Goal: Information Seeking & Learning: Learn about a topic

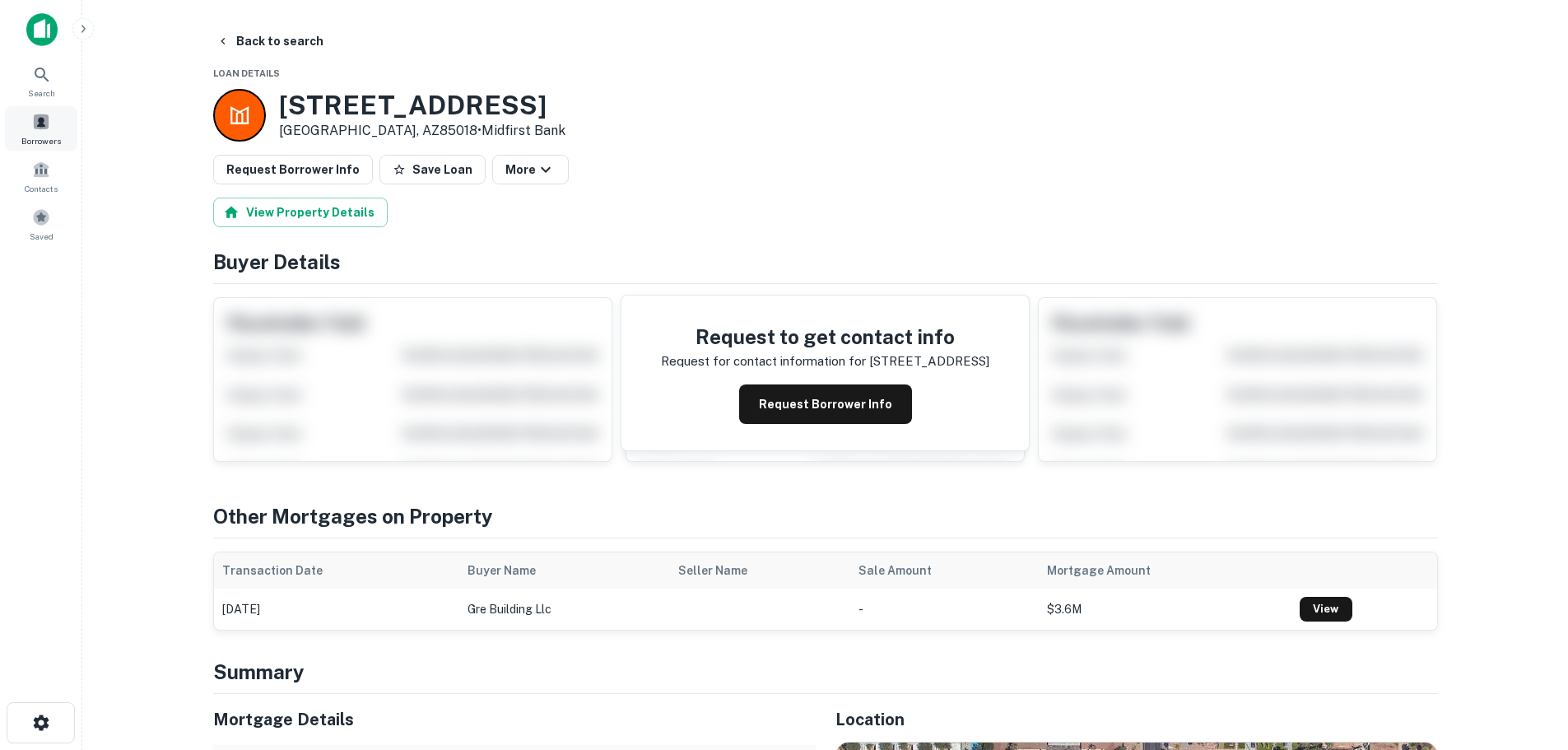
click at [45, 141] on span "Borrowers" at bounding box center [41, 141] width 40 height 13
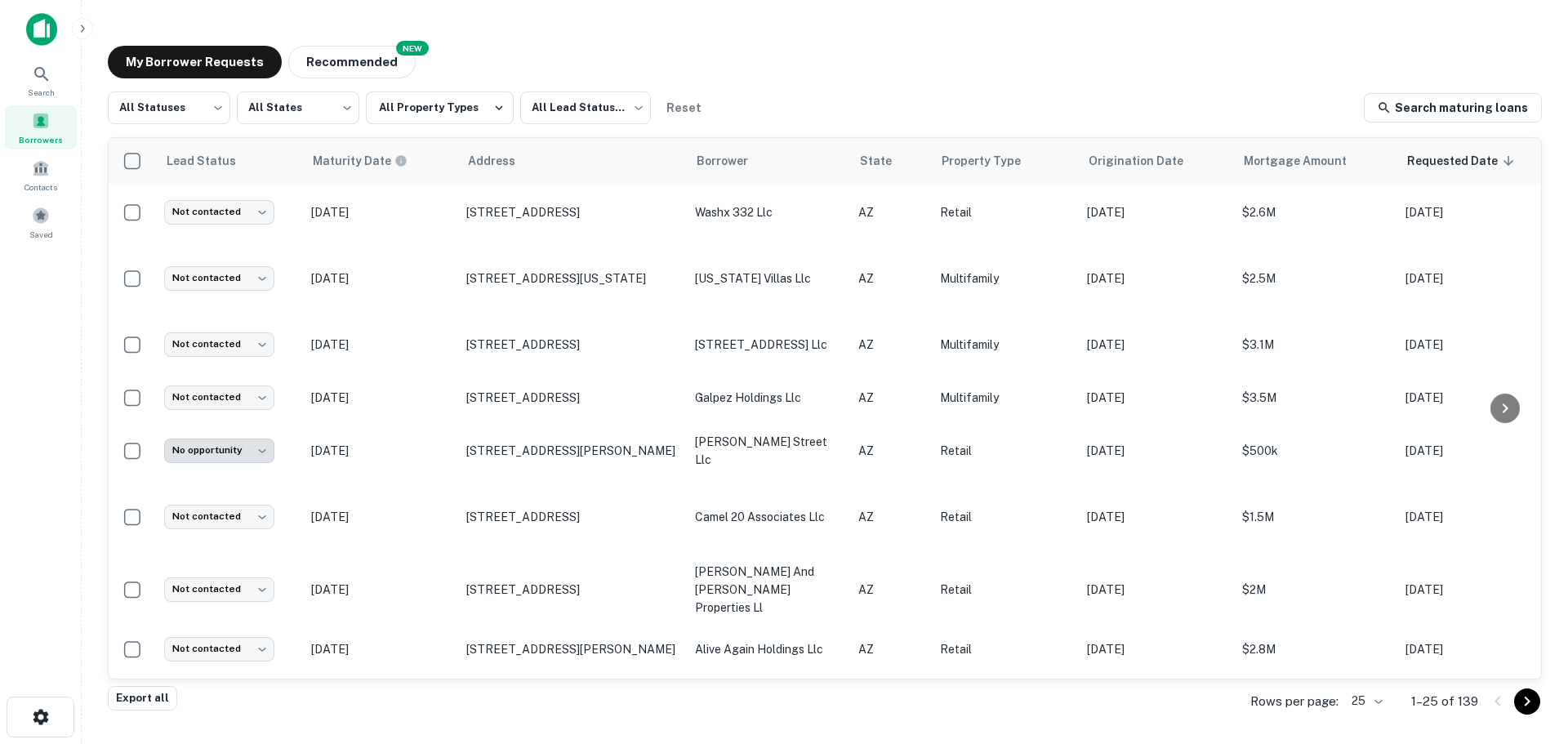
click at [1383, 708] on body "Search Borrowers Contacts Saved My Borrower Requests NEW Recommended All Status…" at bounding box center [784, 372] width 1568 height 744
click at [1379, 708] on li "1000" at bounding box center [1367, 710] width 56 height 29
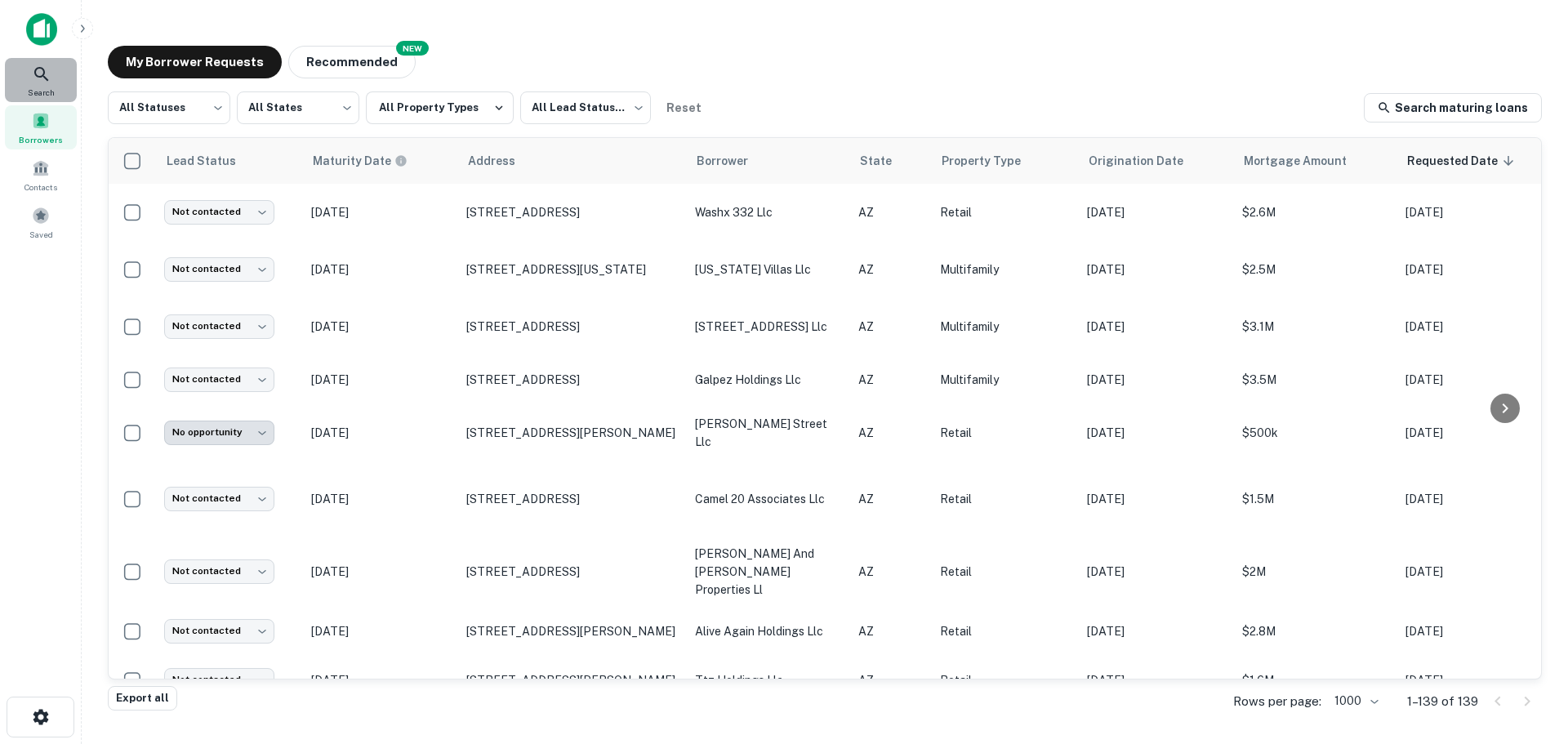
click at [24, 79] on div "Search" at bounding box center [41, 80] width 72 height 44
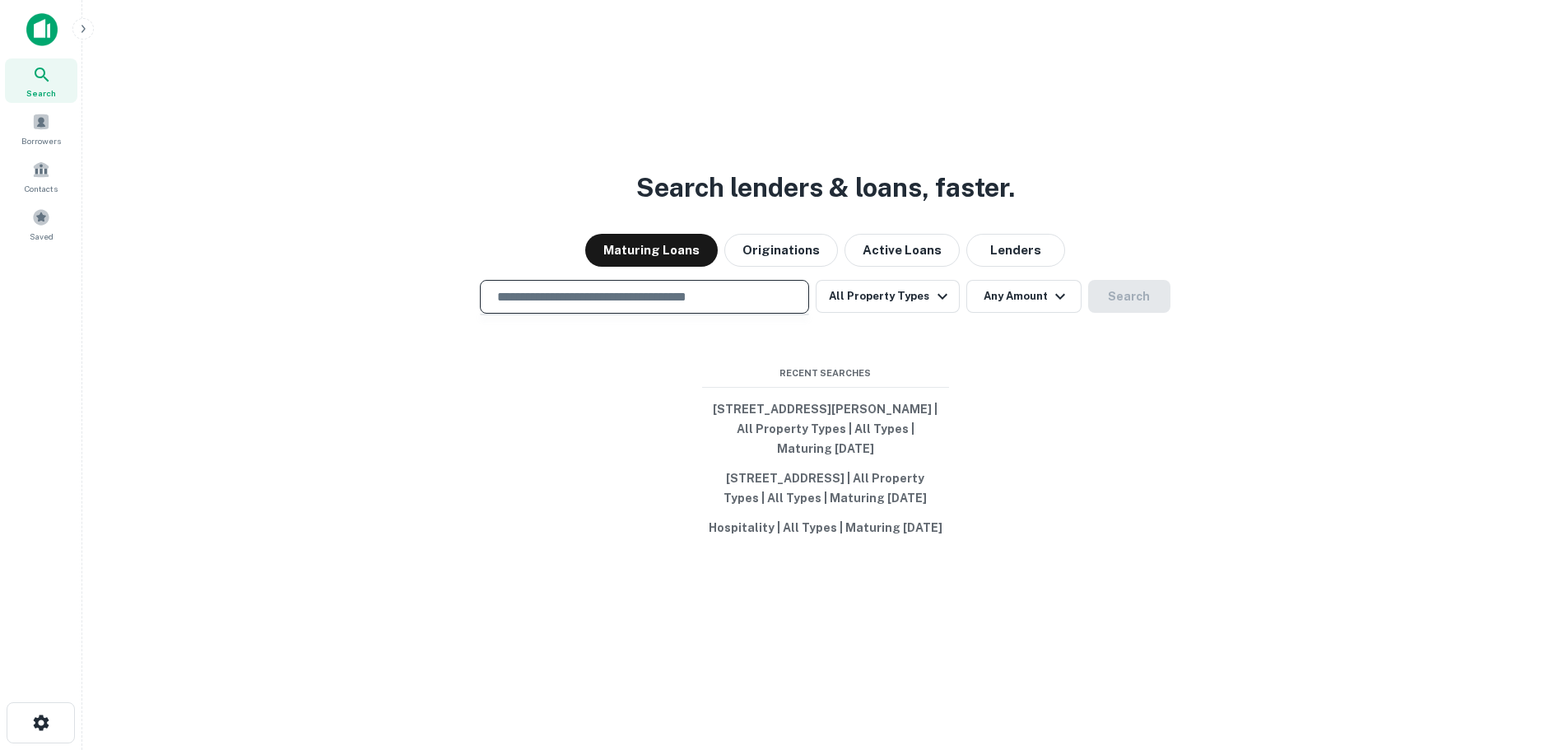
click at [742, 287] on input "text" at bounding box center [644, 296] width 314 height 19
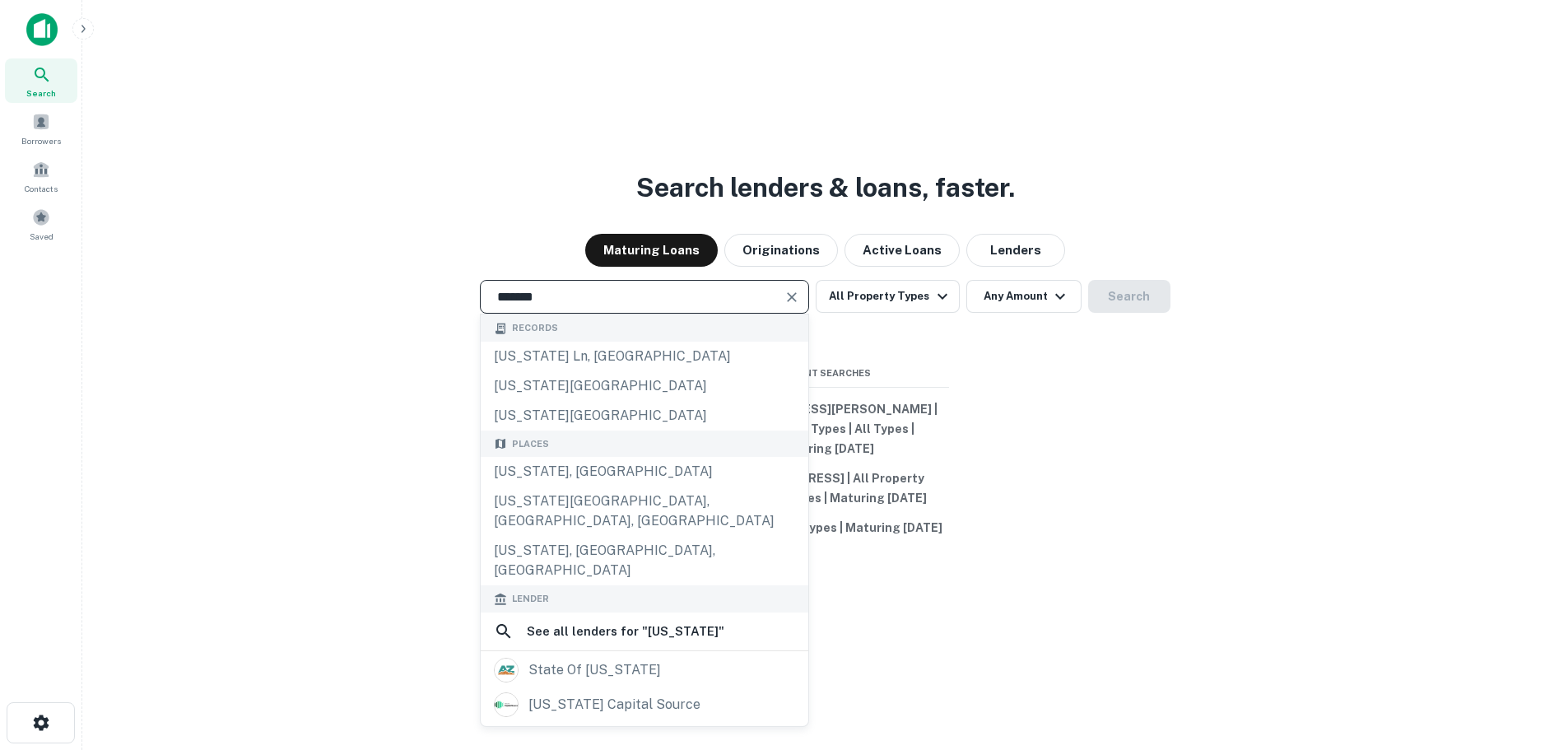
type input "**********"
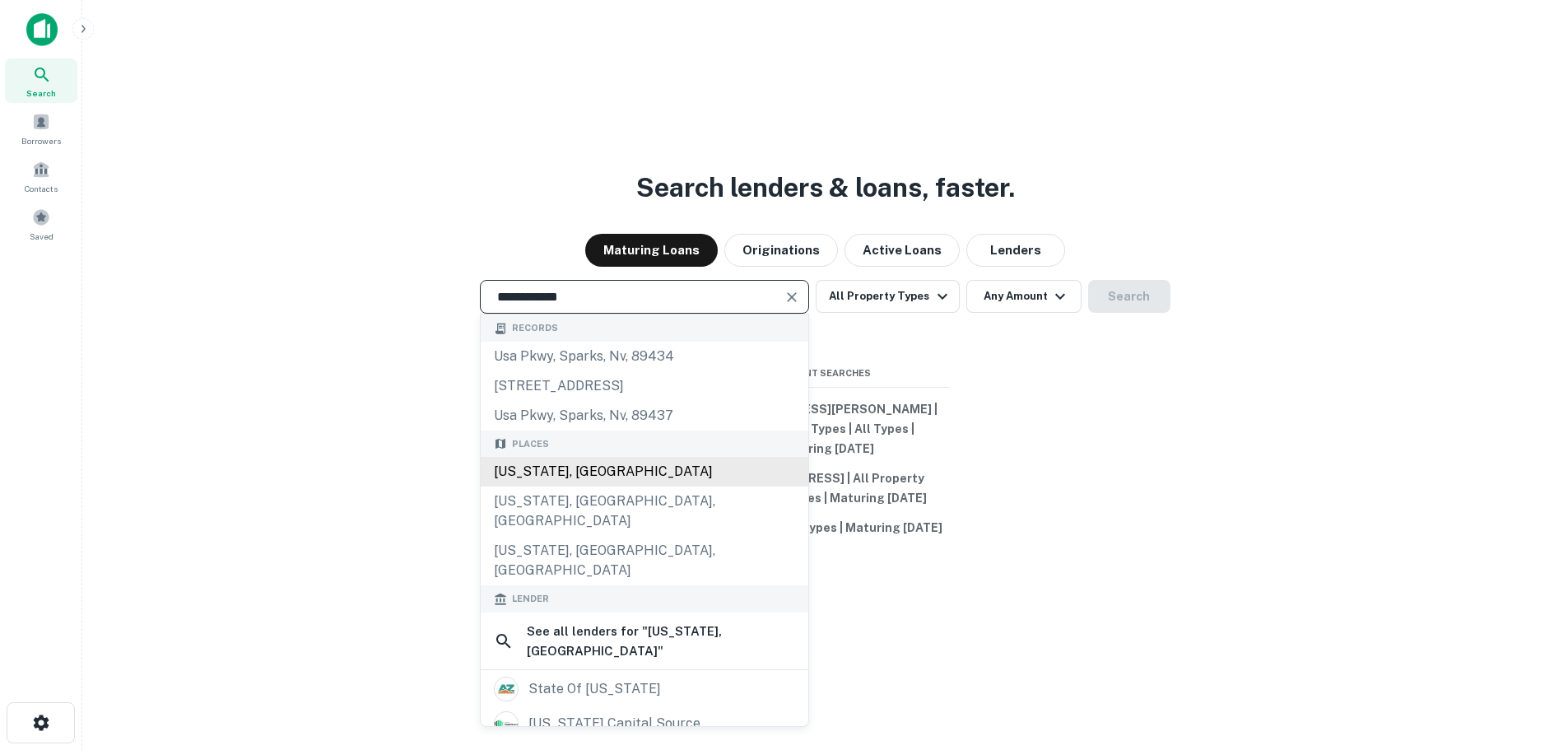
click at [620, 463] on div "Arizona, USA" at bounding box center [644, 472] width 328 height 30
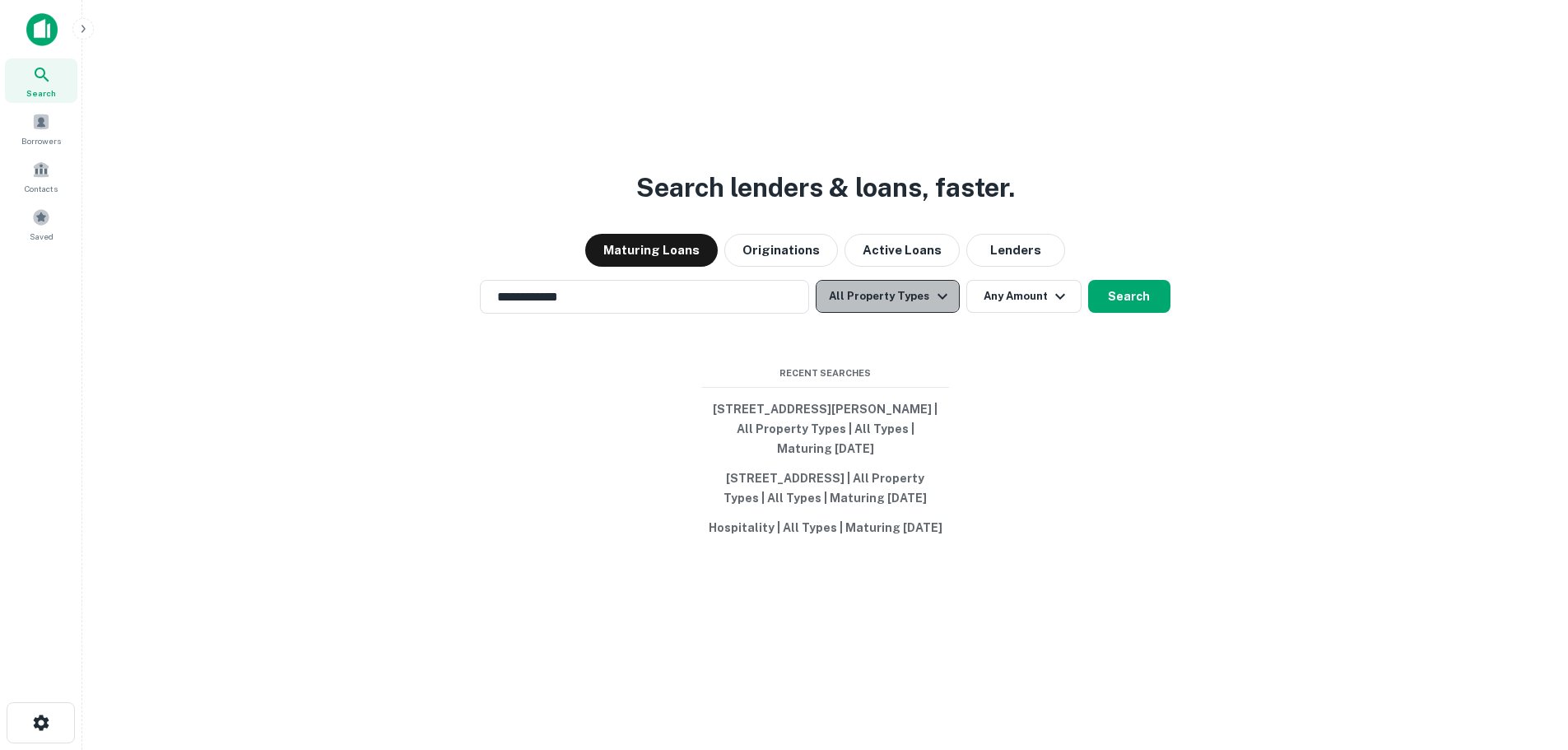
click at [919, 298] on button "All Property Types" at bounding box center [887, 296] width 143 height 33
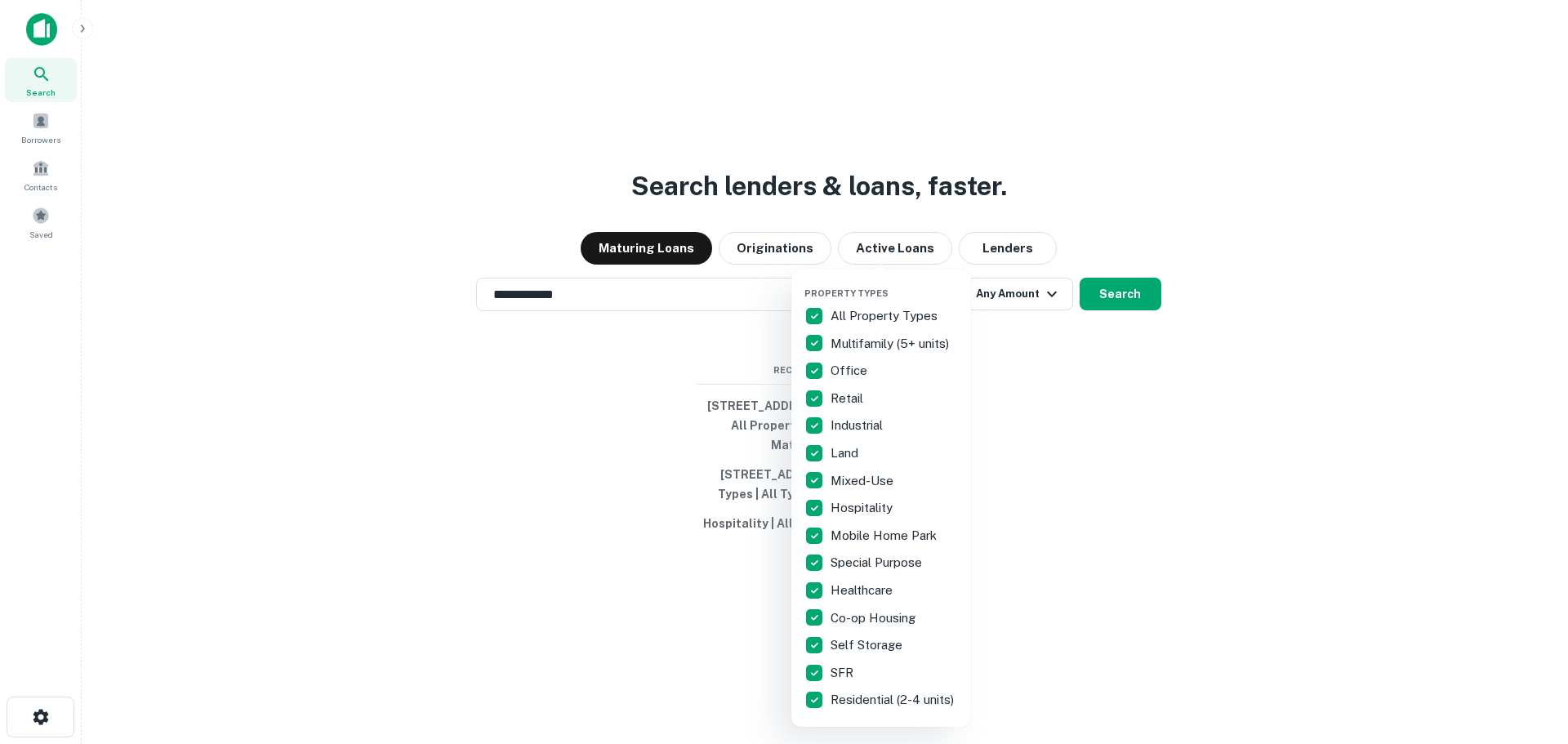
click at [863, 311] on p "All Property Types" at bounding box center [885, 316] width 110 height 20
click at [861, 345] on p "Multifamily (5+ units)" at bounding box center [891, 344] width 122 height 20
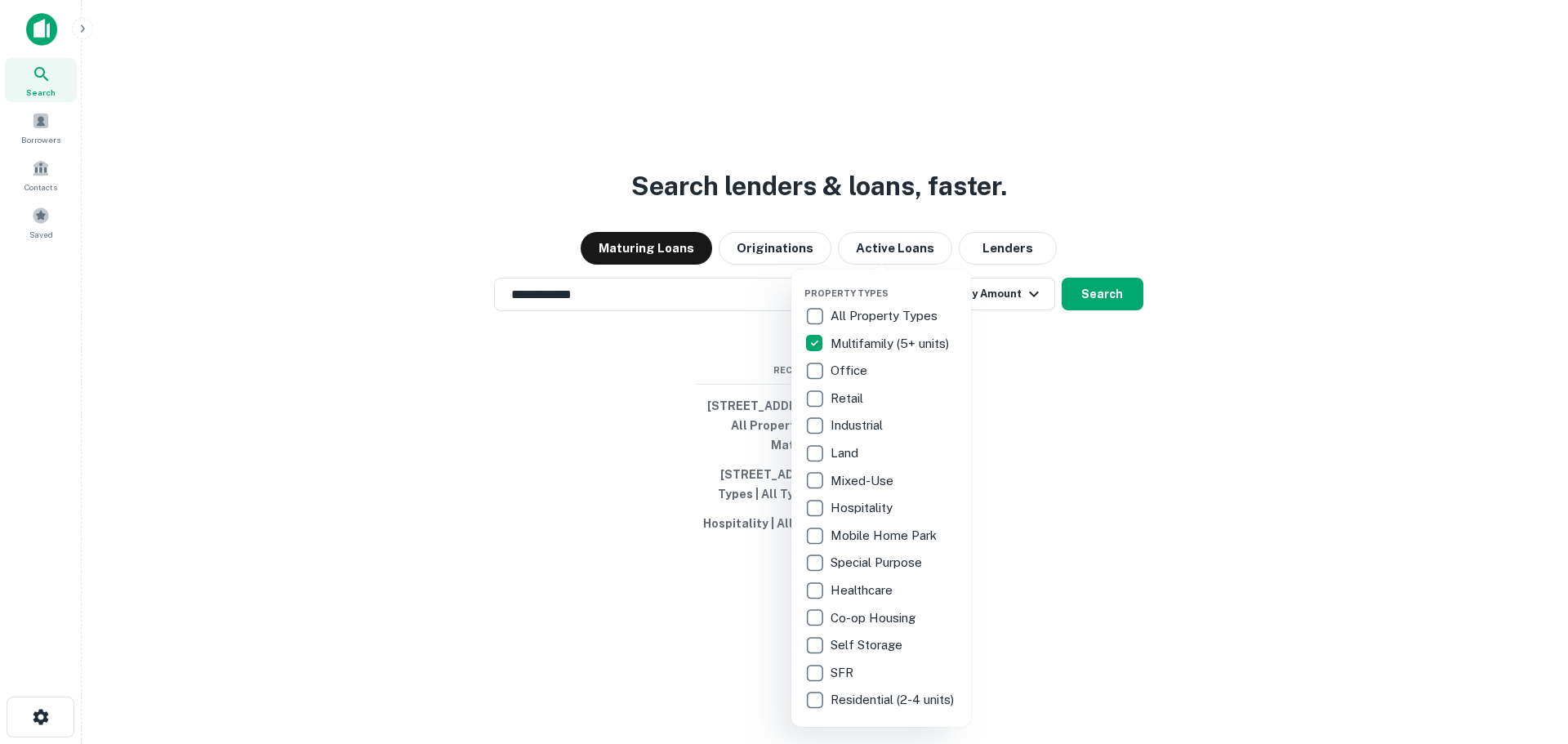
click at [1094, 363] on div at bounding box center [784, 372] width 1568 height 744
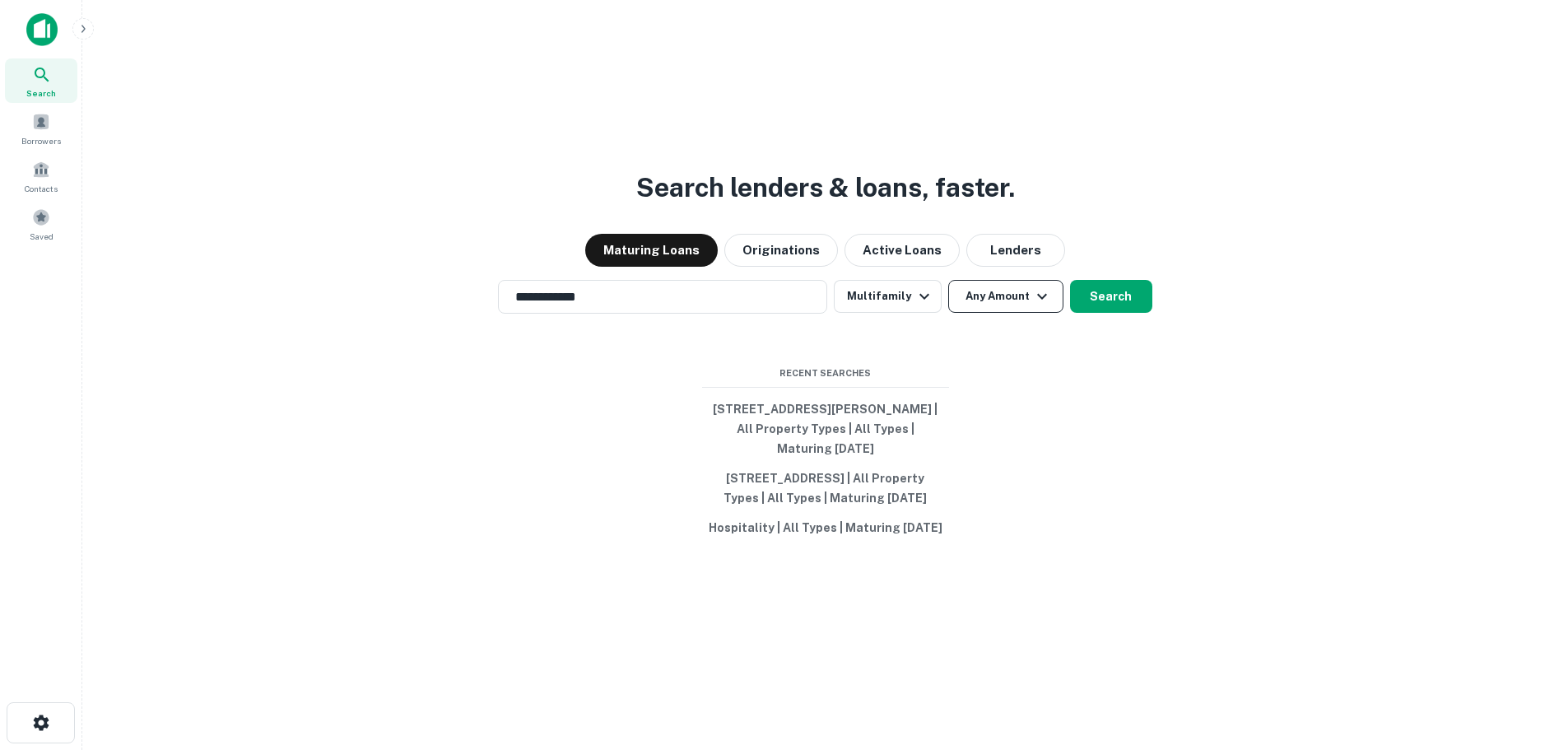
click at [1041, 296] on icon "button" at bounding box center [1042, 296] width 20 height 20
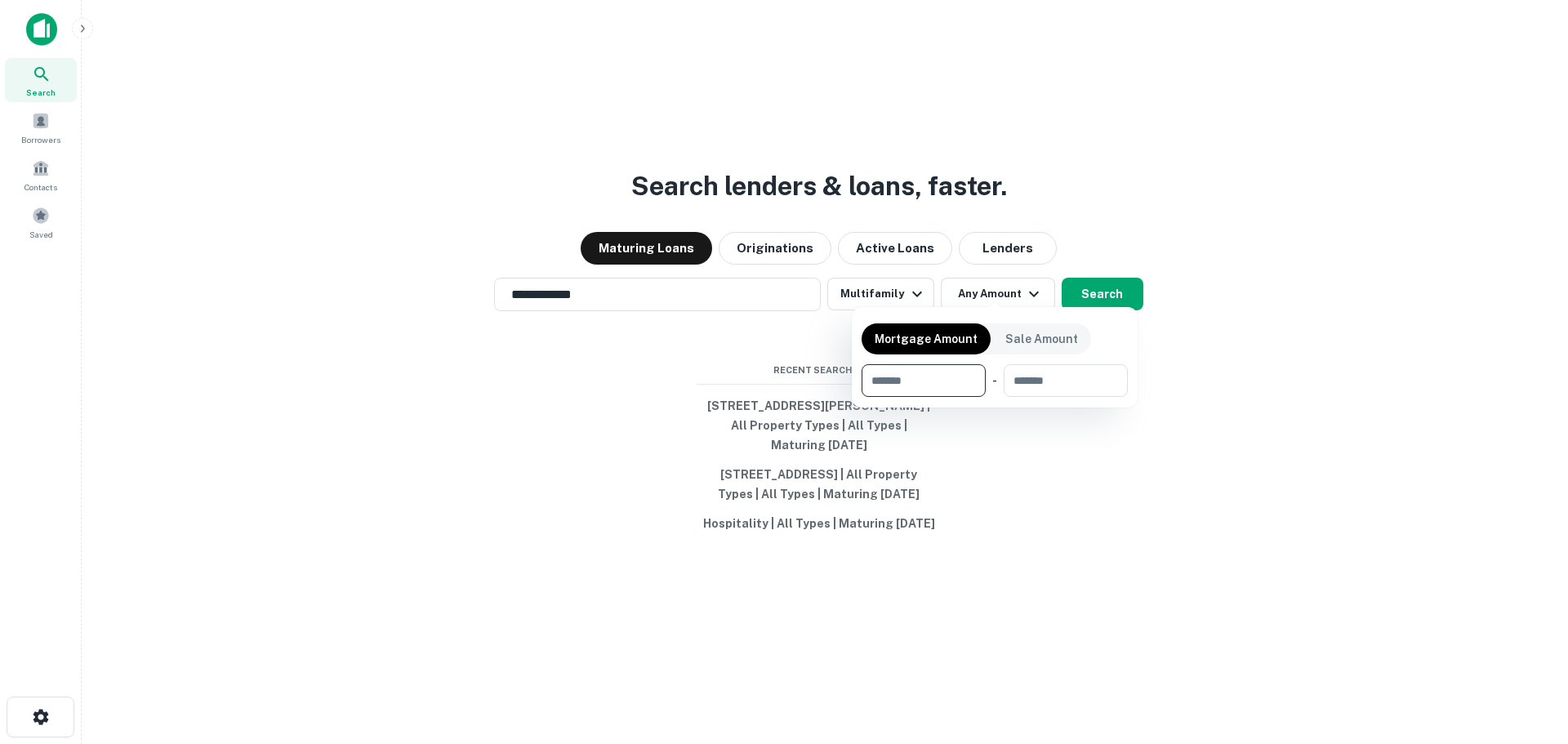
click at [952, 380] on input "number" at bounding box center [918, 381] width 113 height 33
type input "*******"
type input "********"
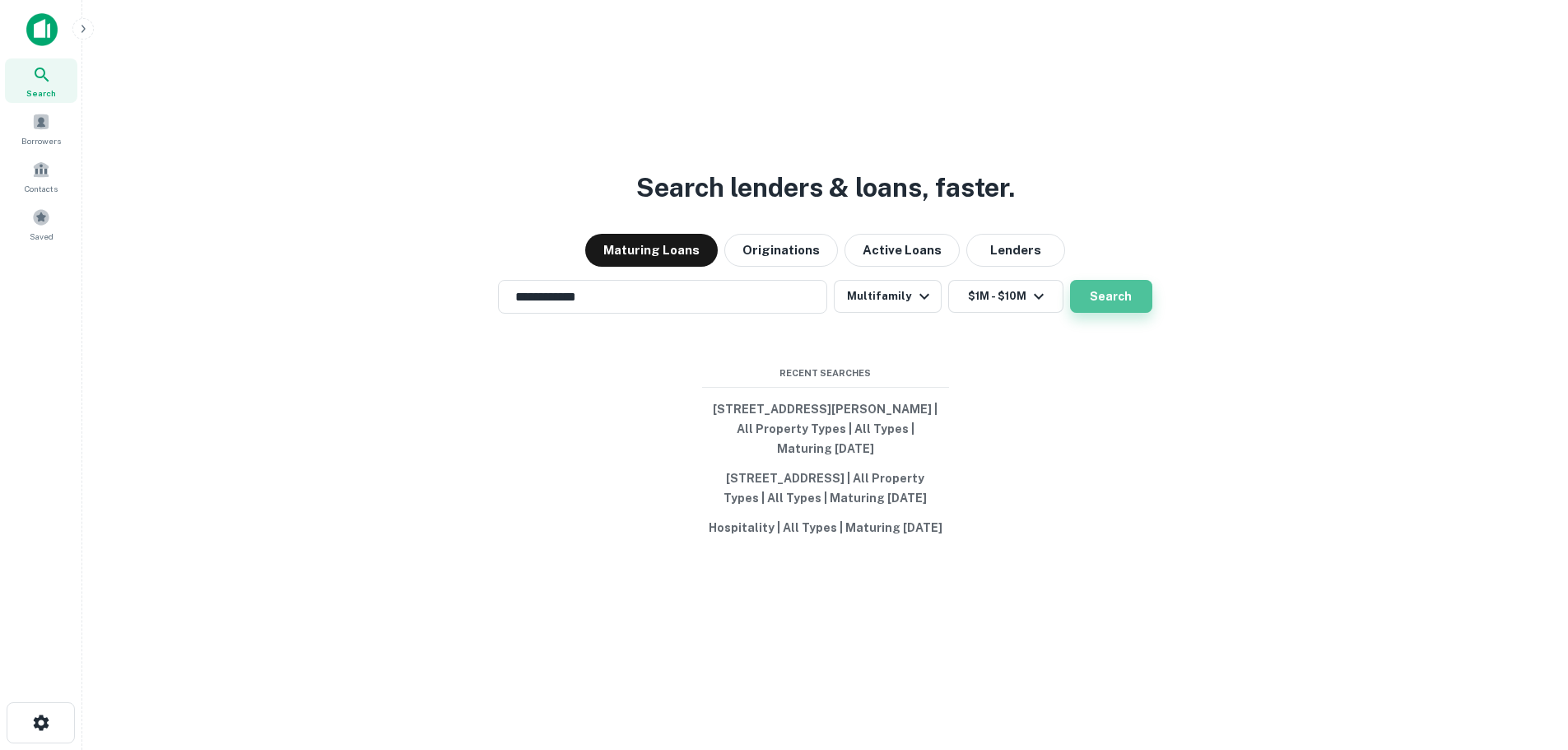
click at [1113, 290] on button "Search" at bounding box center [1111, 296] width 82 height 33
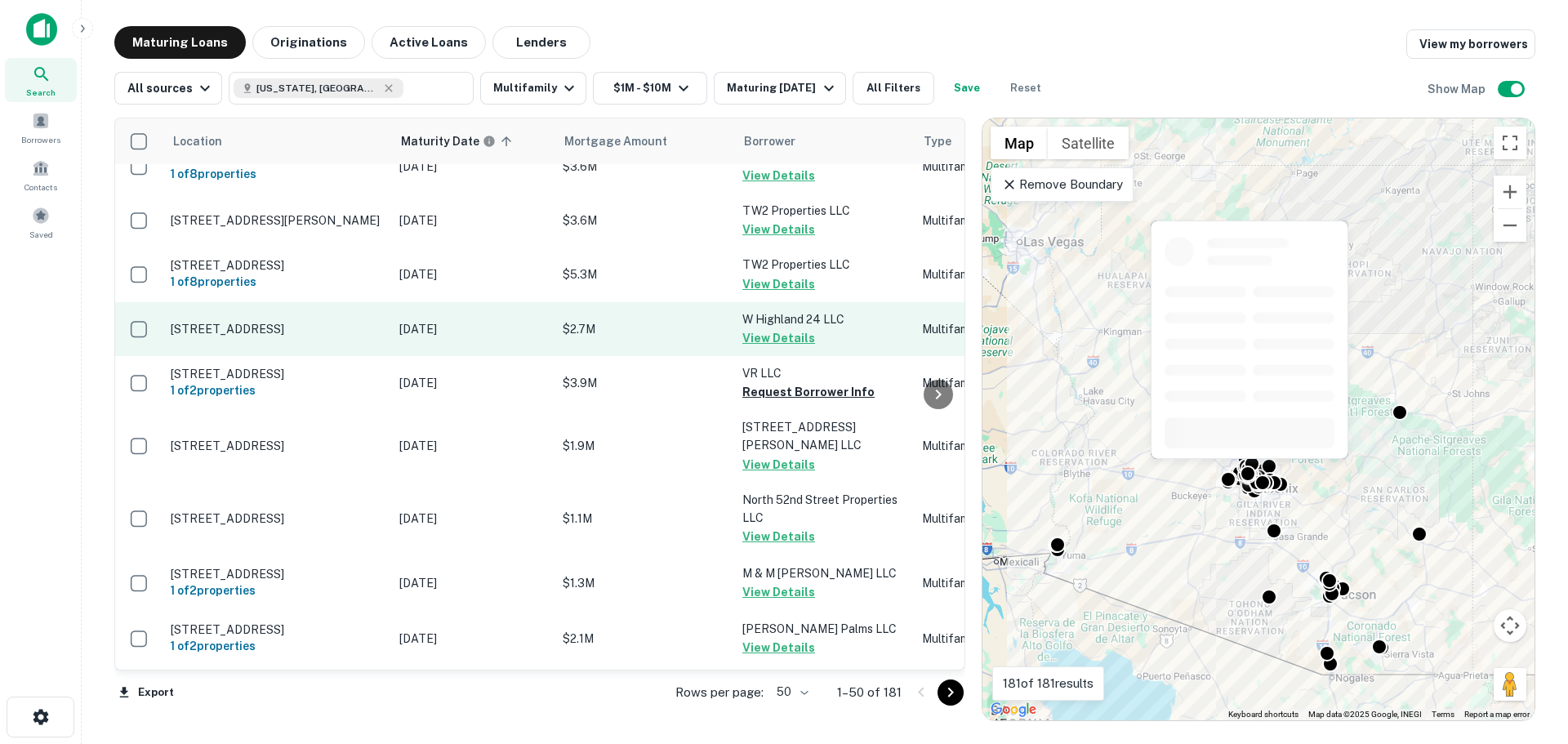
scroll to position [1062, 0]
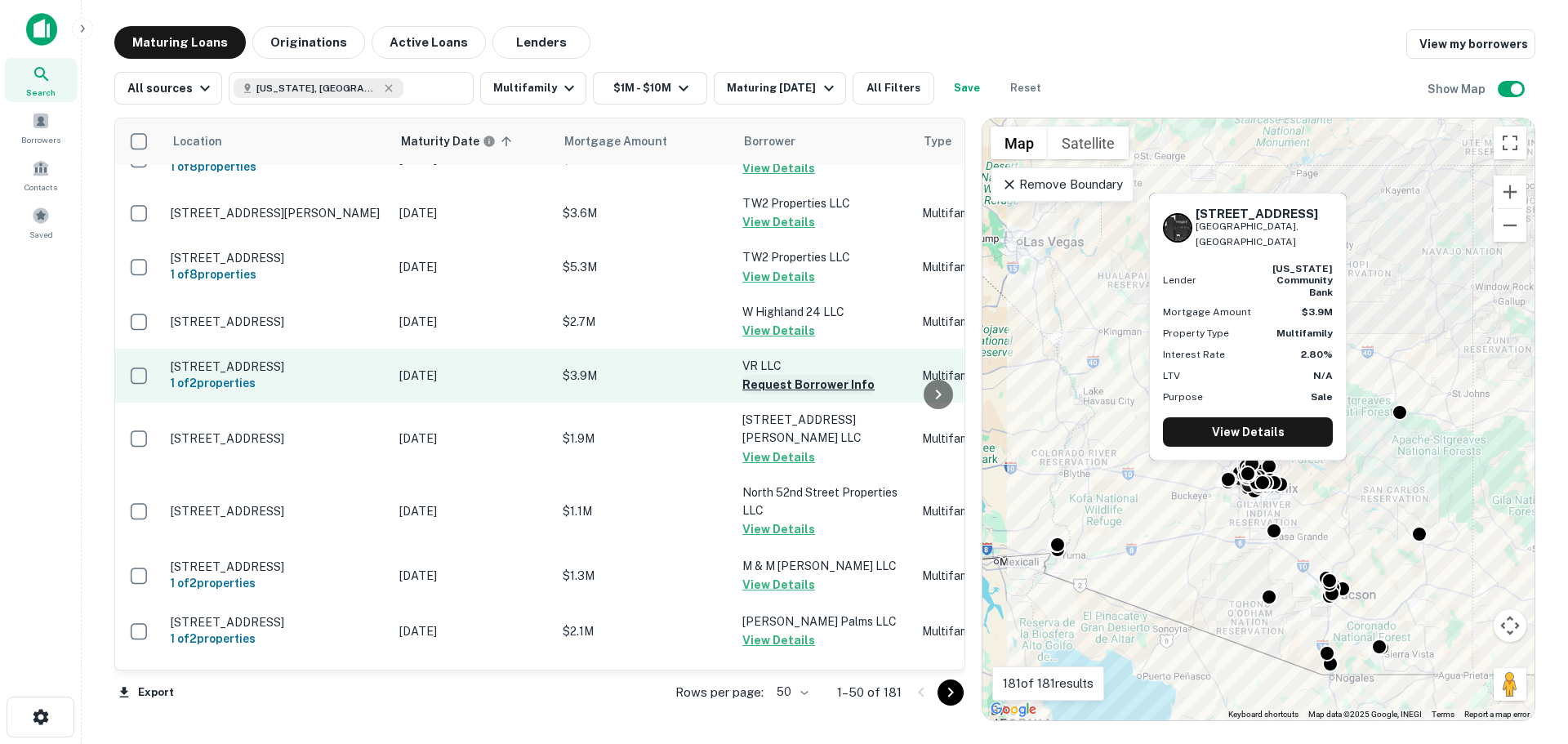
click at [773, 375] on button "Request Borrower Info" at bounding box center [808, 385] width 132 height 20
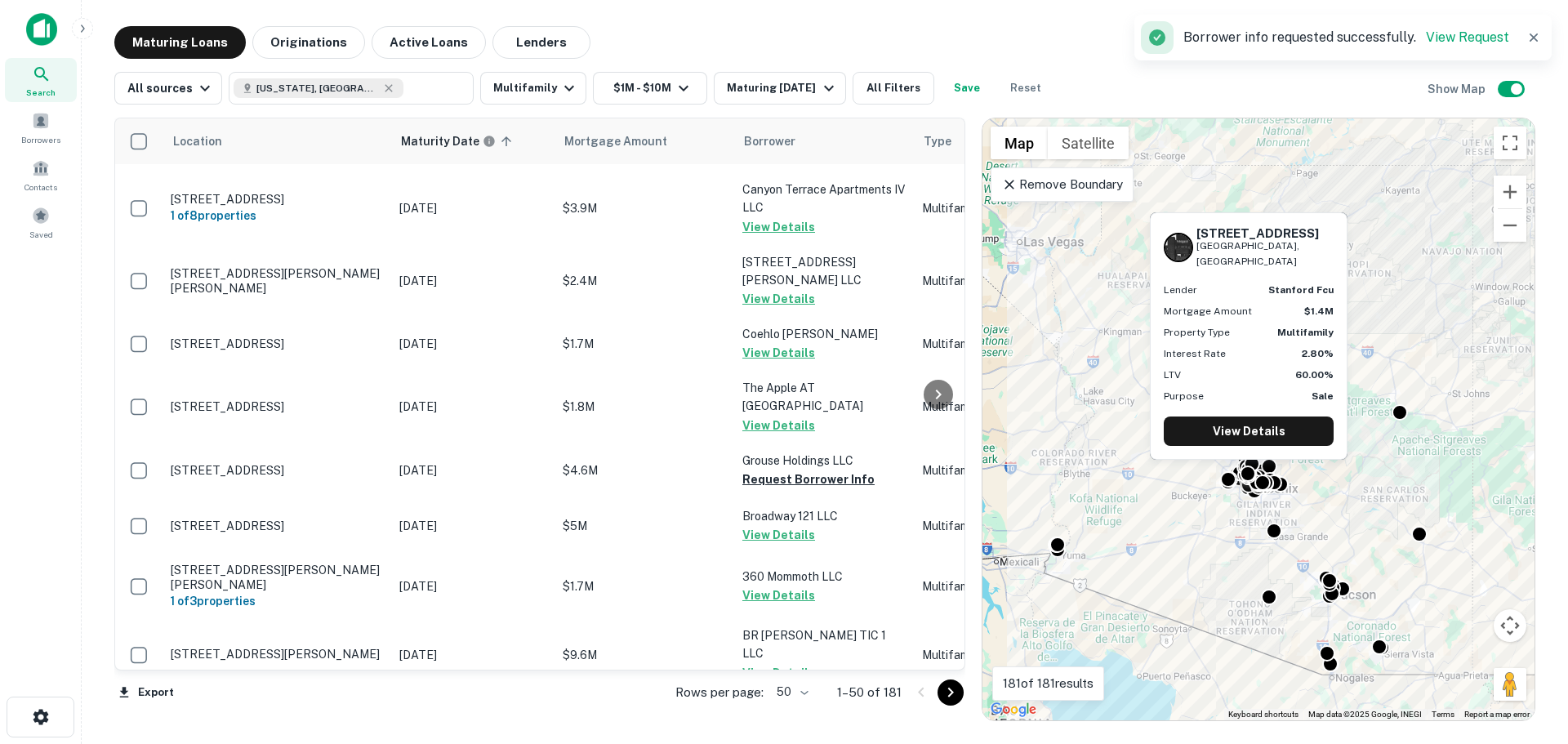
scroll to position [1715, 0]
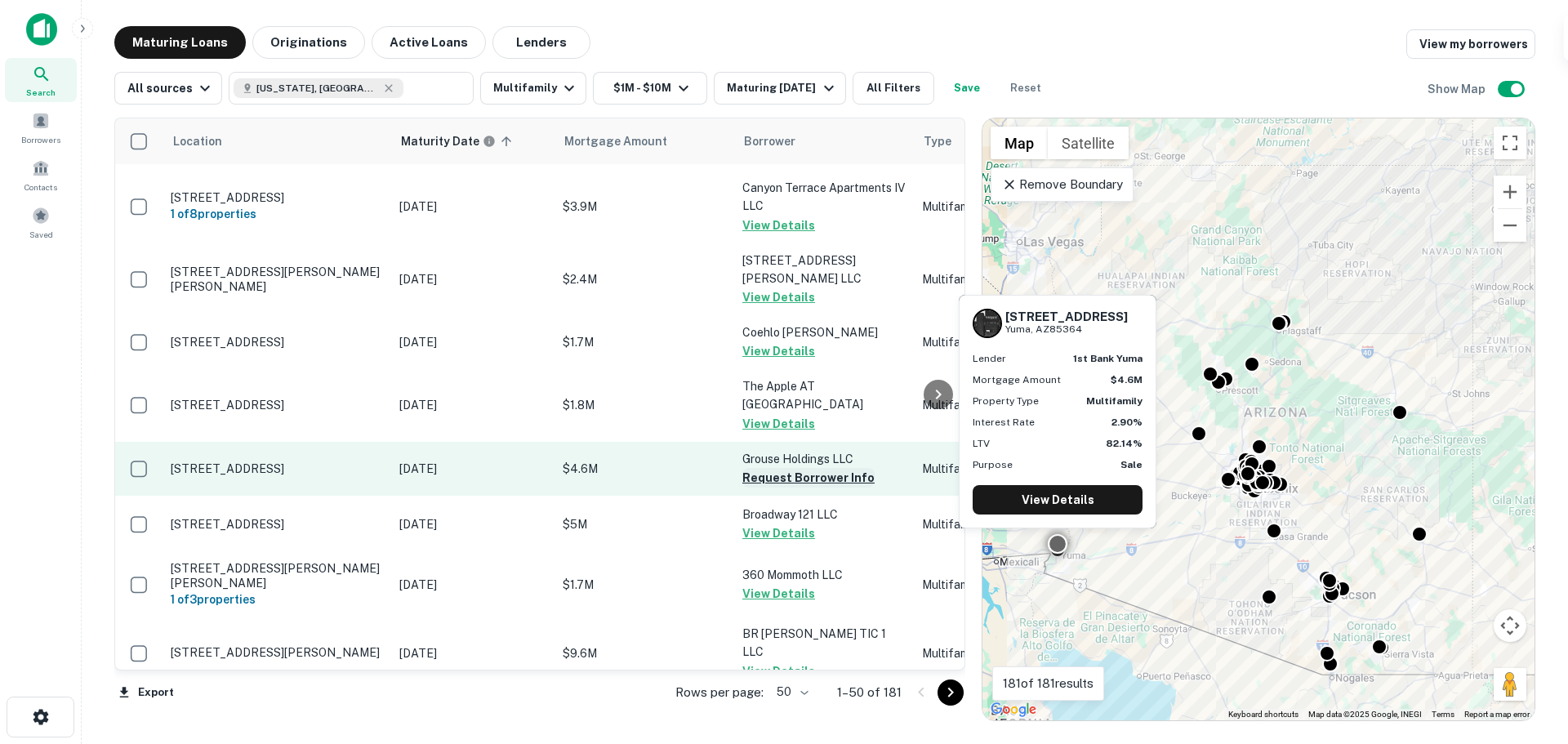
click at [786, 468] on button "Request Borrower Info" at bounding box center [808, 478] width 132 height 20
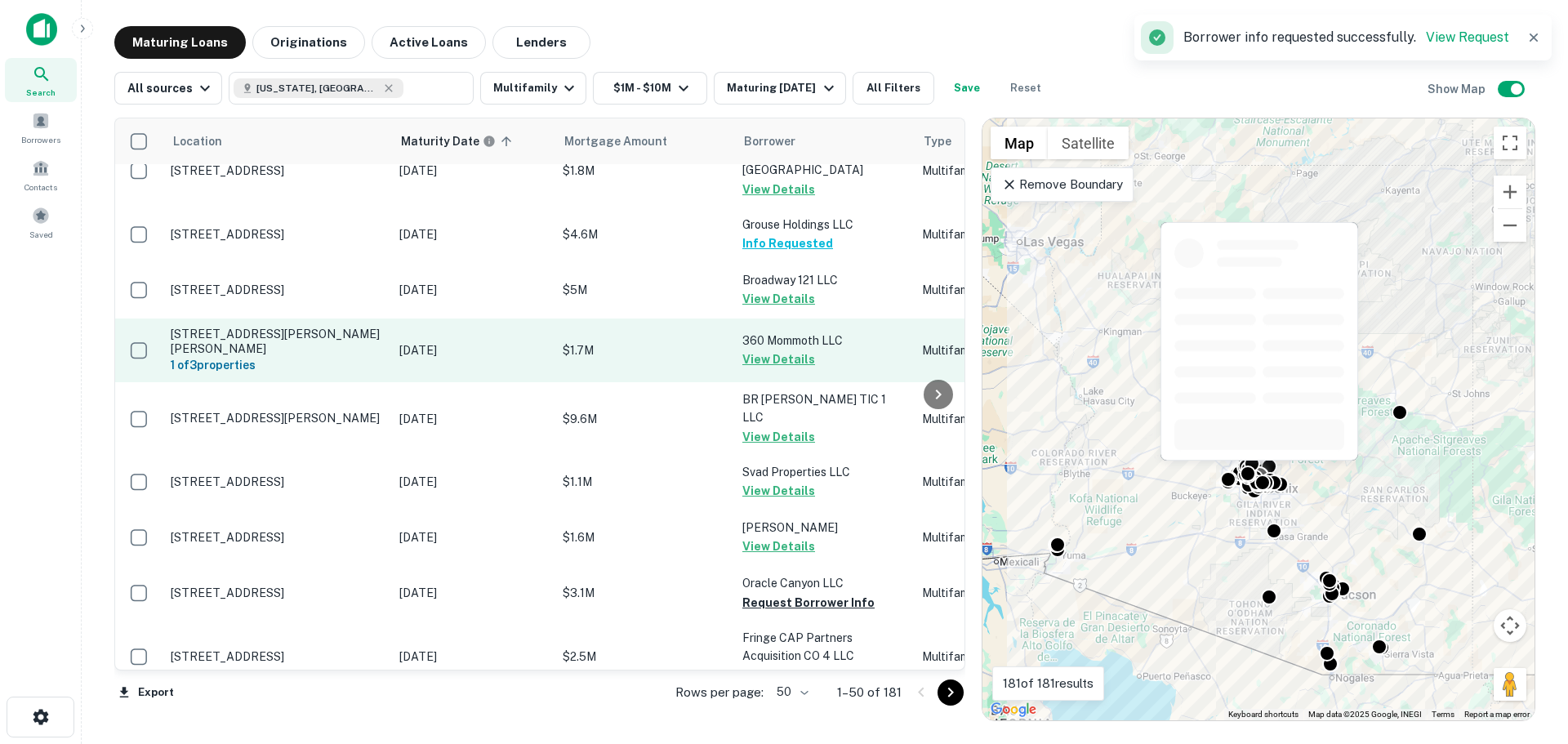
scroll to position [2042, 0]
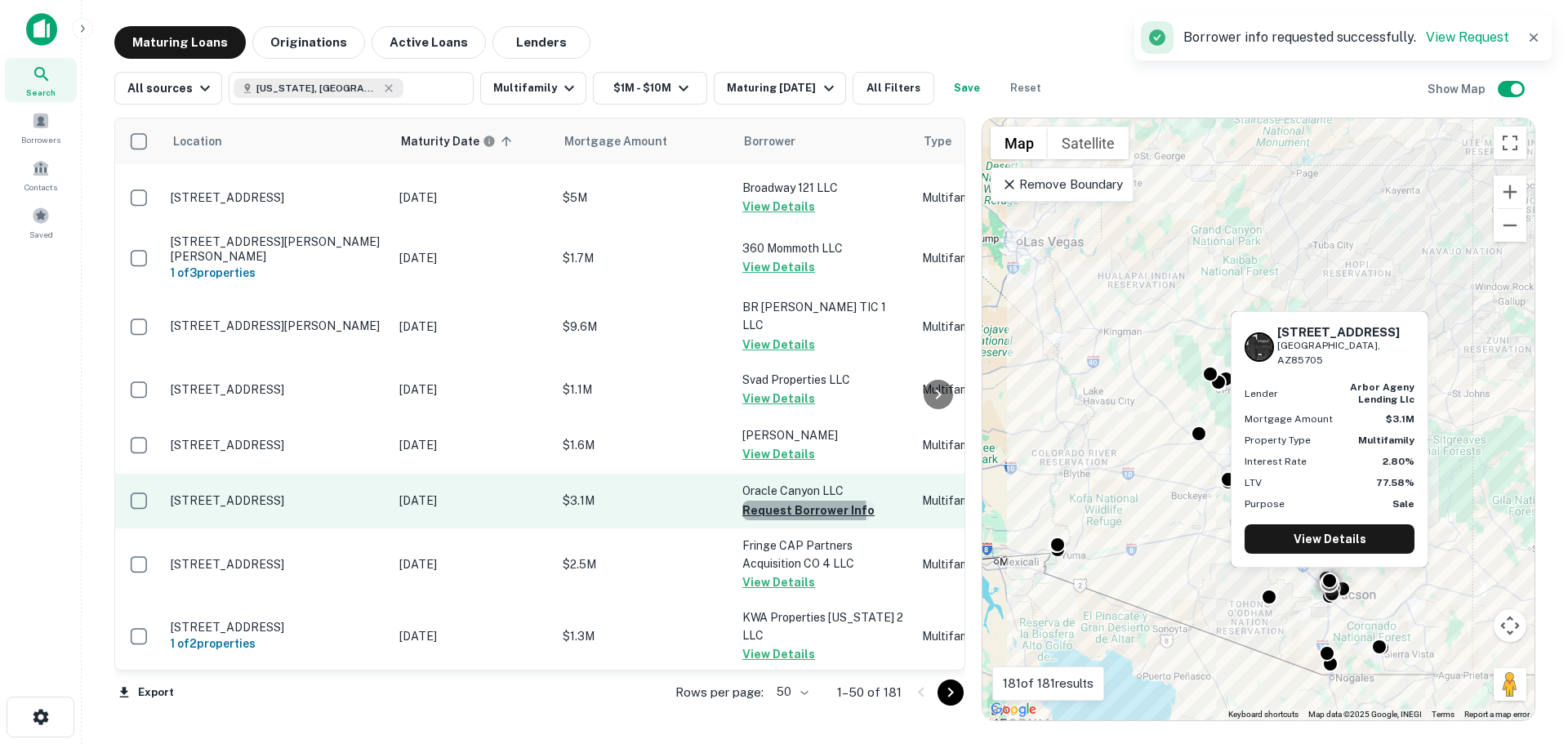
click at [771, 501] on button "Request Borrower Info" at bounding box center [808, 510] width 132 height 20
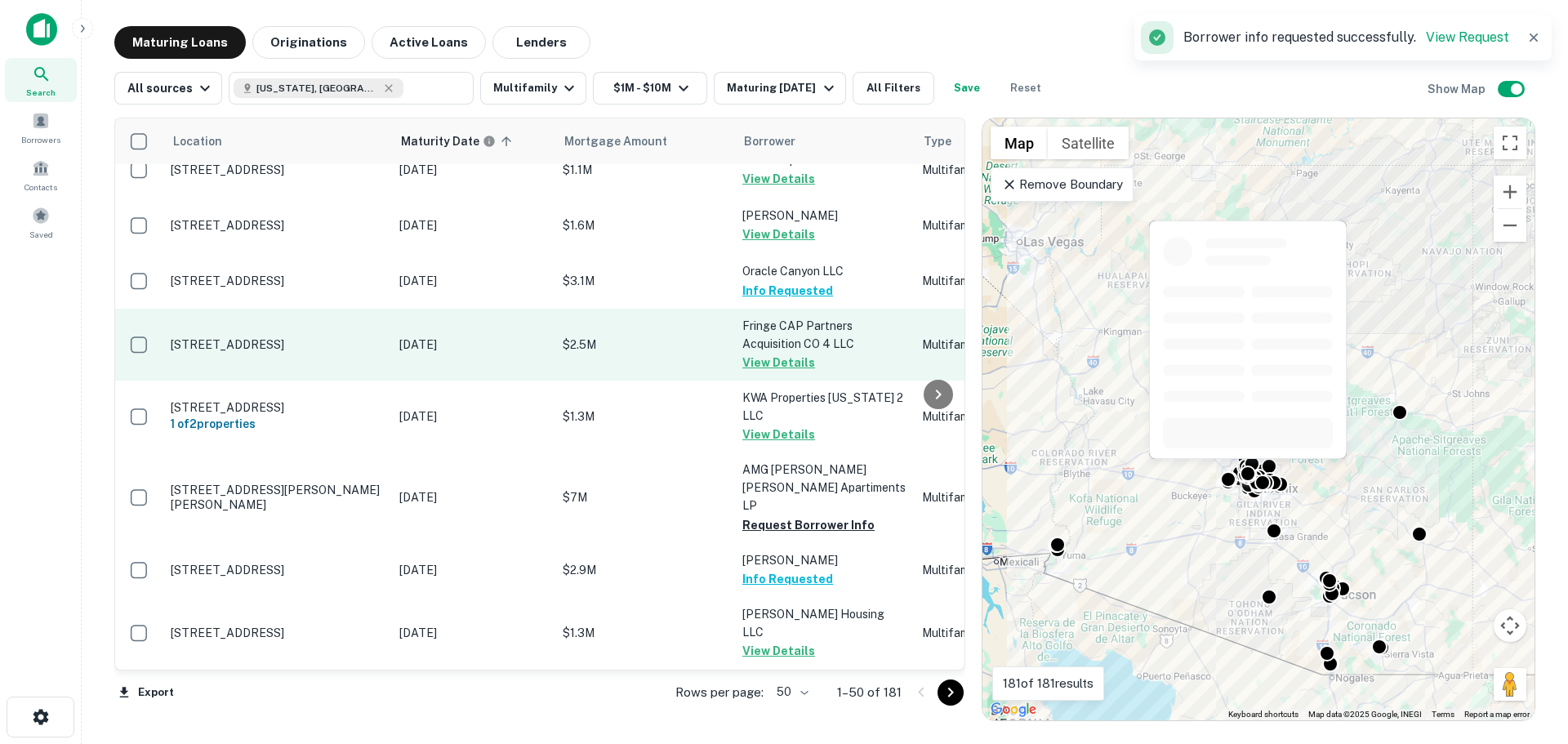
scroll to position [2287, 0]
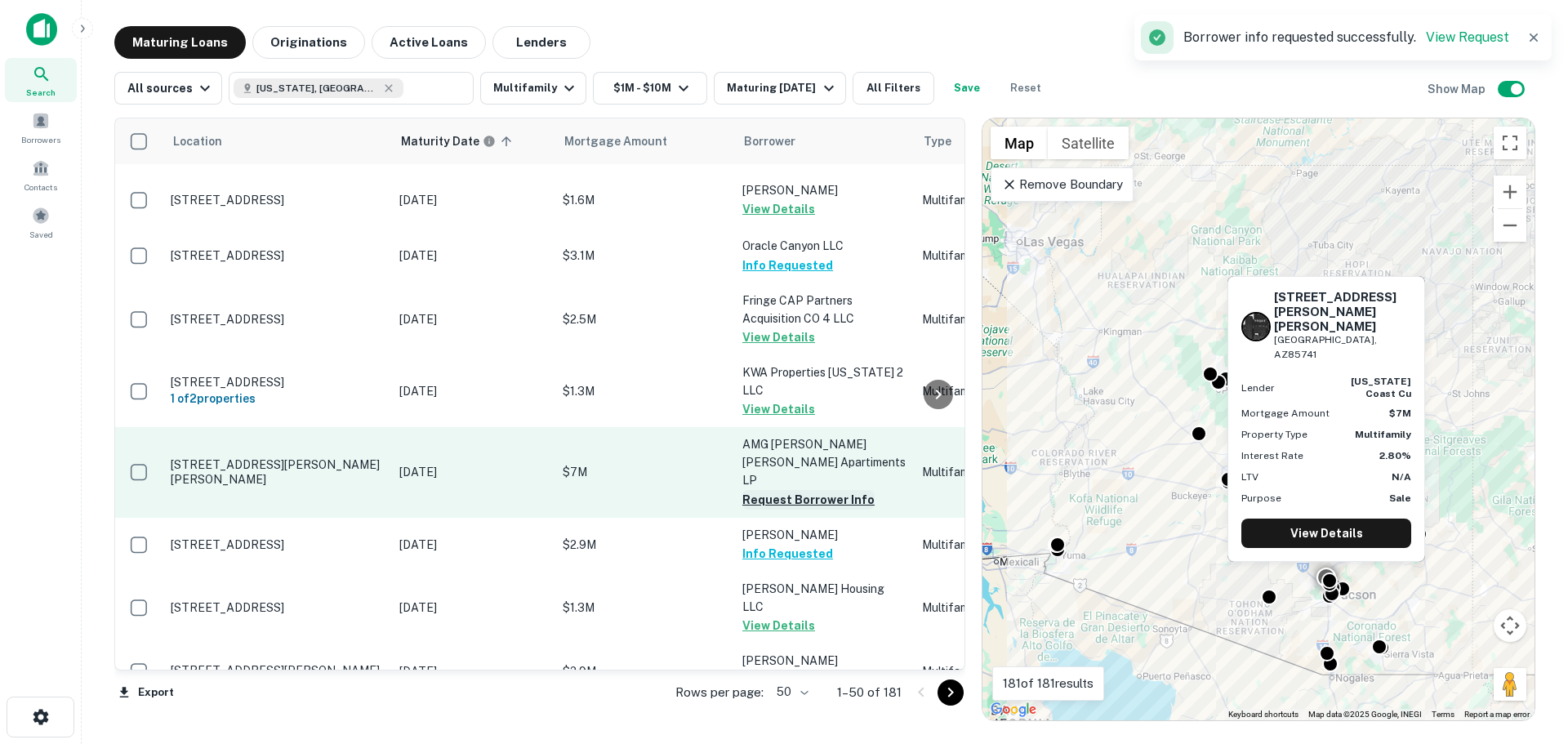
click at [777, 490] on button "Request Borrower Info" at bounding box center [808, 500] width 132 height 20
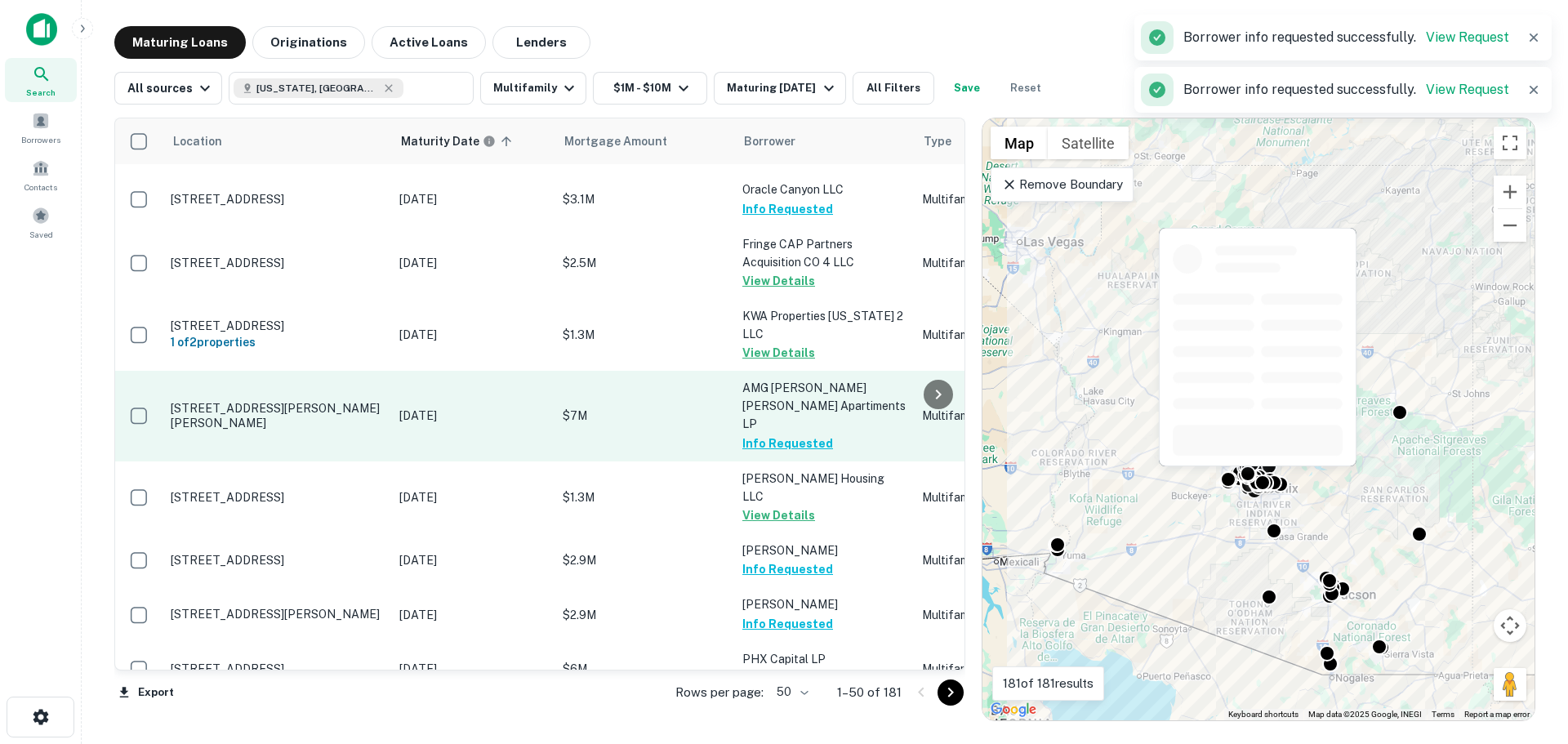
scroll to position [2417, 0]
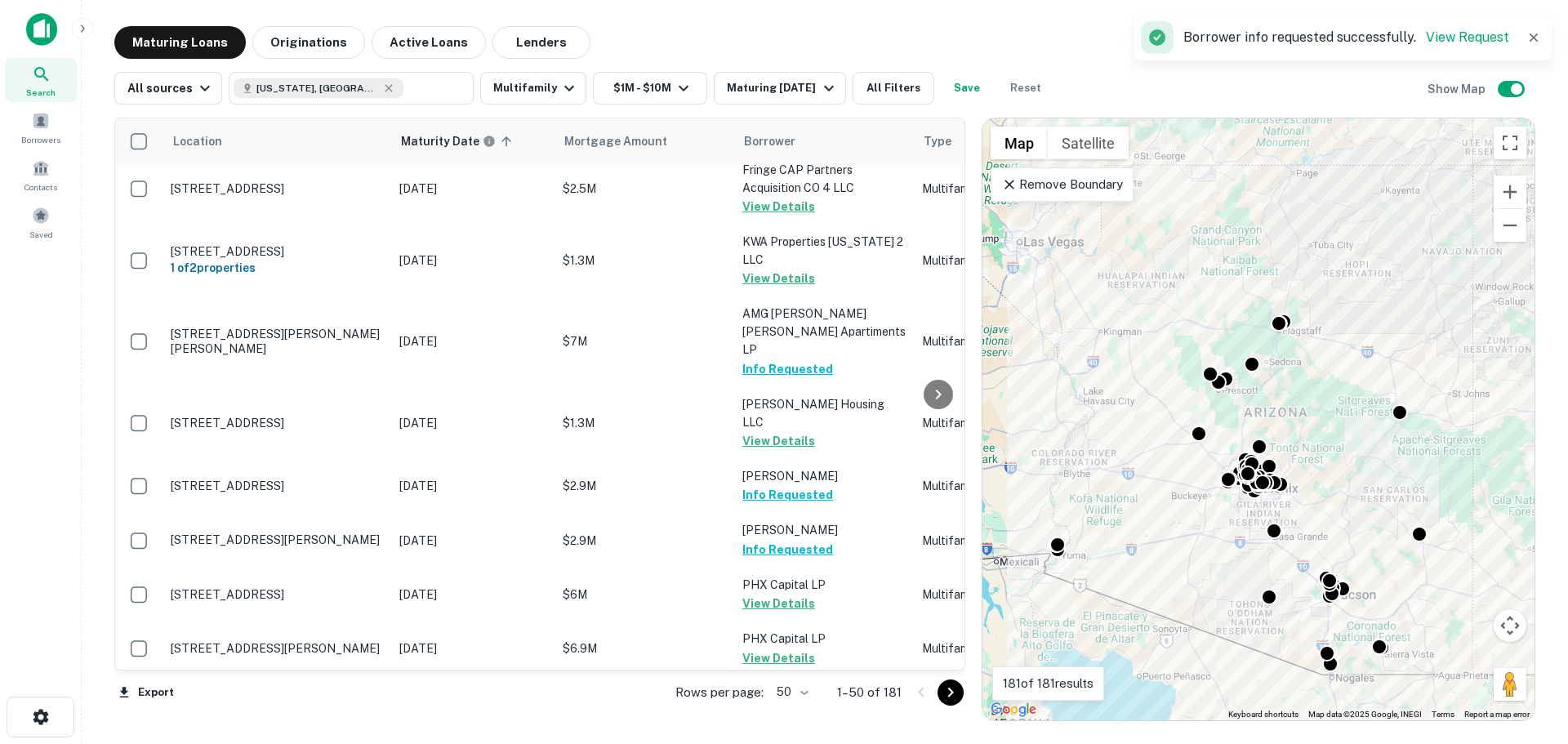
click at [947, 695] on icon "Go to next page" at bounding box center [951, 693] width 20 height 20
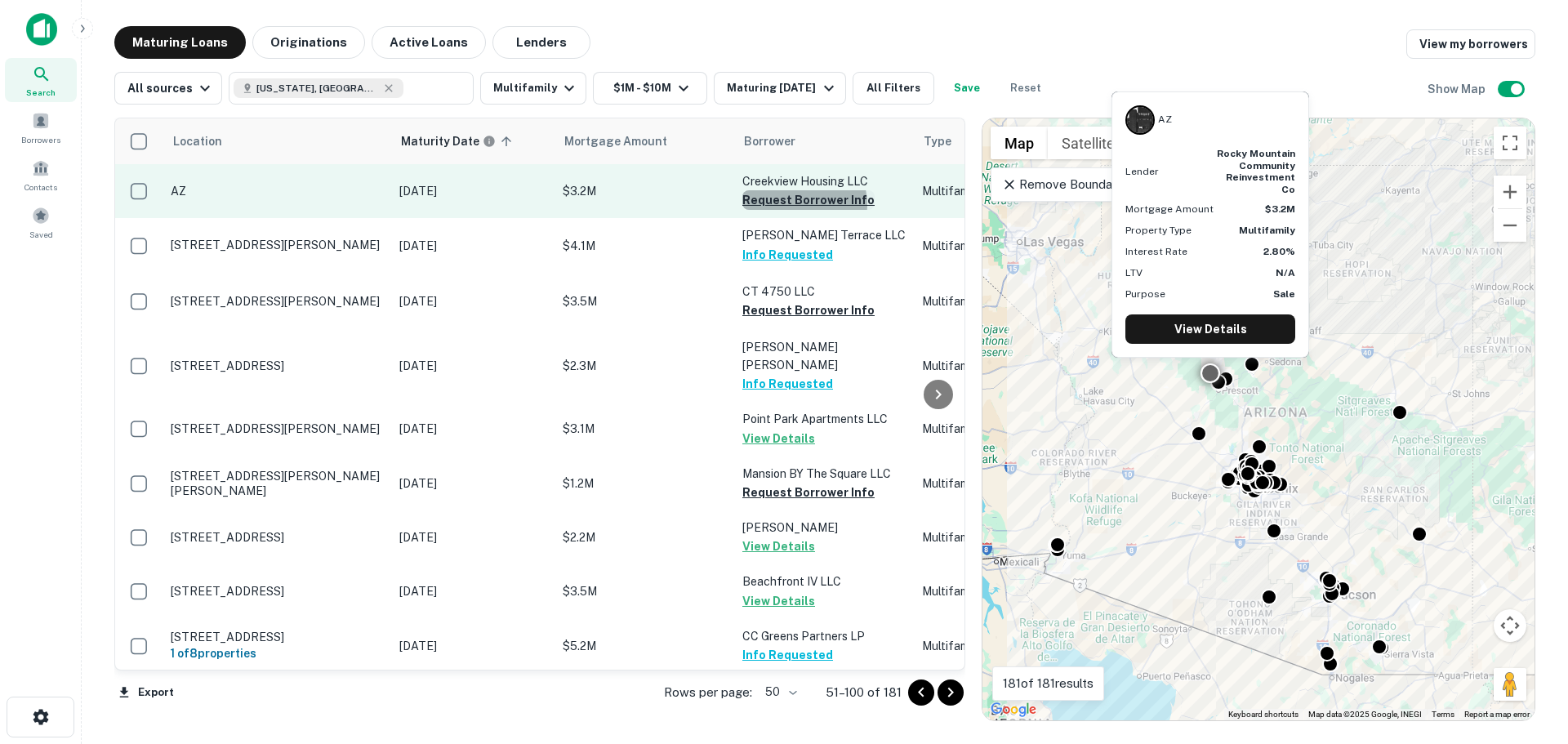
click at [801, 204] on button "Request Borrower Info" at bounding box center [808, 200] width 132 height 20
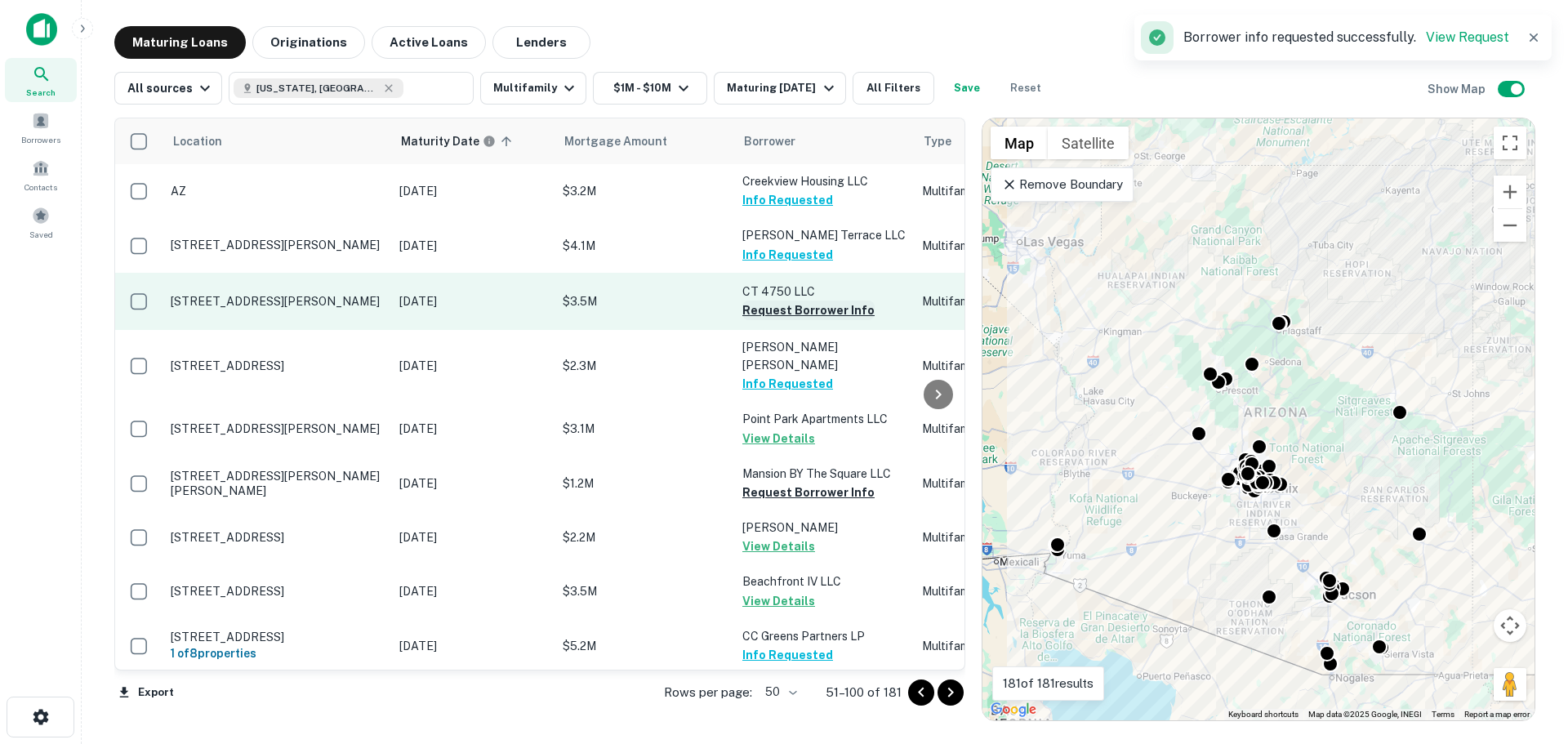
click at [828, 310] on button "Request Borrower Info" at bounding box center [808, 310] width 132 height 20
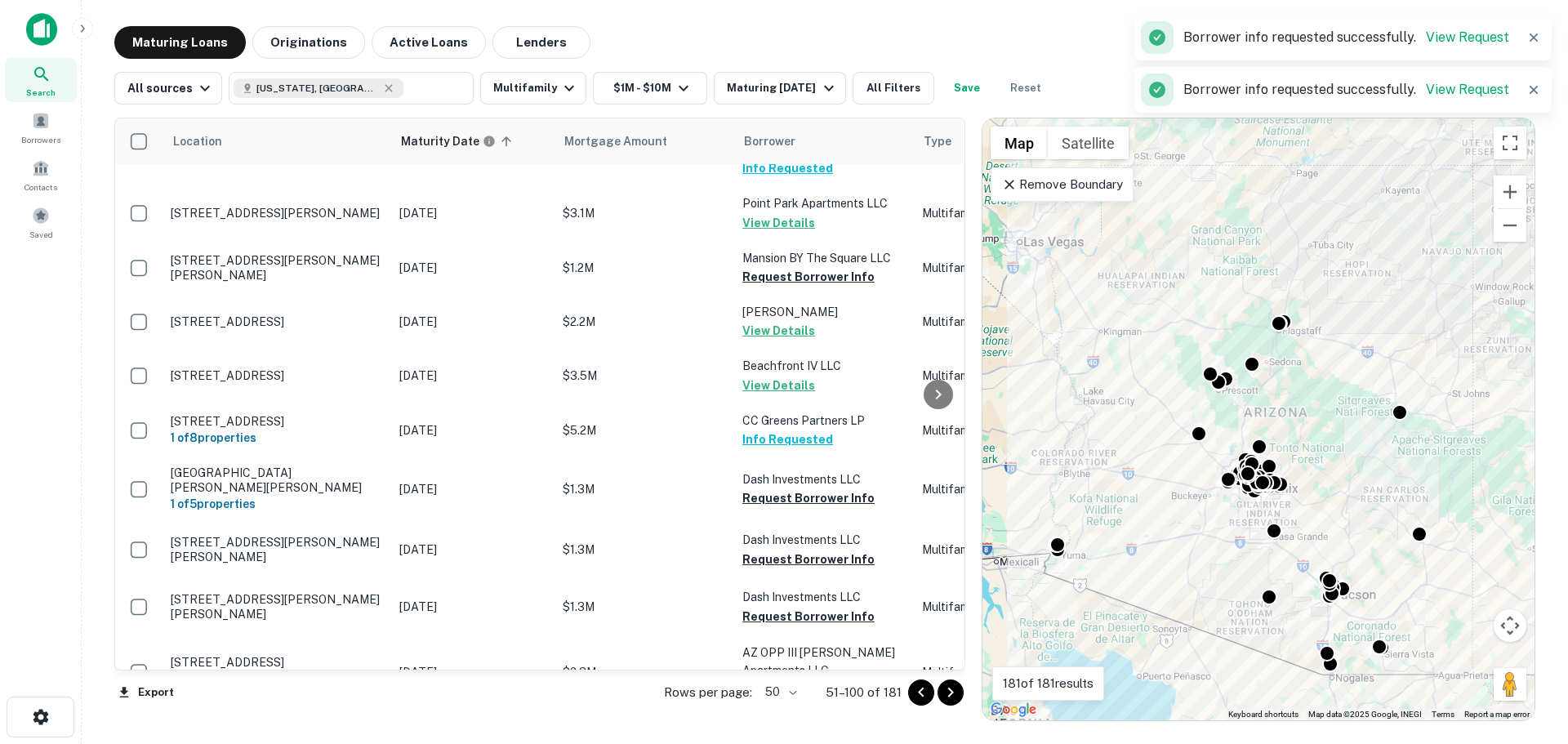
scroll to position [245, 0]
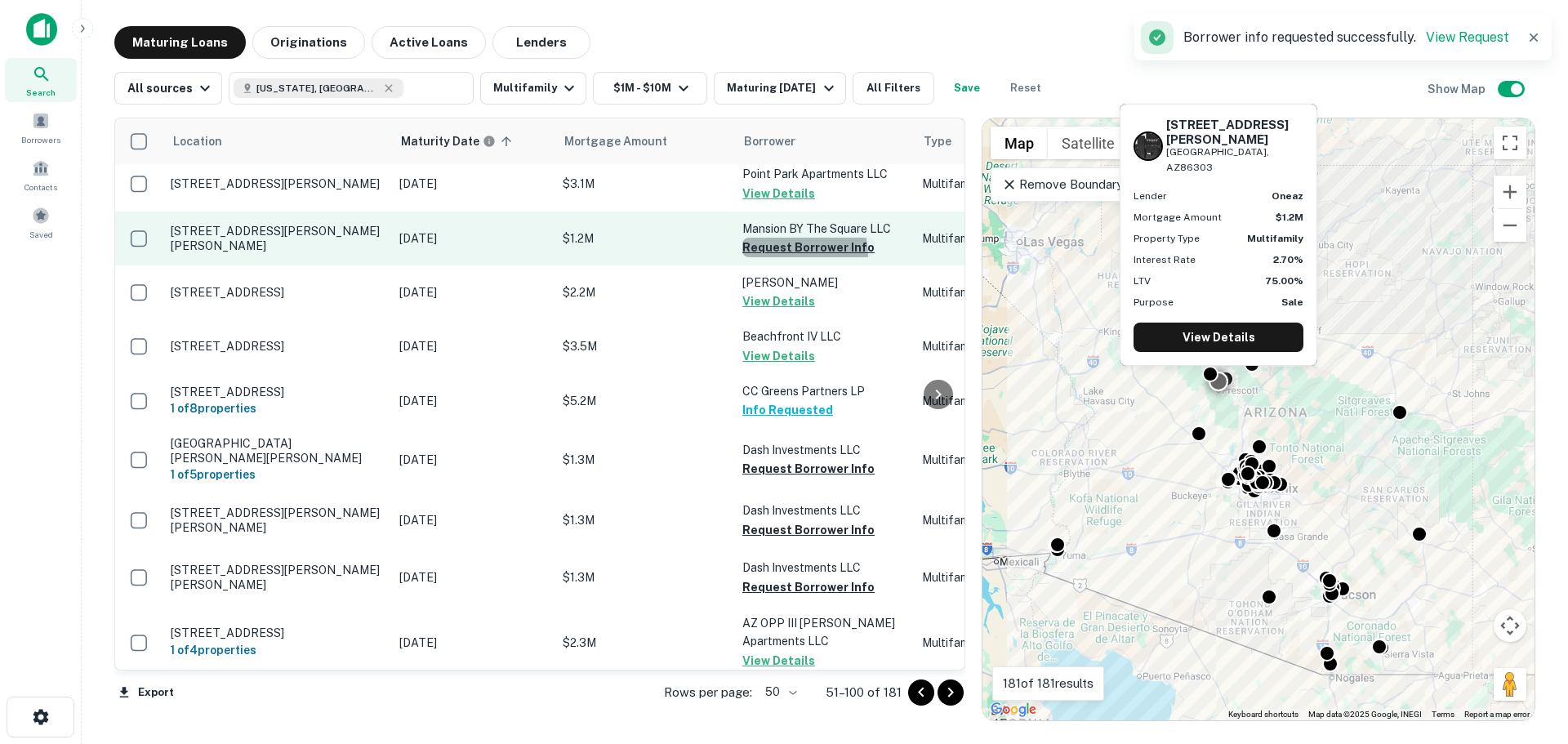
click at [780, 238] on button "Request Borrower Info" at bounding box center [808, 247] width 132 height 20
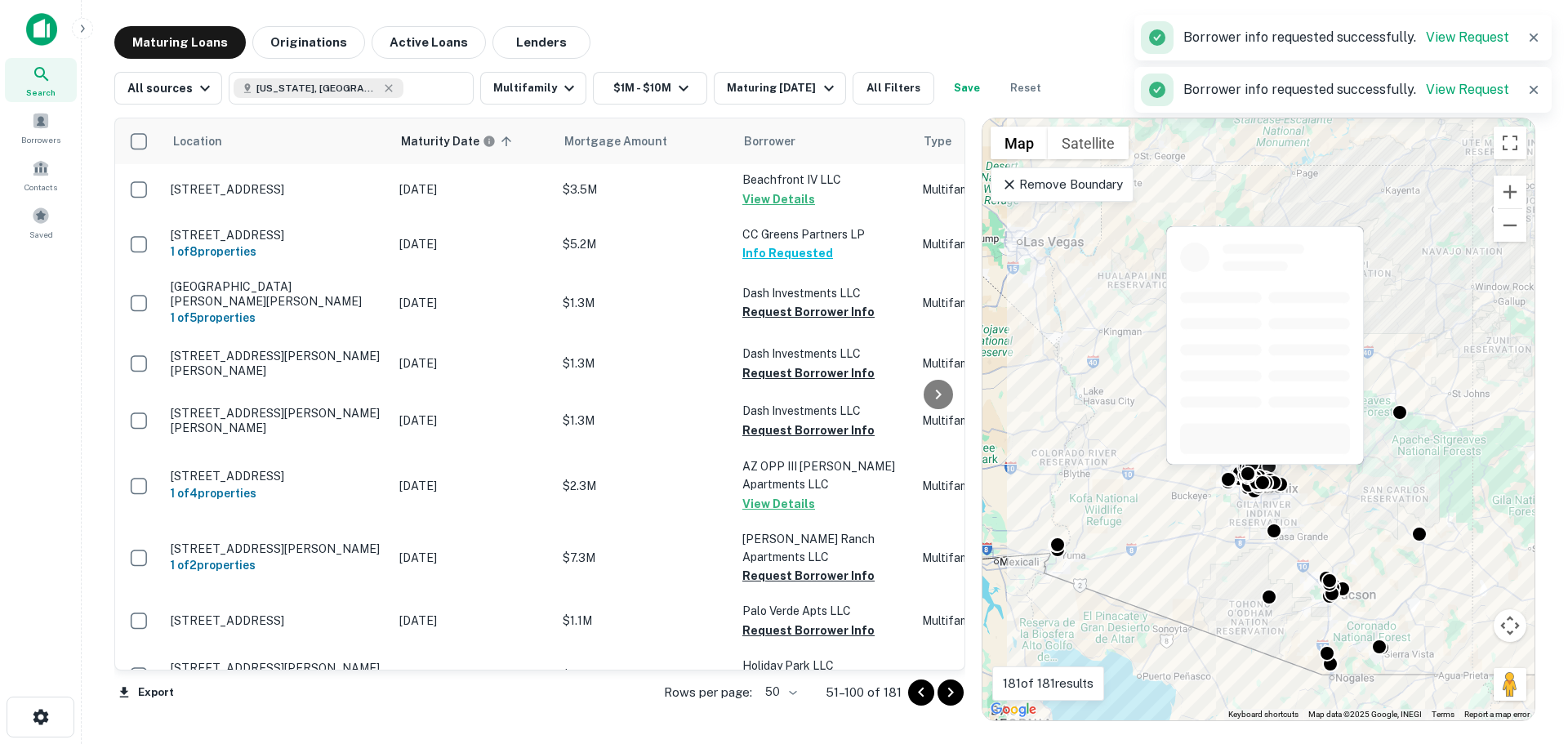
scroll to position [408, 0]
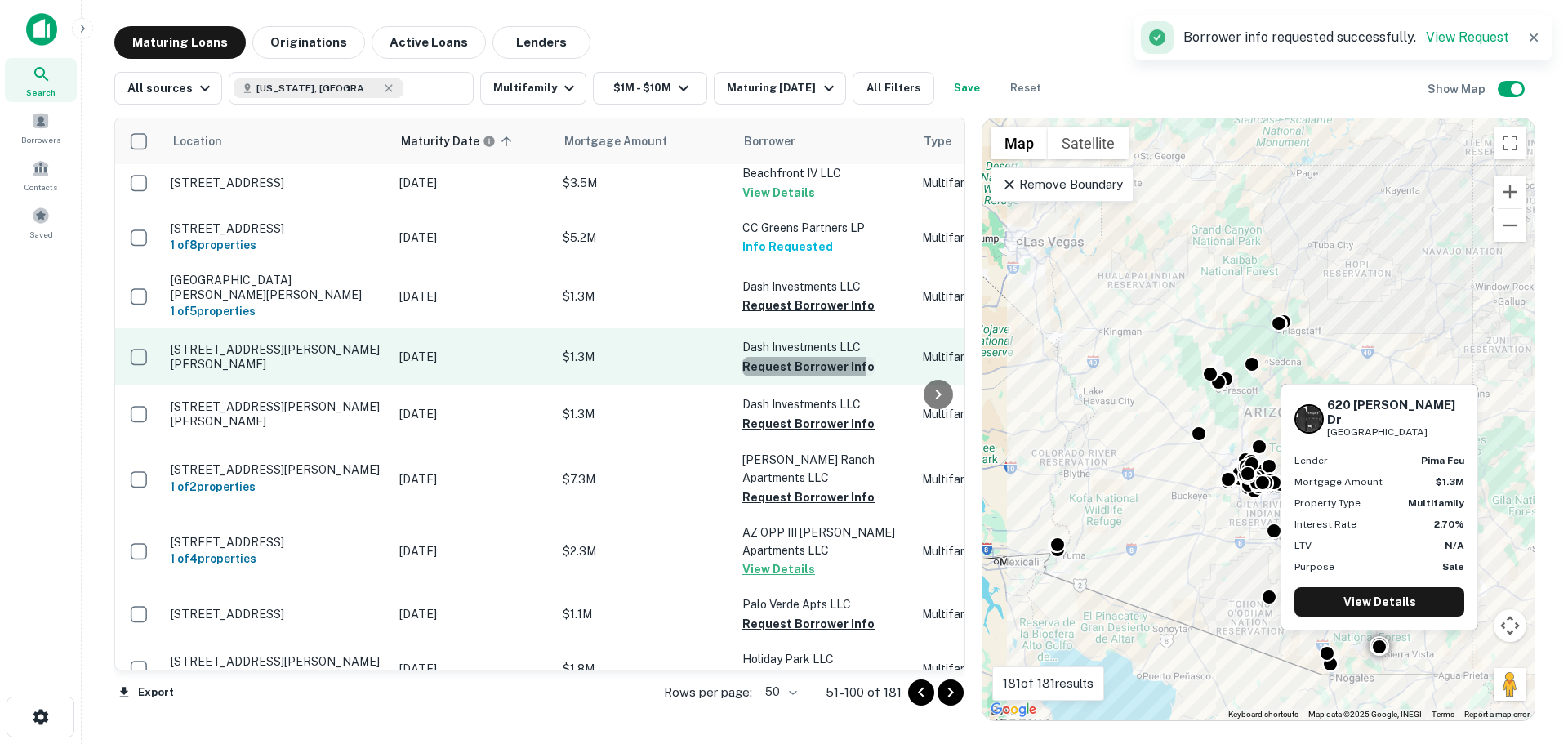
click at [797, 357] on button "Request Borrower Info" at bounding box center [808, 367] width 132 height 20
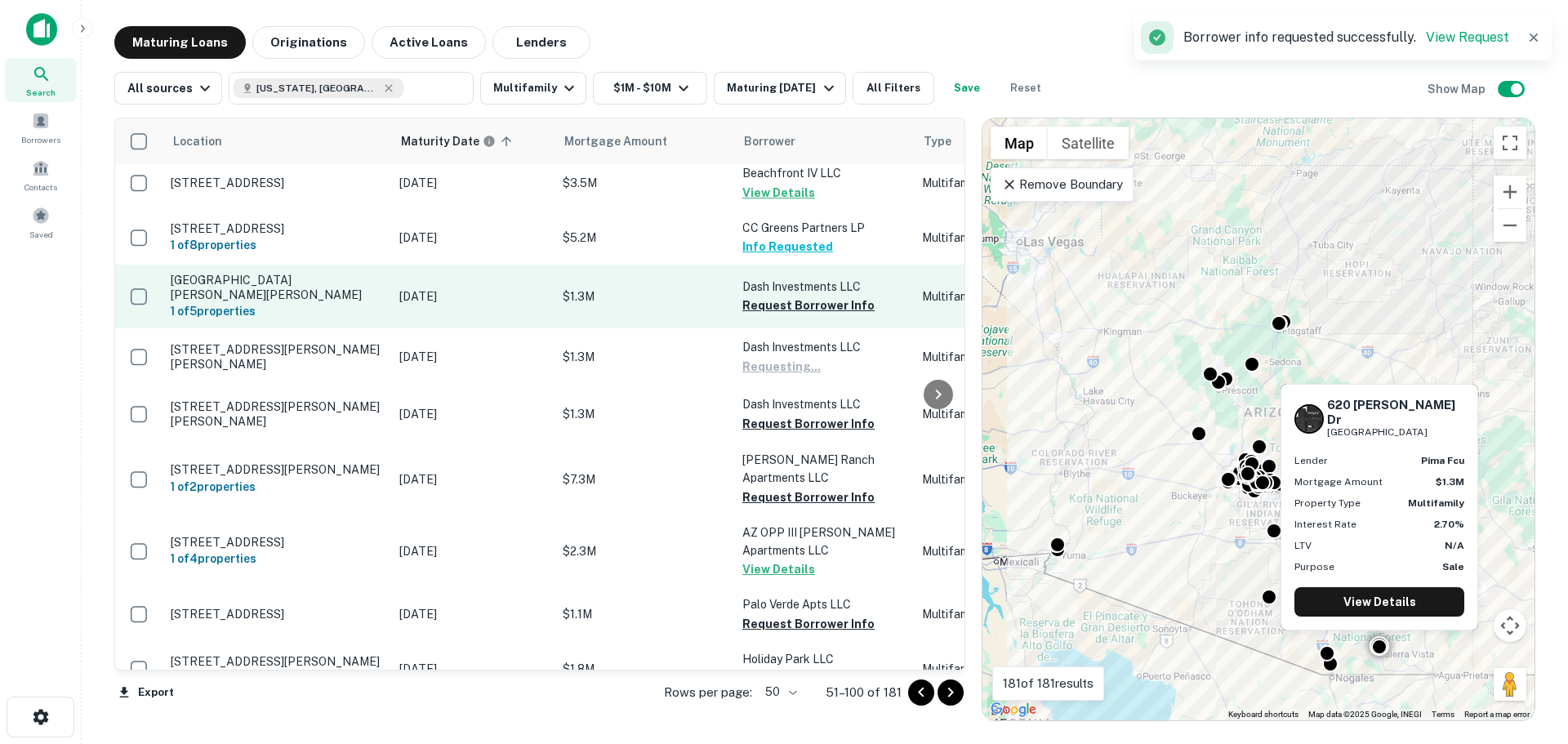
scroll to position [572, 0]
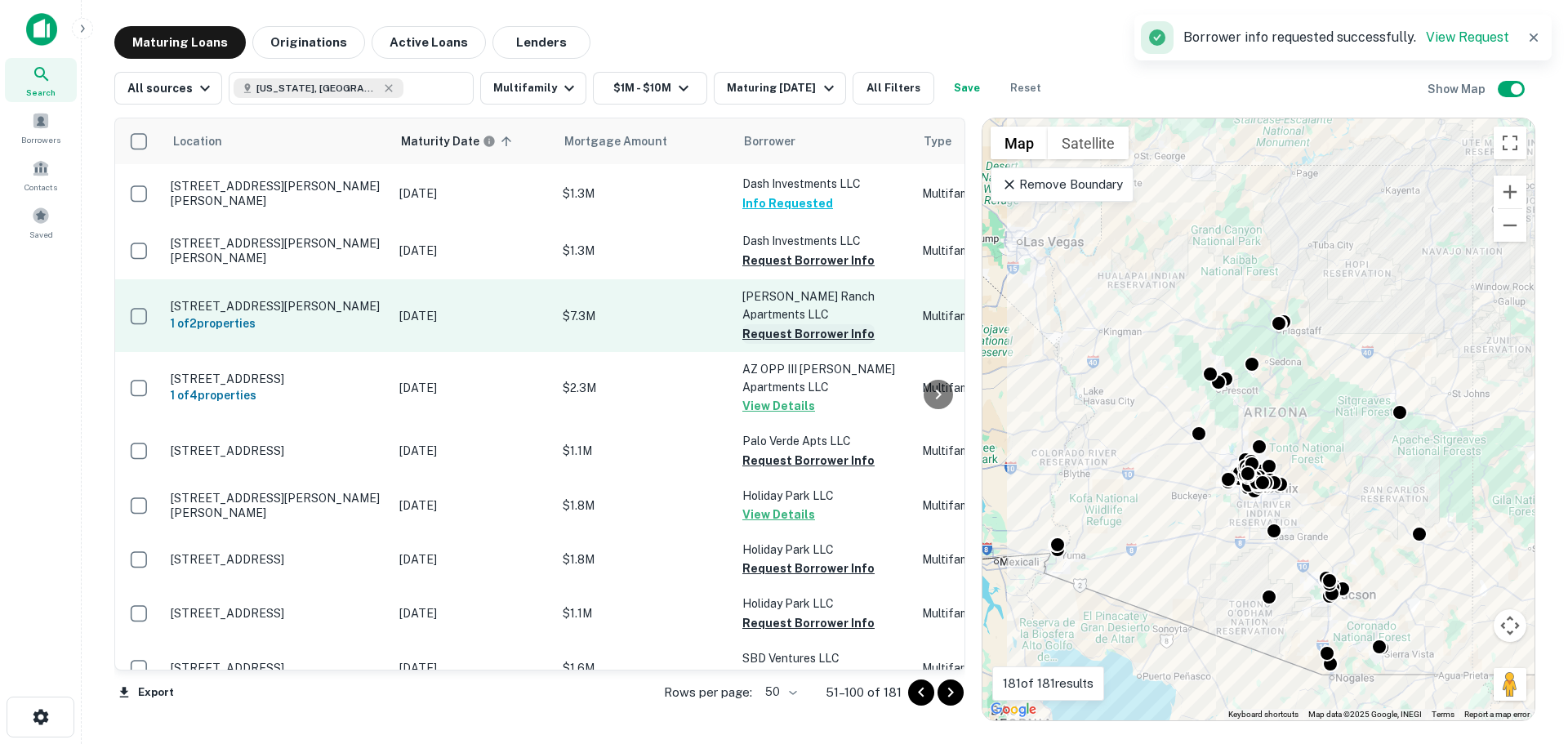
click at [794, 324] on button "Request Borrower Info" at bounding box center [808, 334] width 132 height 20
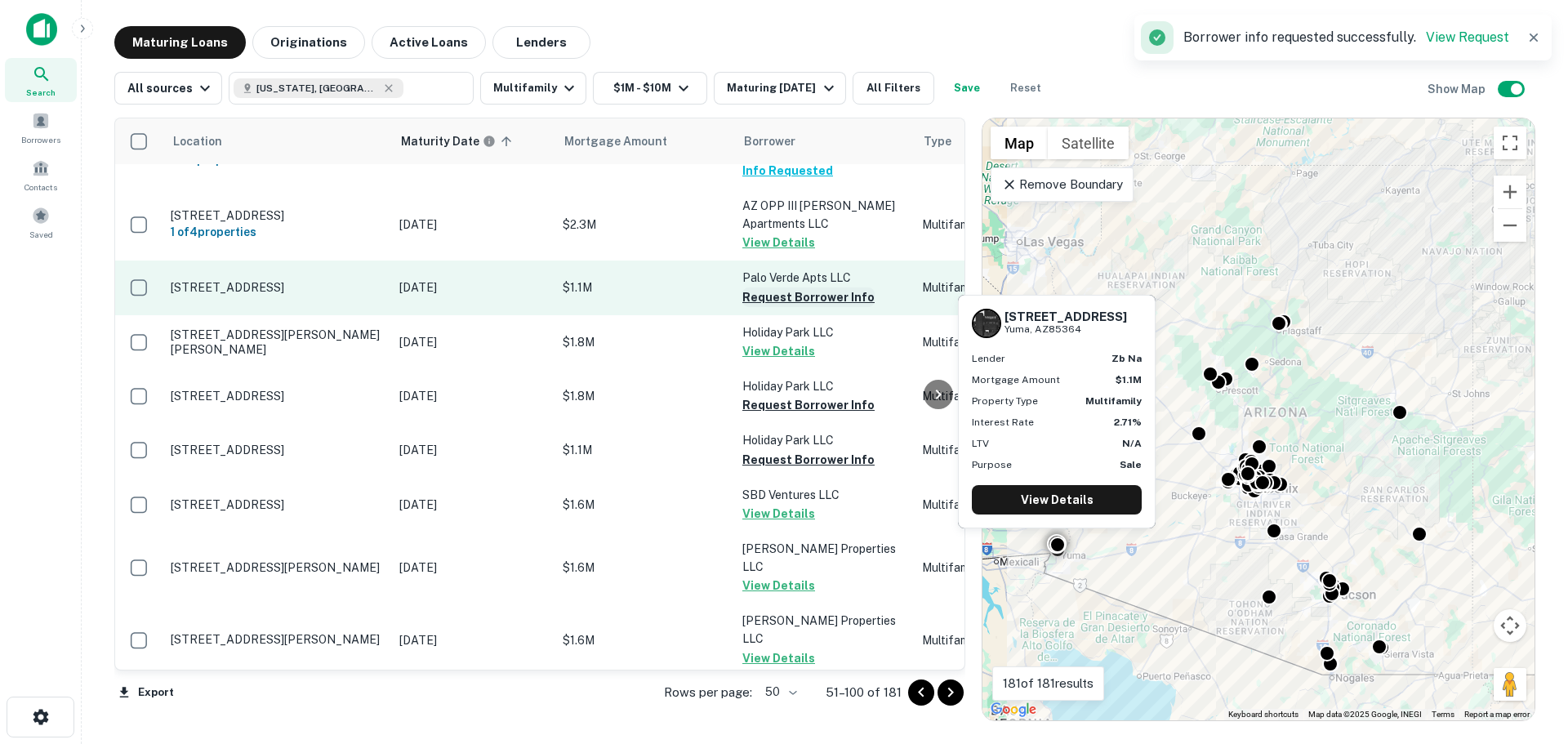
click at [790, 287] on button "Request Borrower Info" at bounding box center [808, 297] width 132 height 20
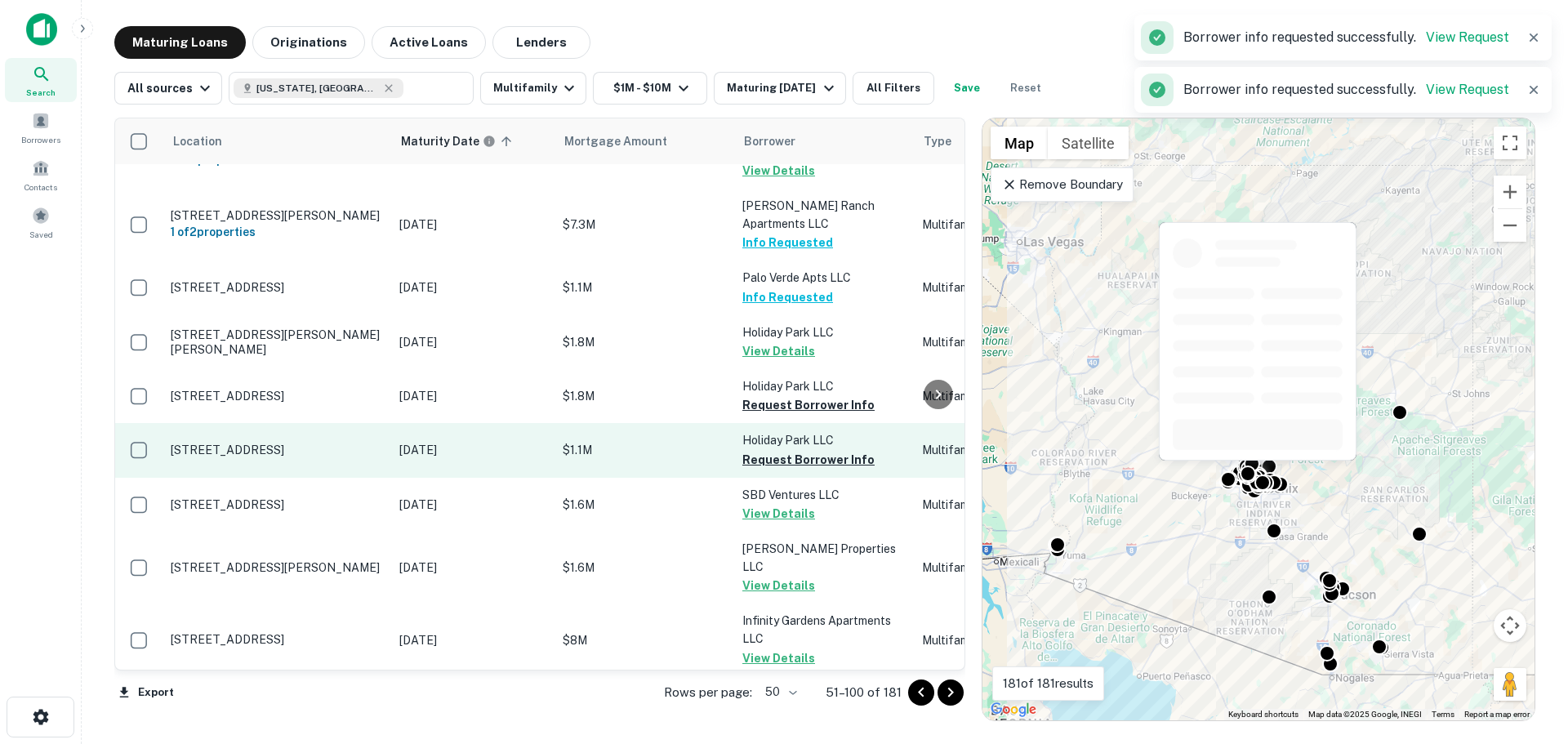
scroll to position [817, 0]
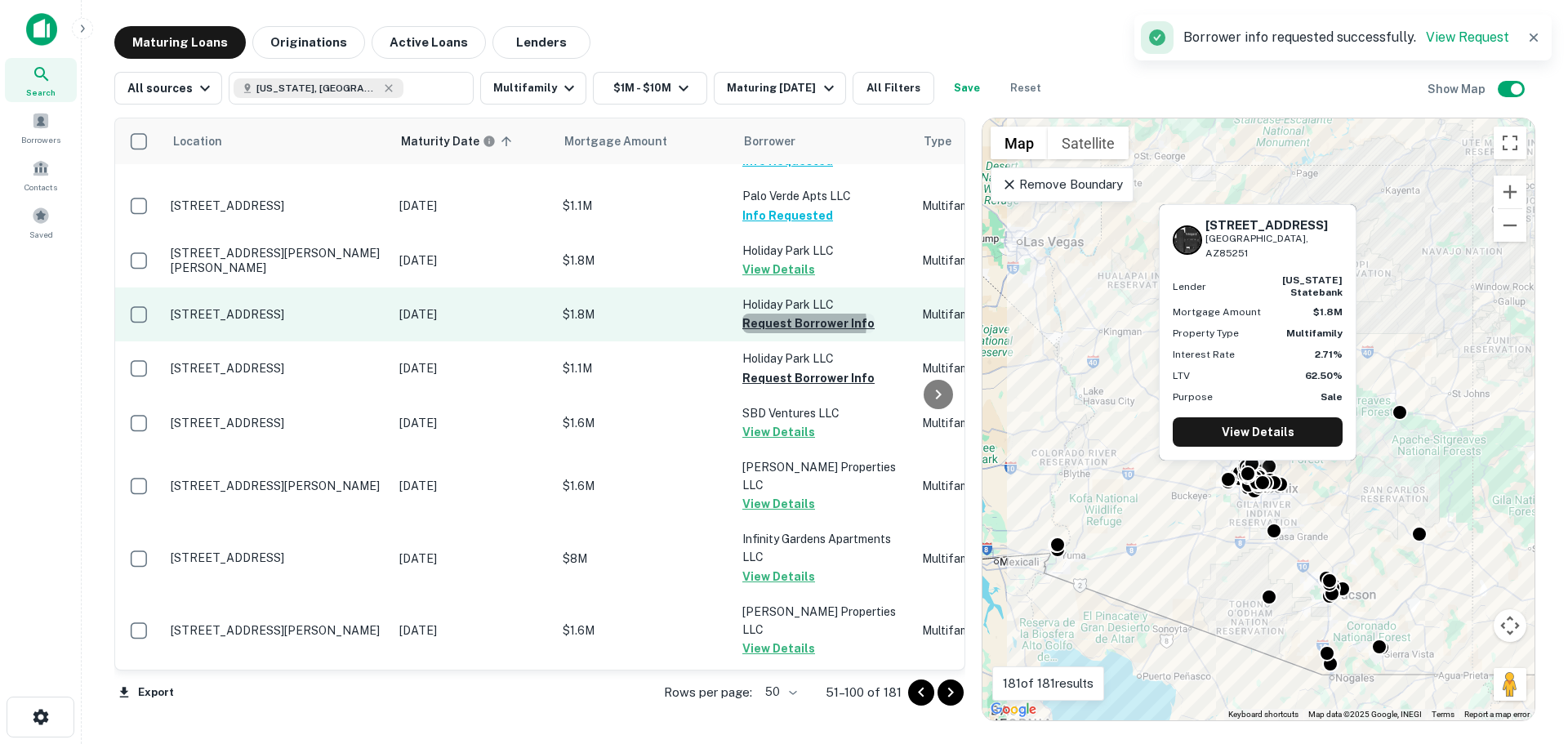
click at [790, 314] on button "Request Borrower Info" at bounding box center [808, 323] width 132 height 20
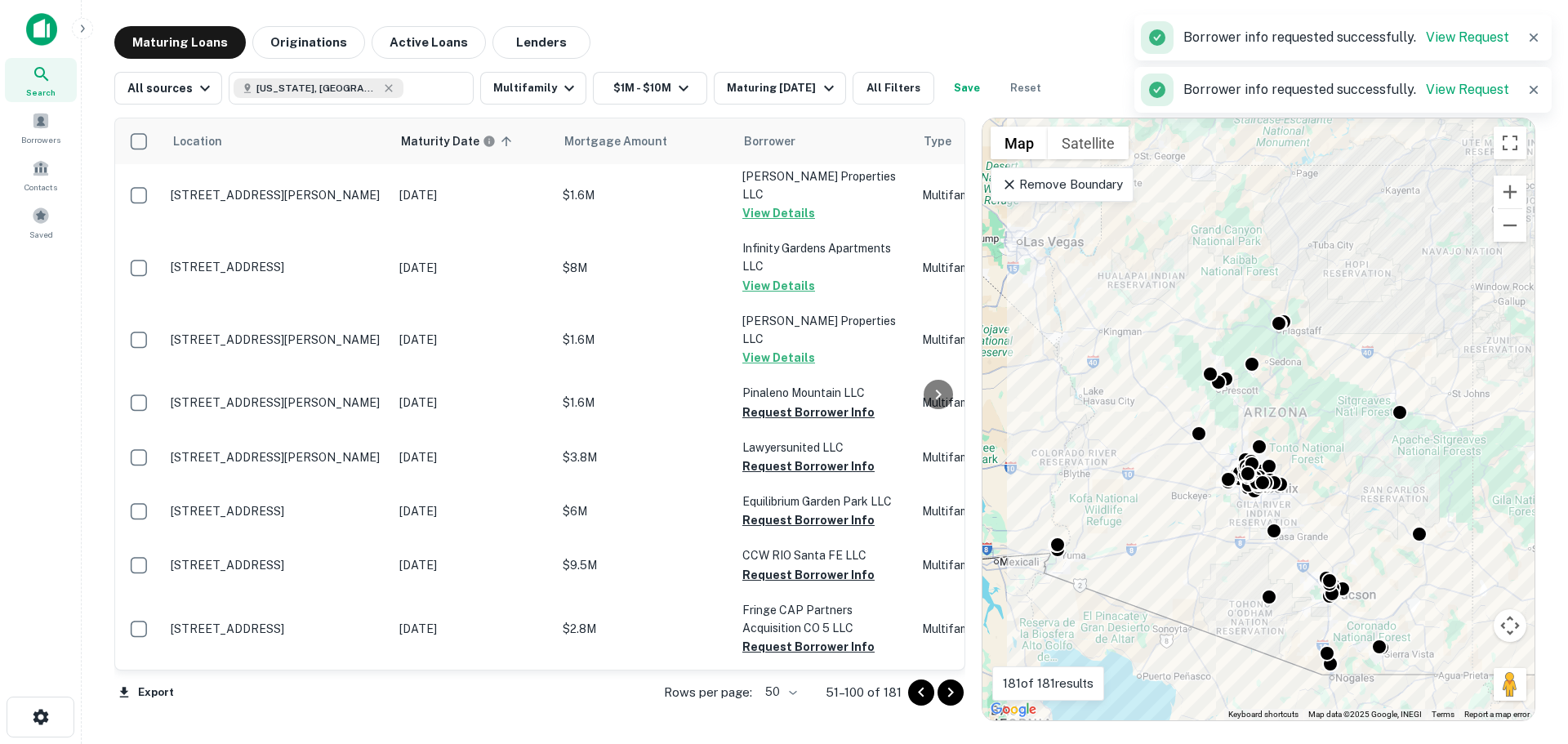
scroll to position [1143, 0]
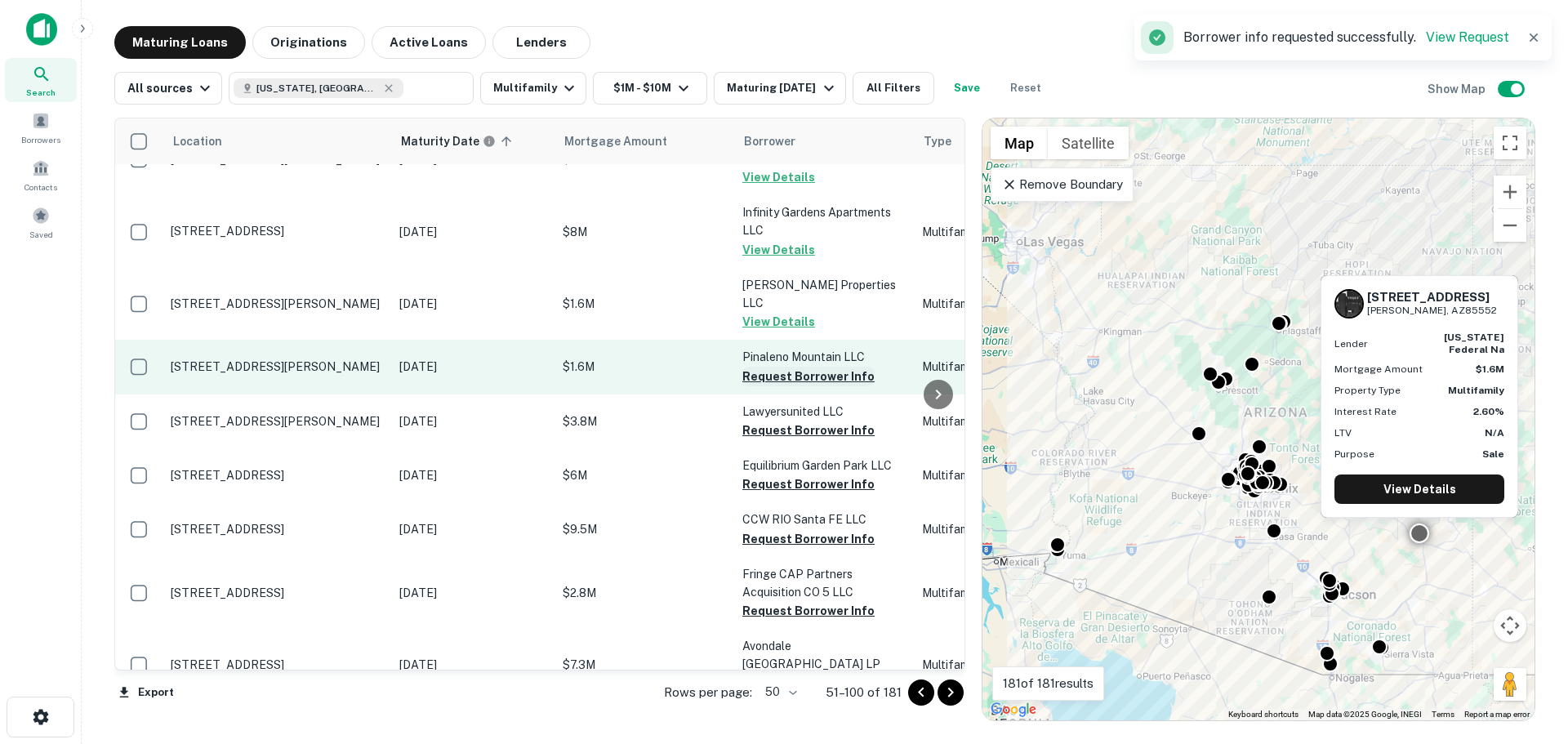
click at [800, 367] on button "Request Borrower Info" at bounding box center [808, 376] width 132 height 20
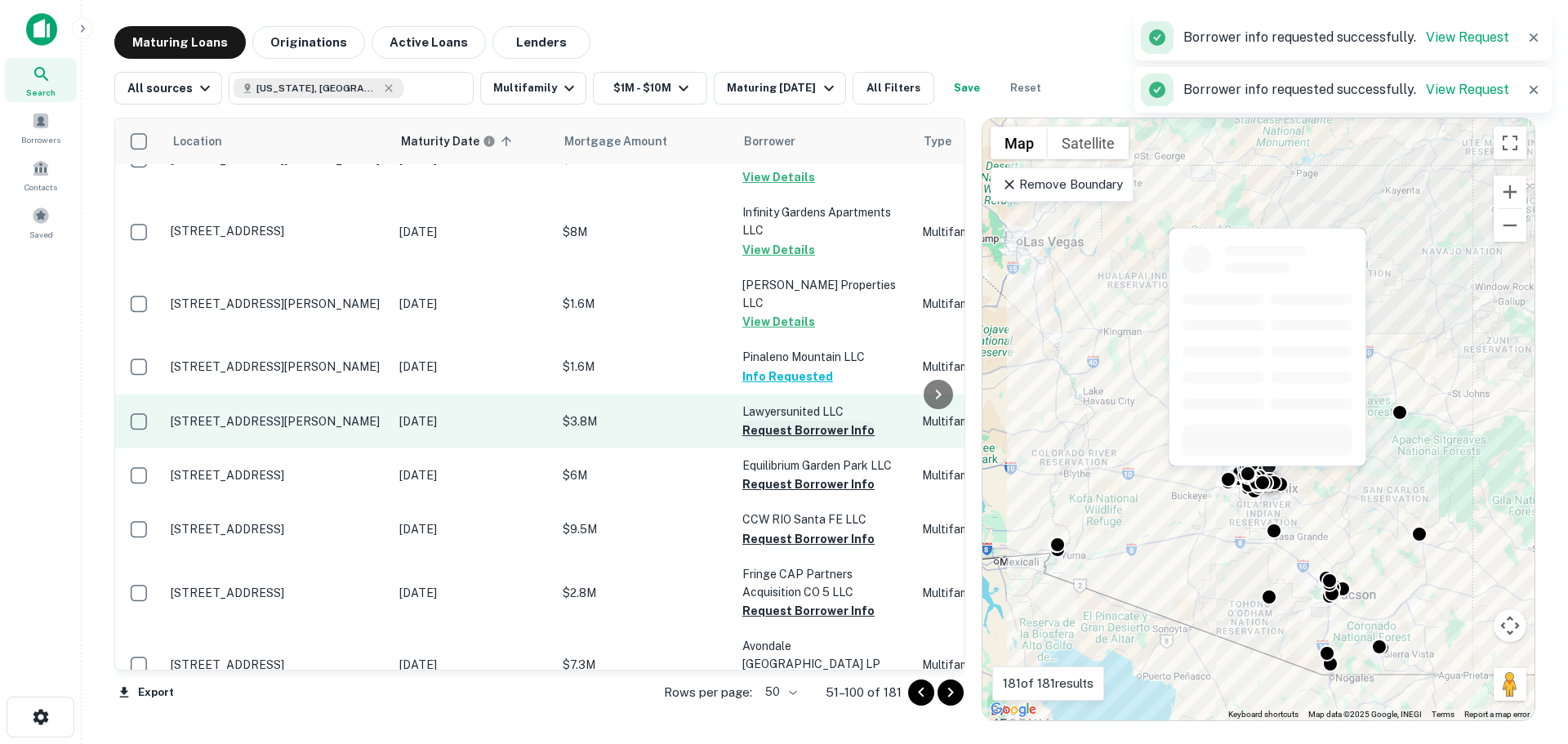
click at [808, 421] on button "Request Borrower Info" at bounding box center [808, 430] width 132 height 20
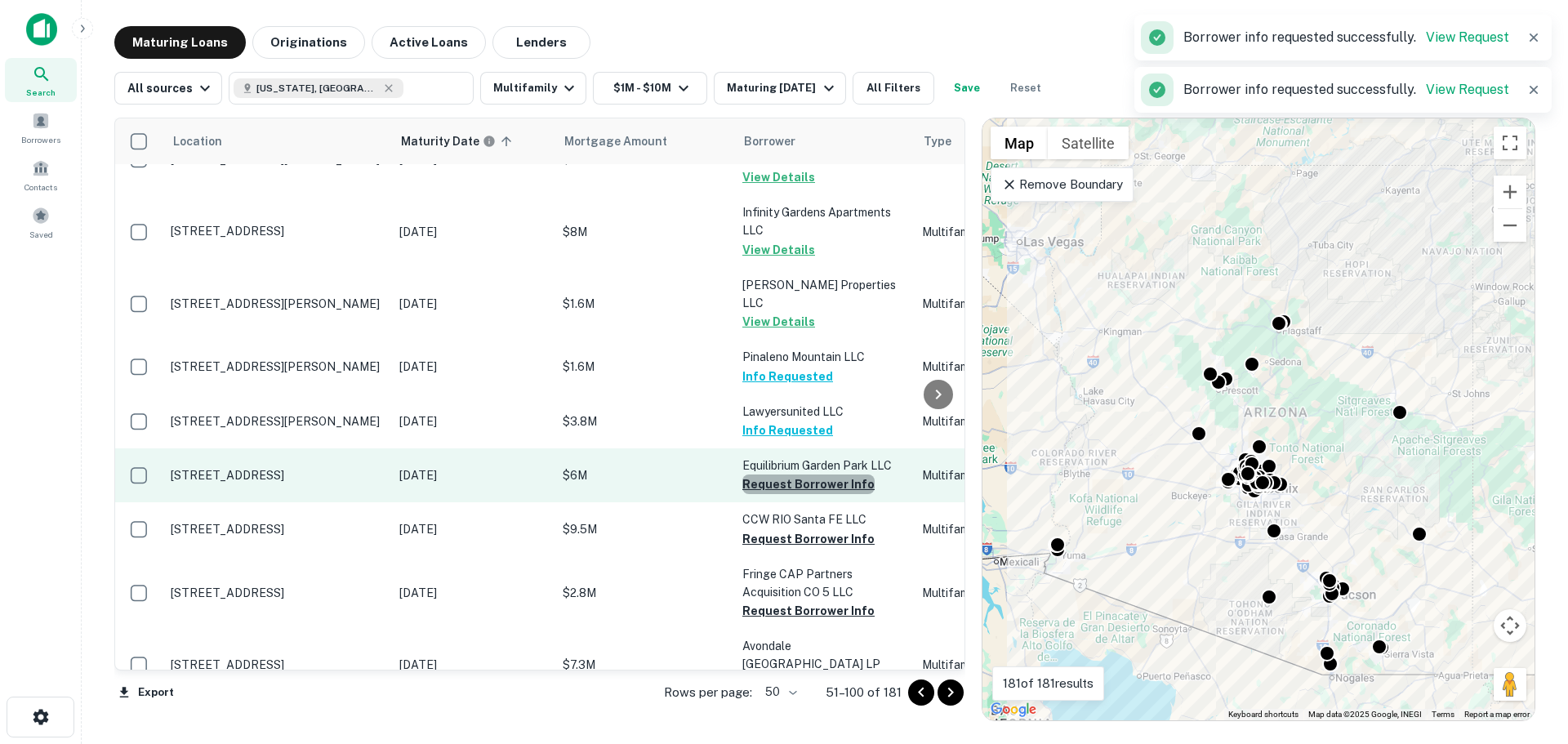
click at [812, 474] on button "Request Borrower Info" at bounding box center [808, 484] width 132 height 20
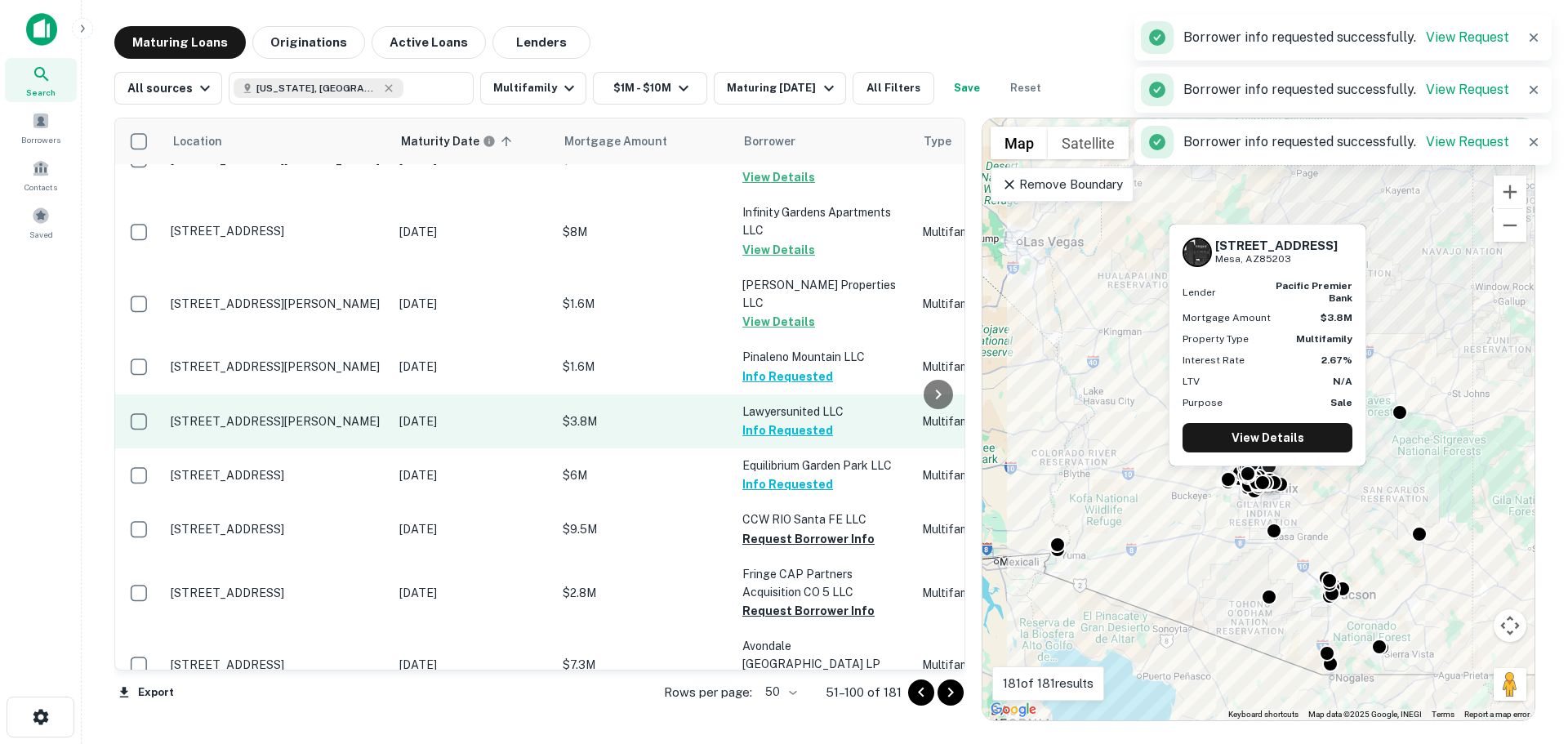
scroll to position [1307, 0]
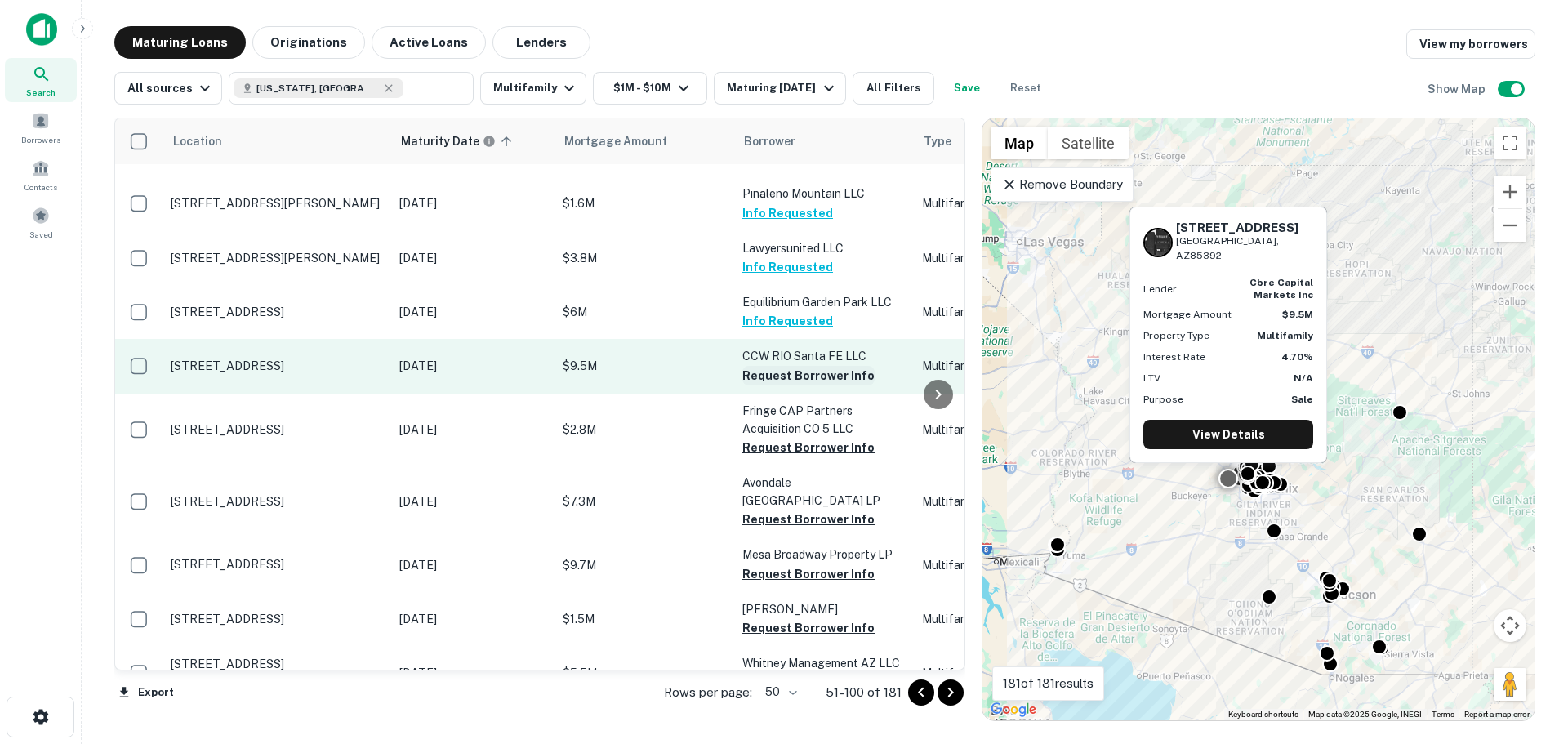
click at [803, 366] on button "Request Borrower Info" at bounding box center [808, 376] width 132 height 20
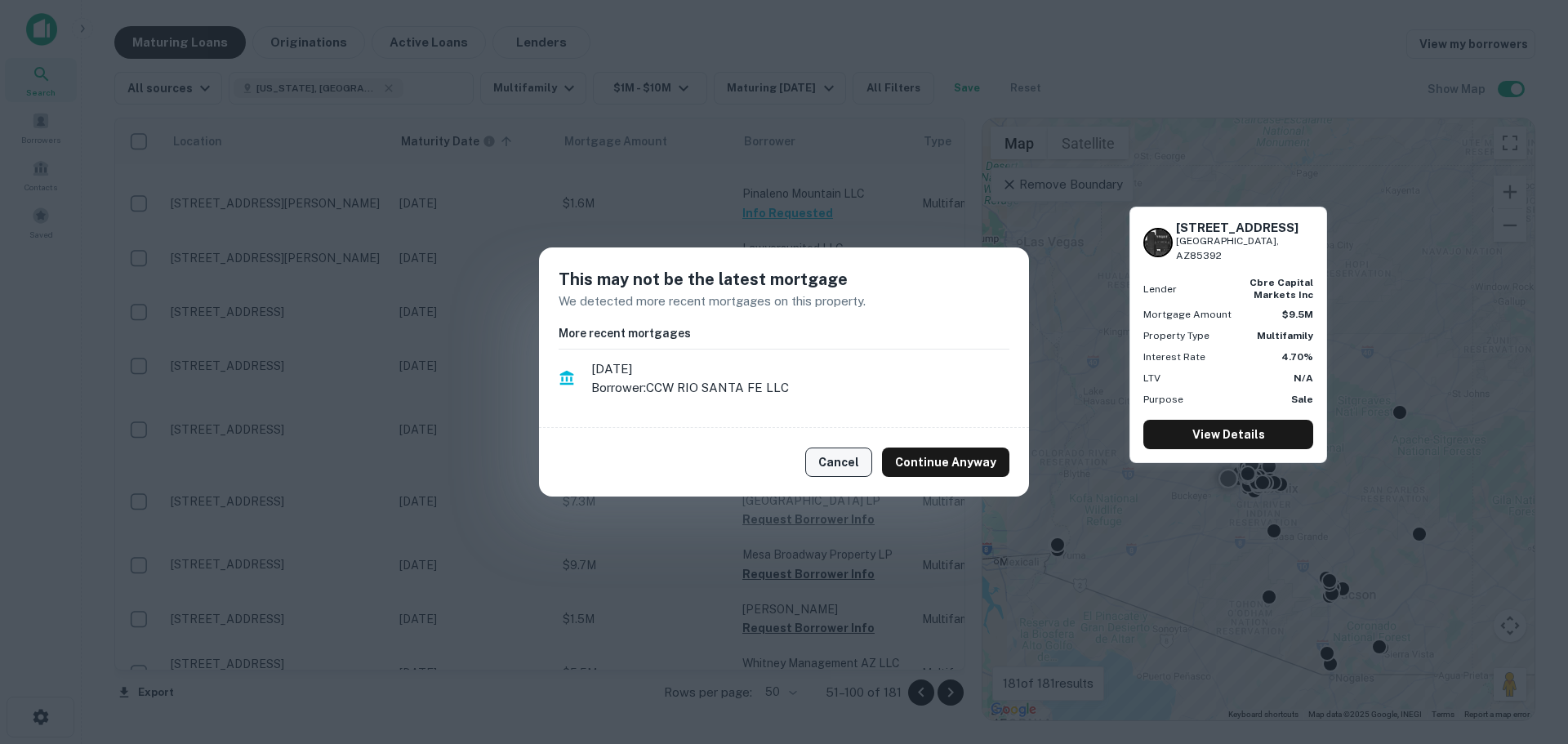
click at [864, 466] on button "Cancel" at bounding box center [839, 462] width 67 height 29
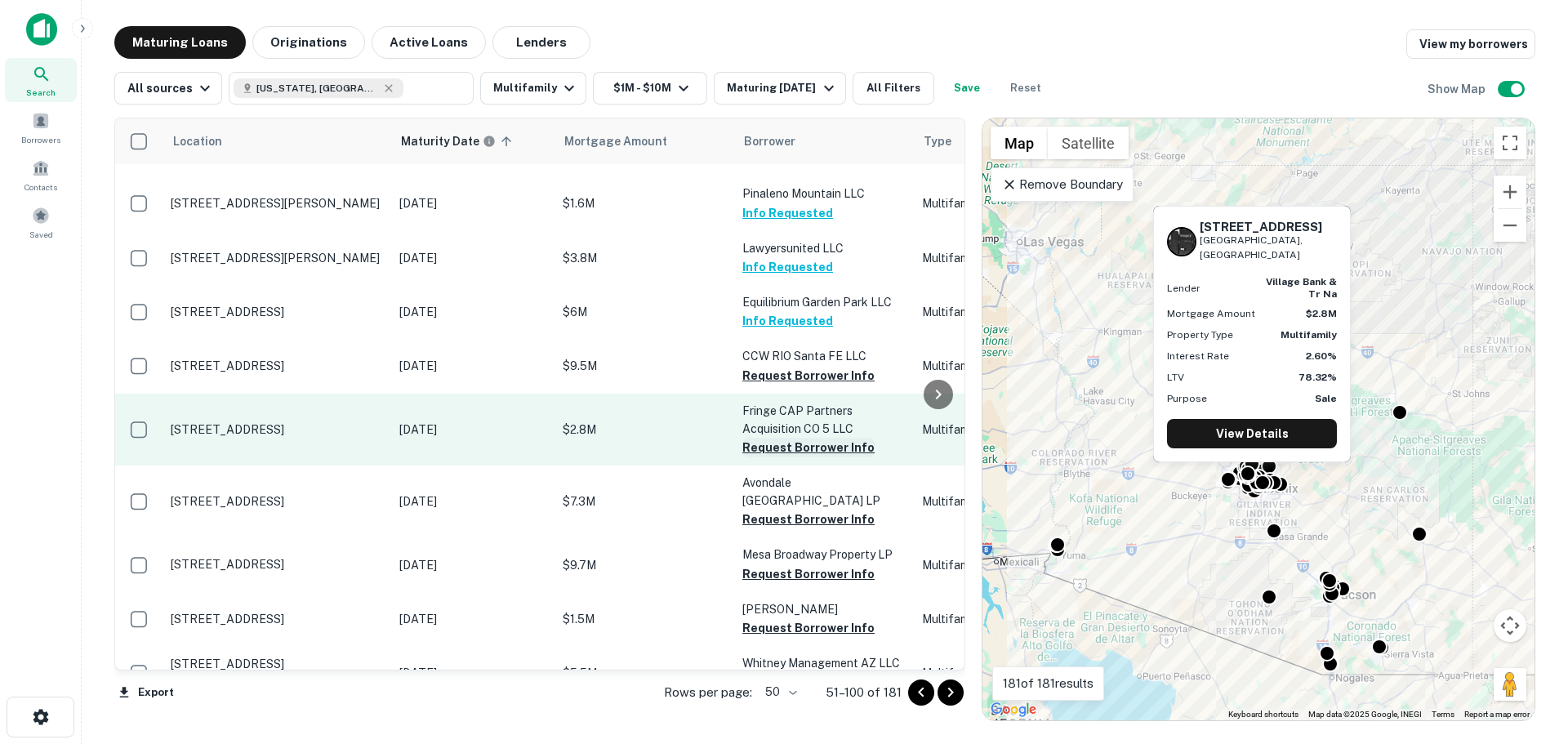
click at [817, 438] on button "Request Borrower Info" at bounding box center [808, 448] width 132 height 20
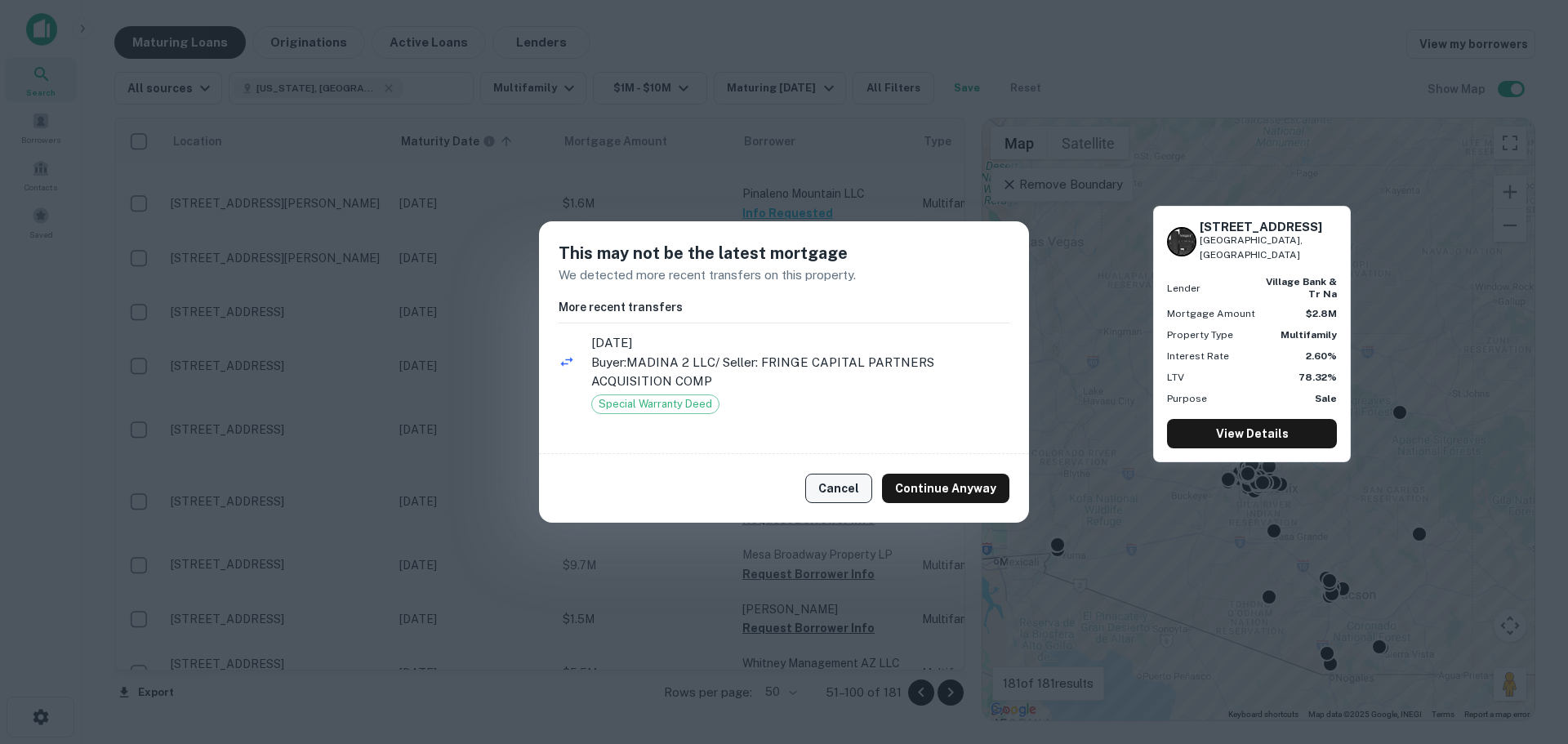
click at [847, 495] on button "Cancel" at bounding box center [839, 488] width 67 height 29
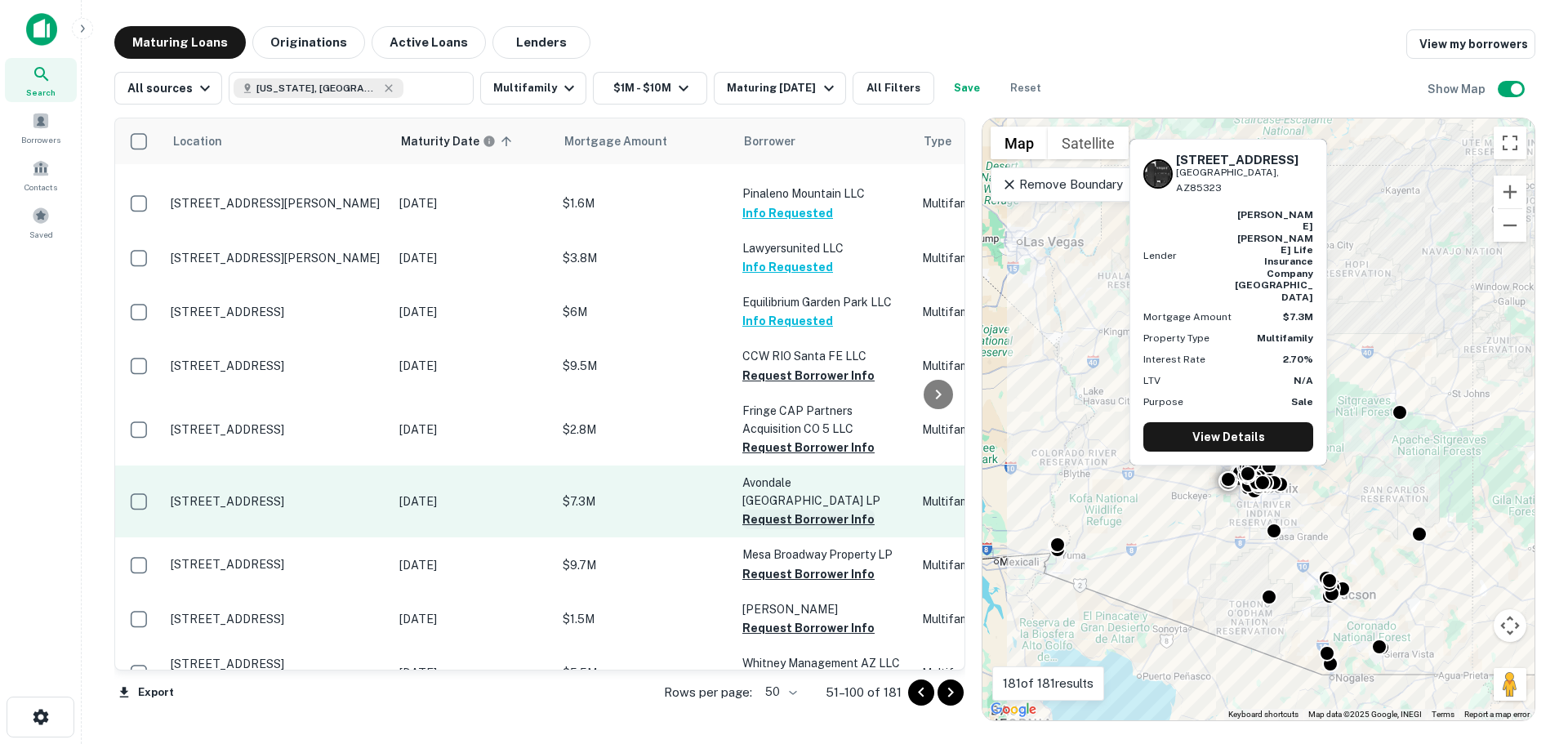
click at [811, 510] on button "Request Borrower Info" at bounding box center [808, 519] width 132 height 20
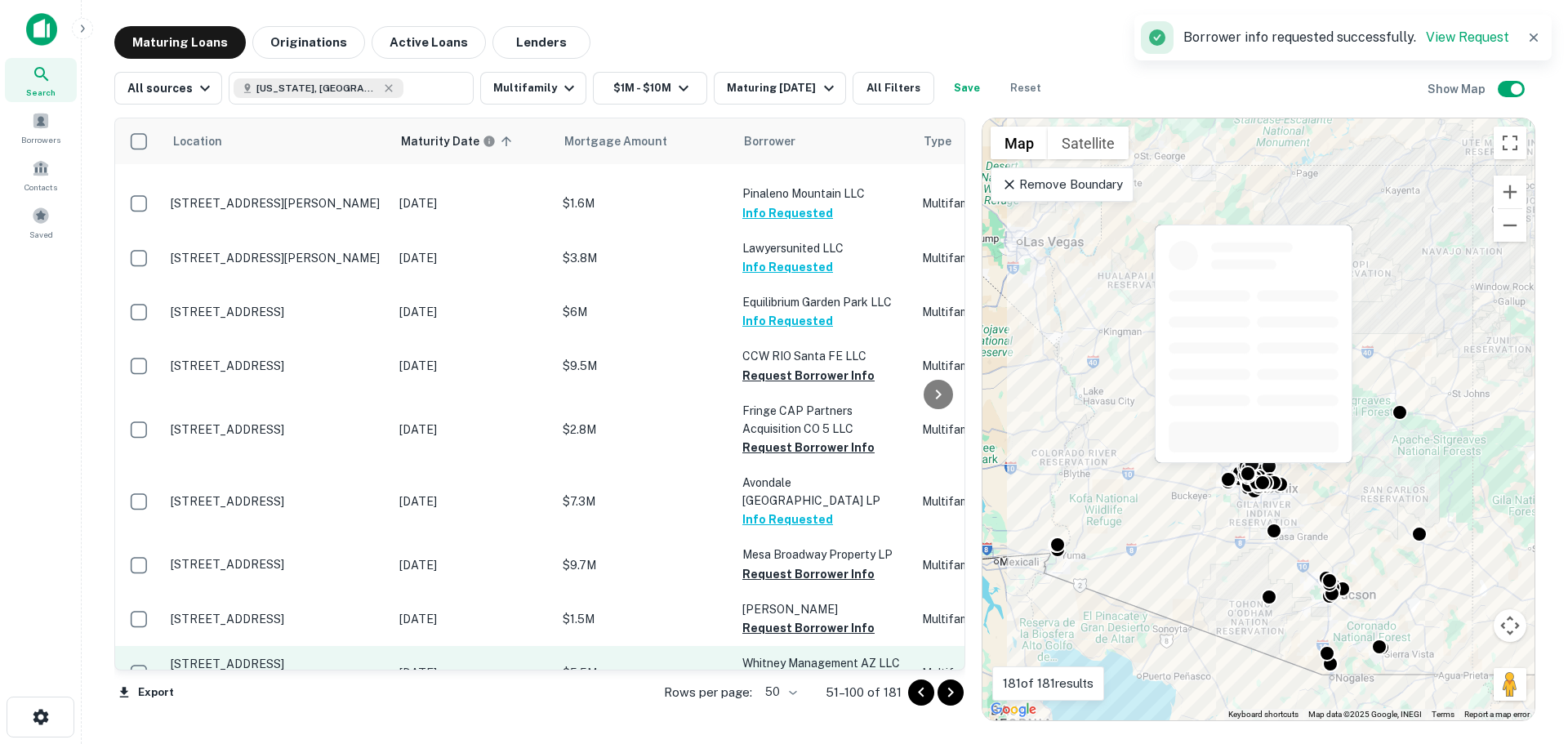
scroll to position [1552, 0]
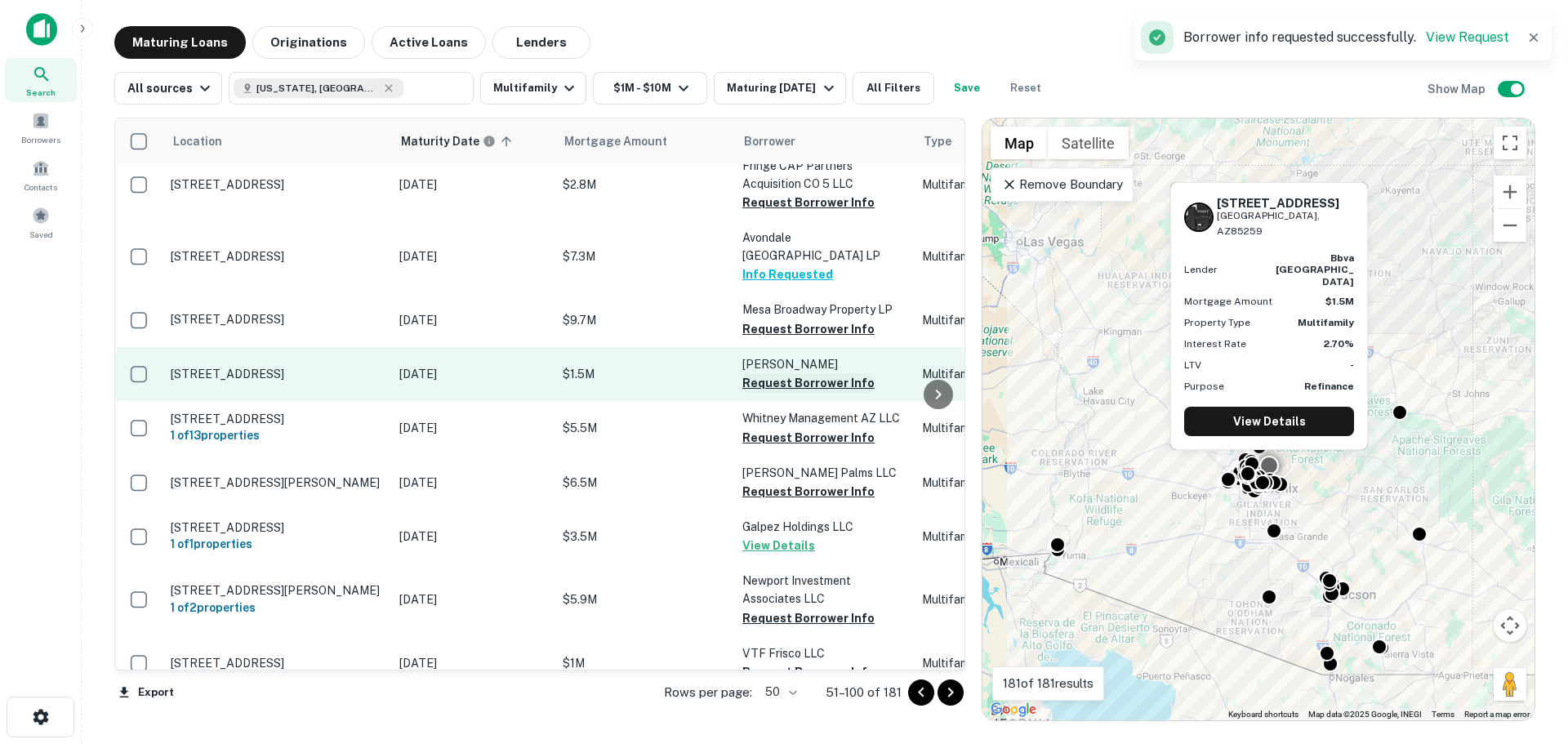
click at [786, 373] on button "Request Borrower Info" at bounding box center [808, 383] width 132 height 20
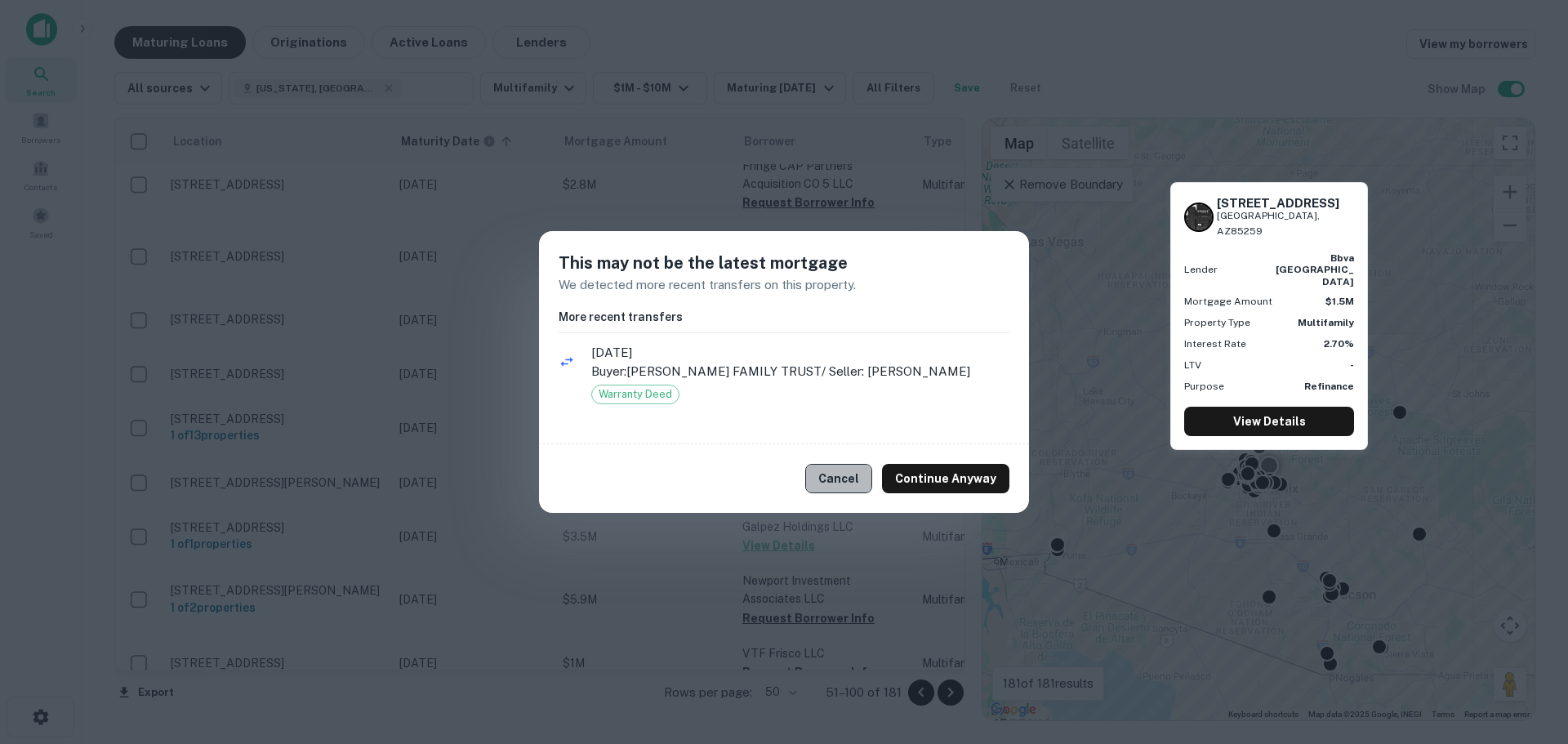
click at [832, 483] on button "Cancel" at bounding box center [839, 479] width 67 height 29
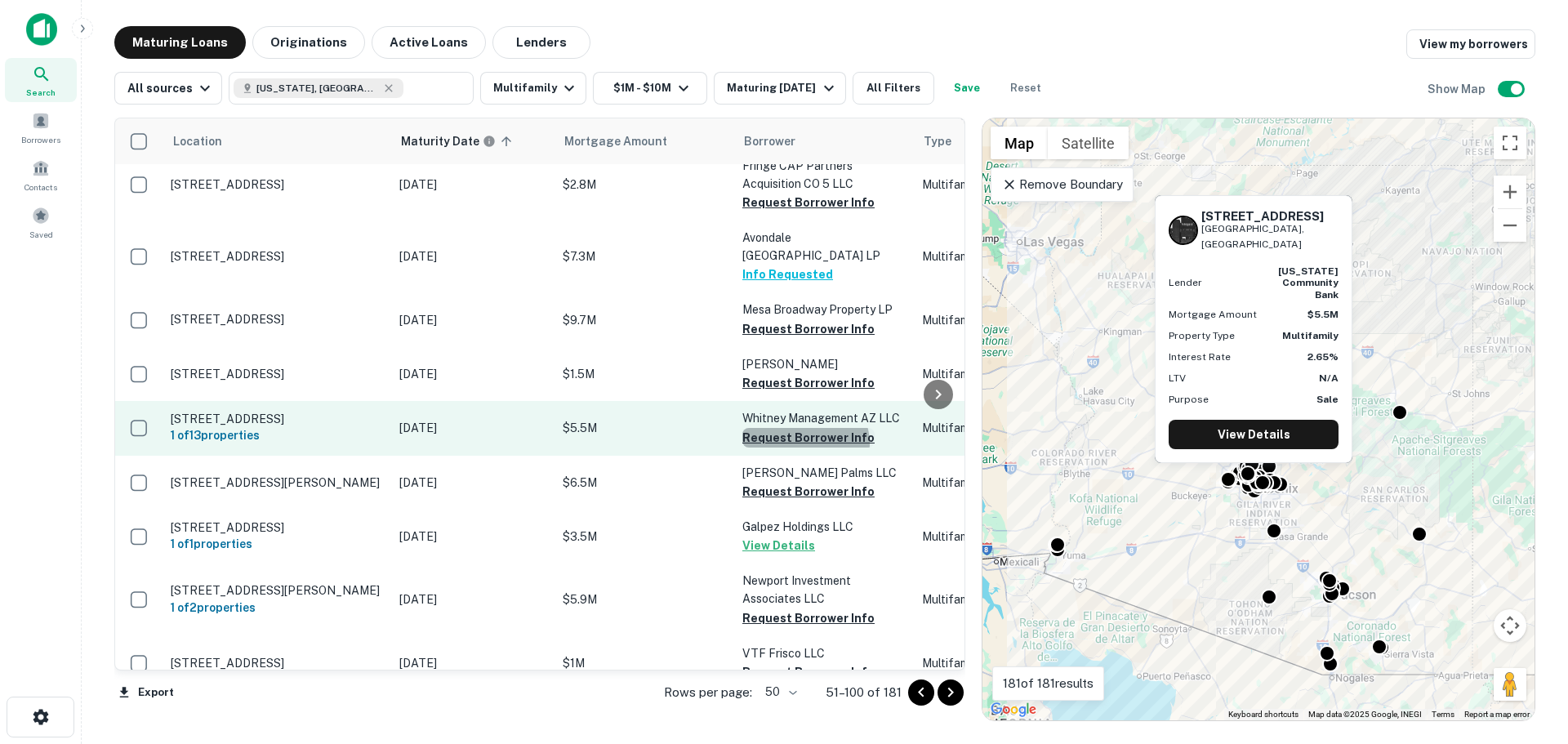
click at [804, 428] on button "Request Borrower Info" at bounding box center [808, 438] width 132 height 20
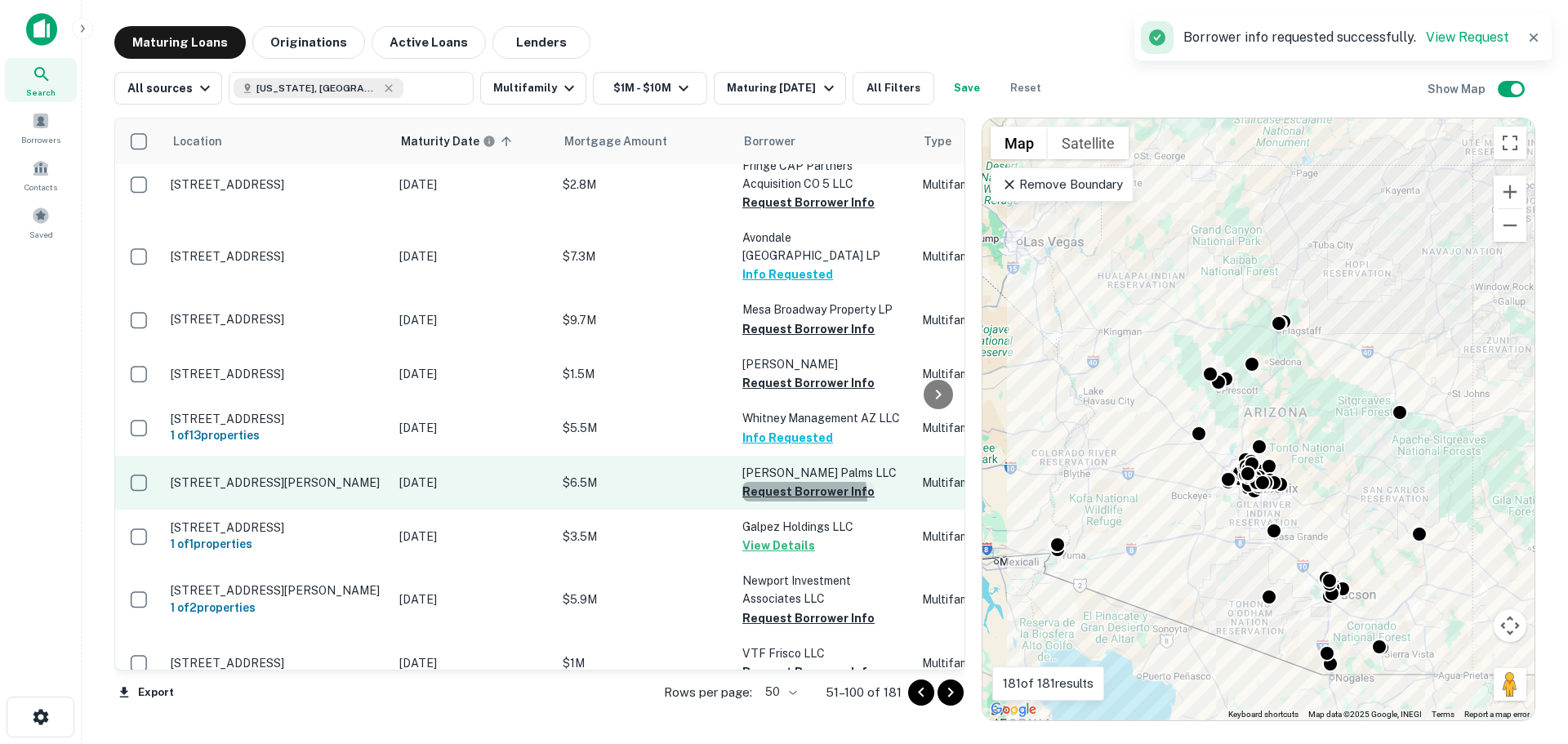
click at [800, 482] on button "Request Borrower Info" at bounding box center [808, 492] width 132 height 20
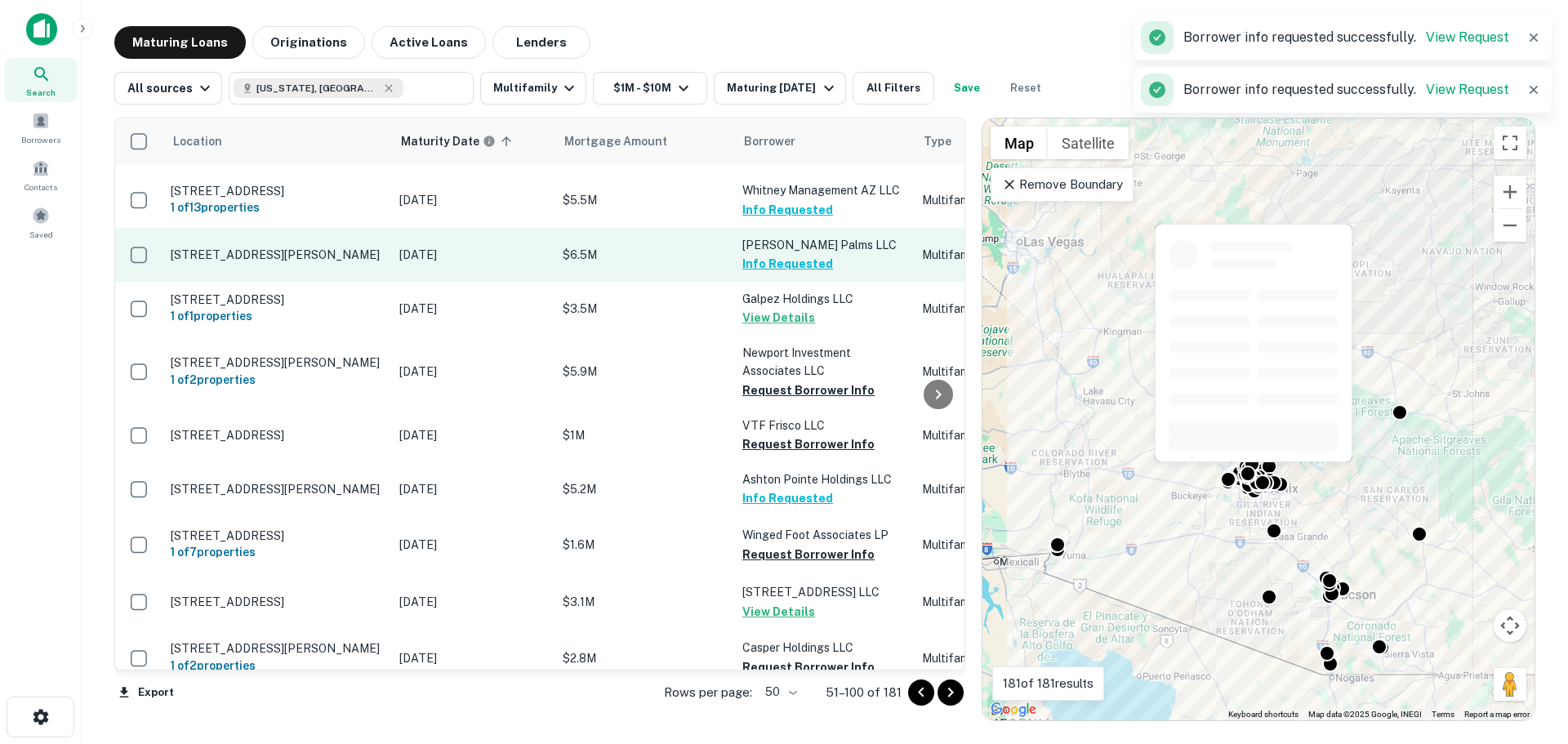
scroll to position [1797, 0]
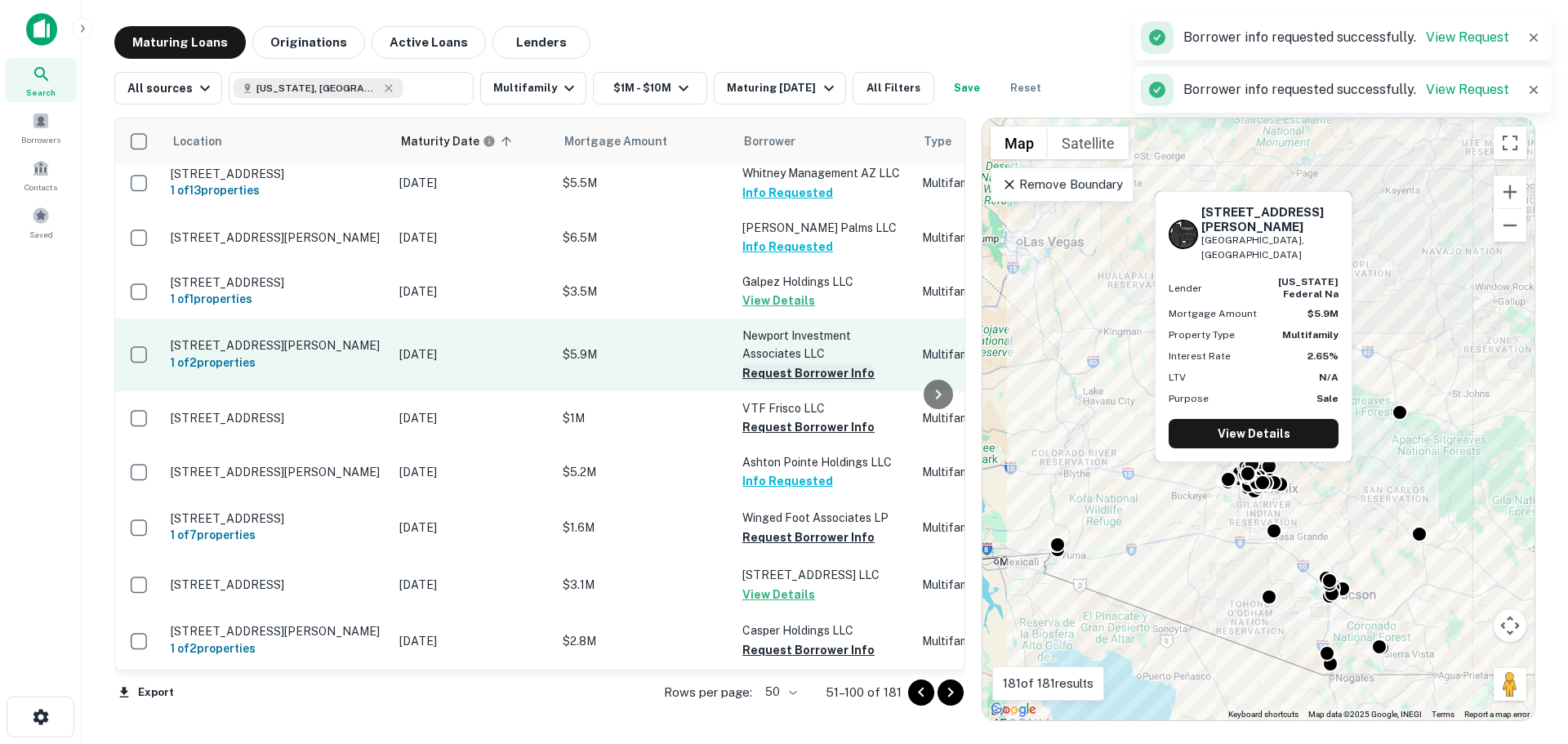
click at [813, 363] on button "Request Borrower Info" at bounding box center [808, 373] width 132 height 20
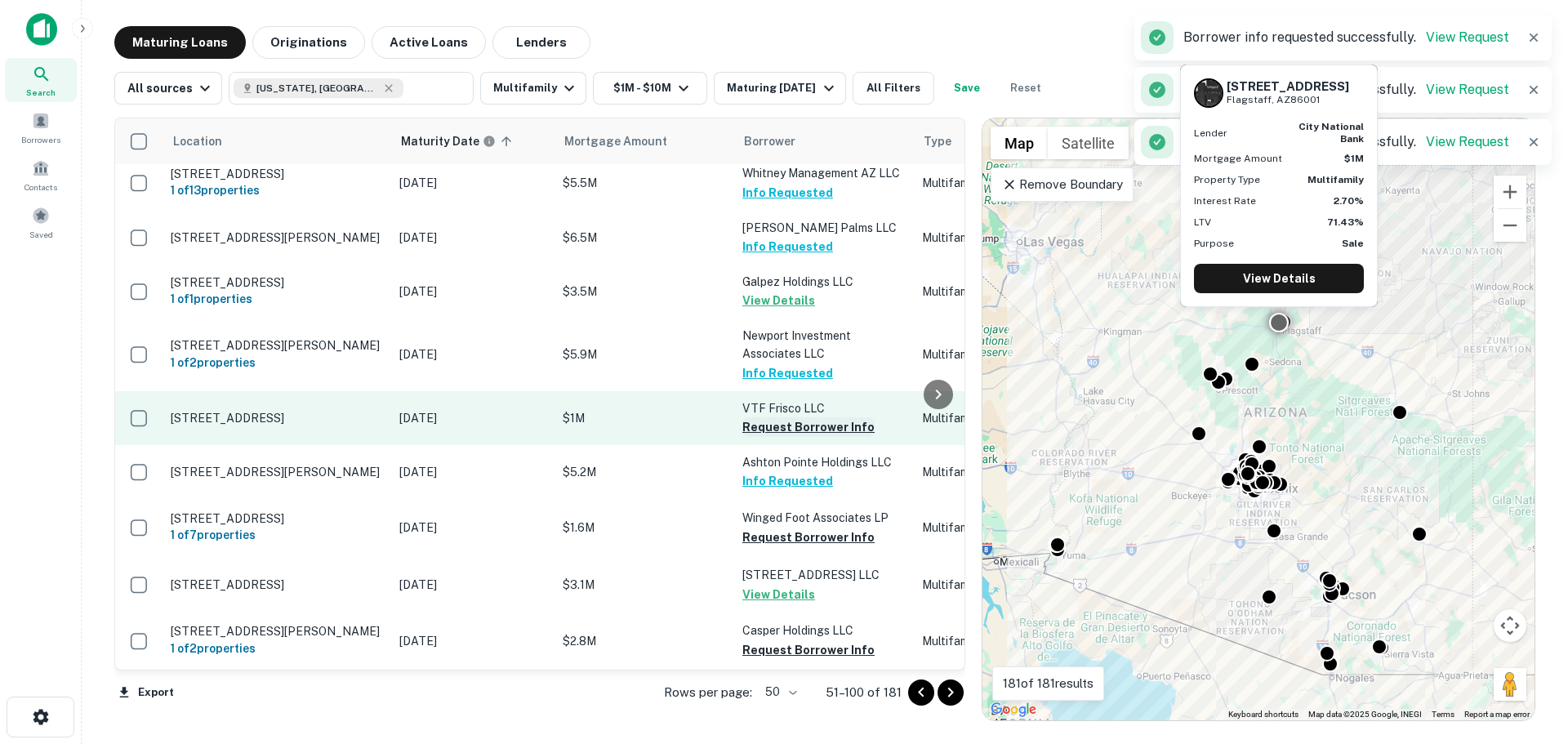
click at [809, 417] on button "Request Borrower Info" at bounding box center [808, 427] width 132 height 20
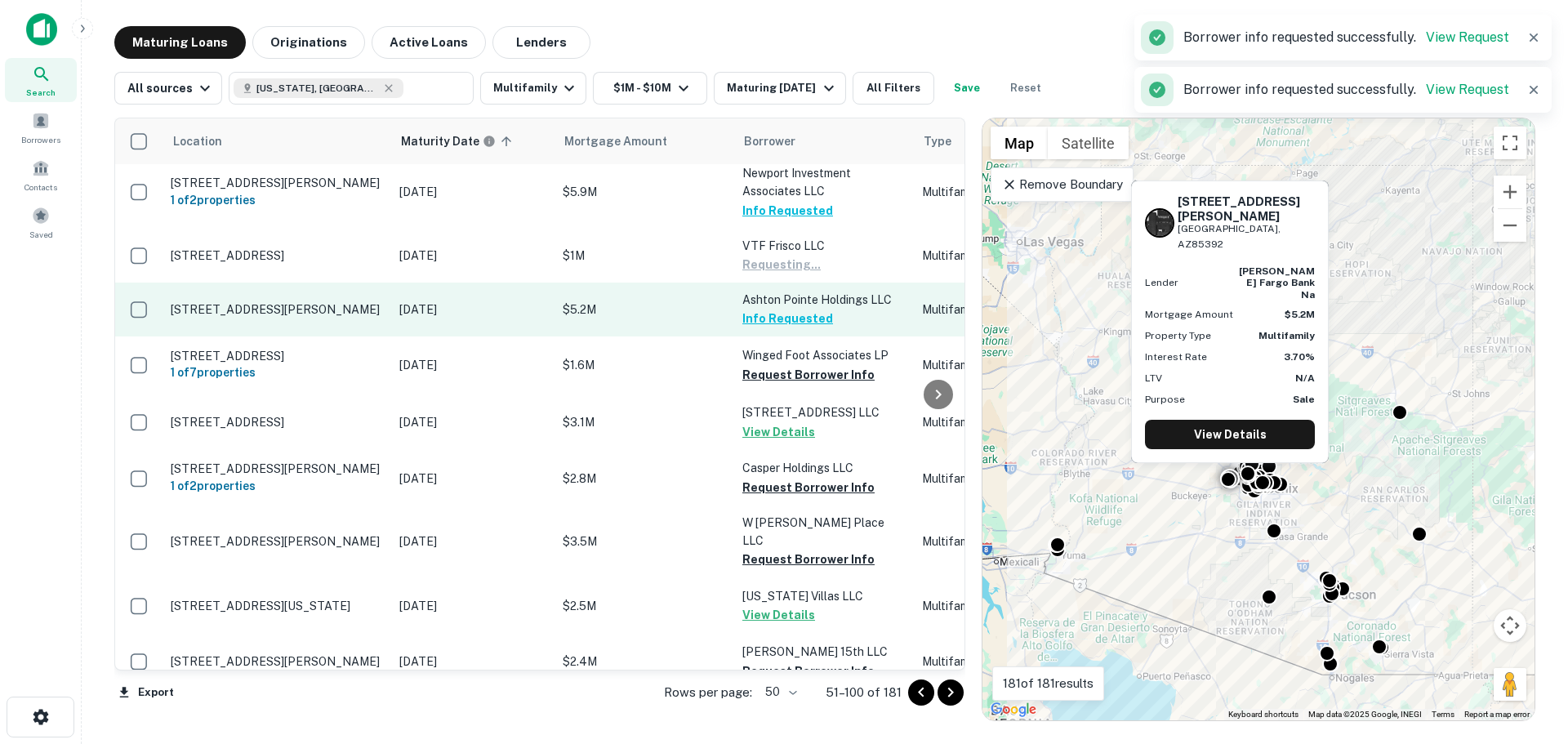
scroll to position [1960, 0]
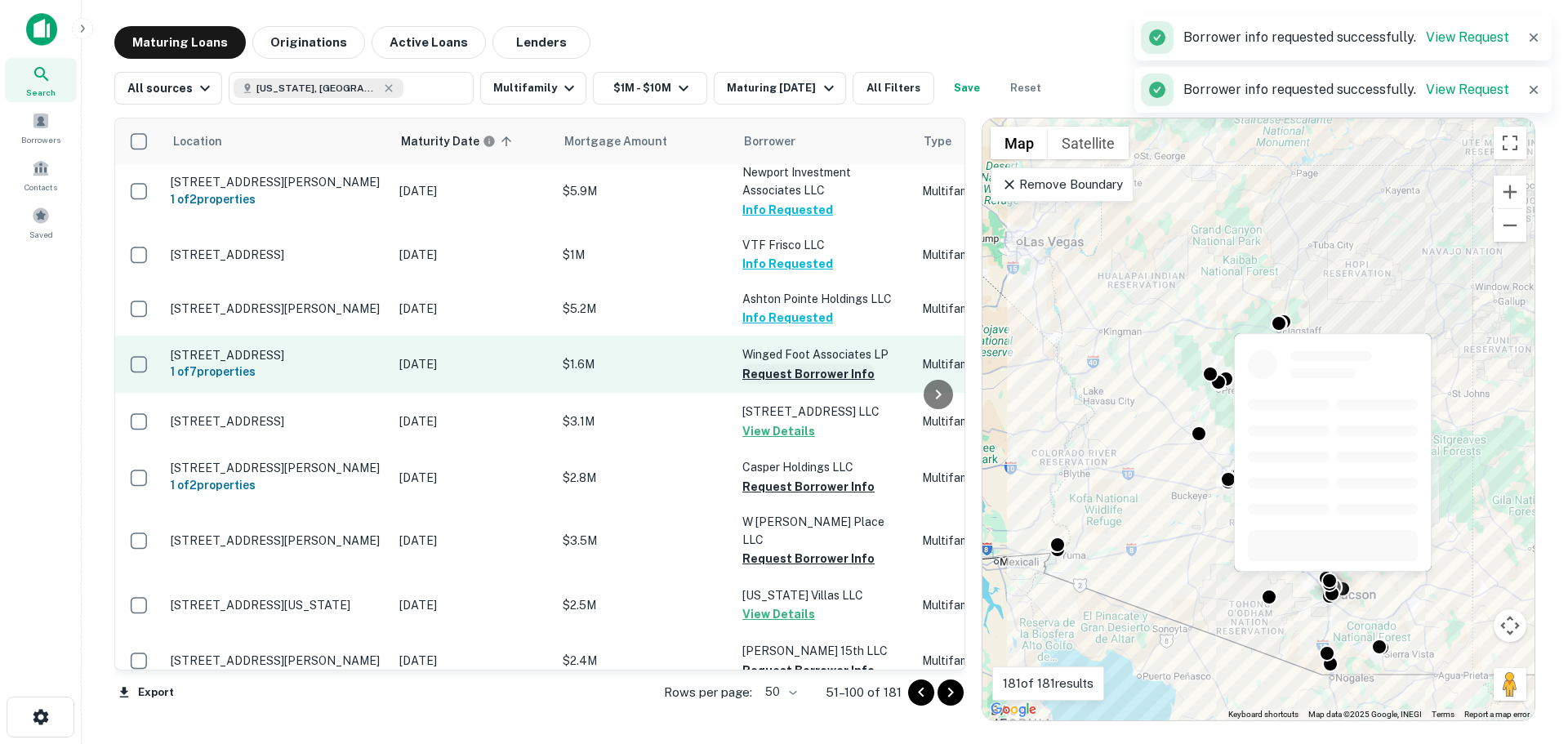
click at [788, 364] on button "Request Borrower Info" at bounding box center [808, 374] width 132 height 20
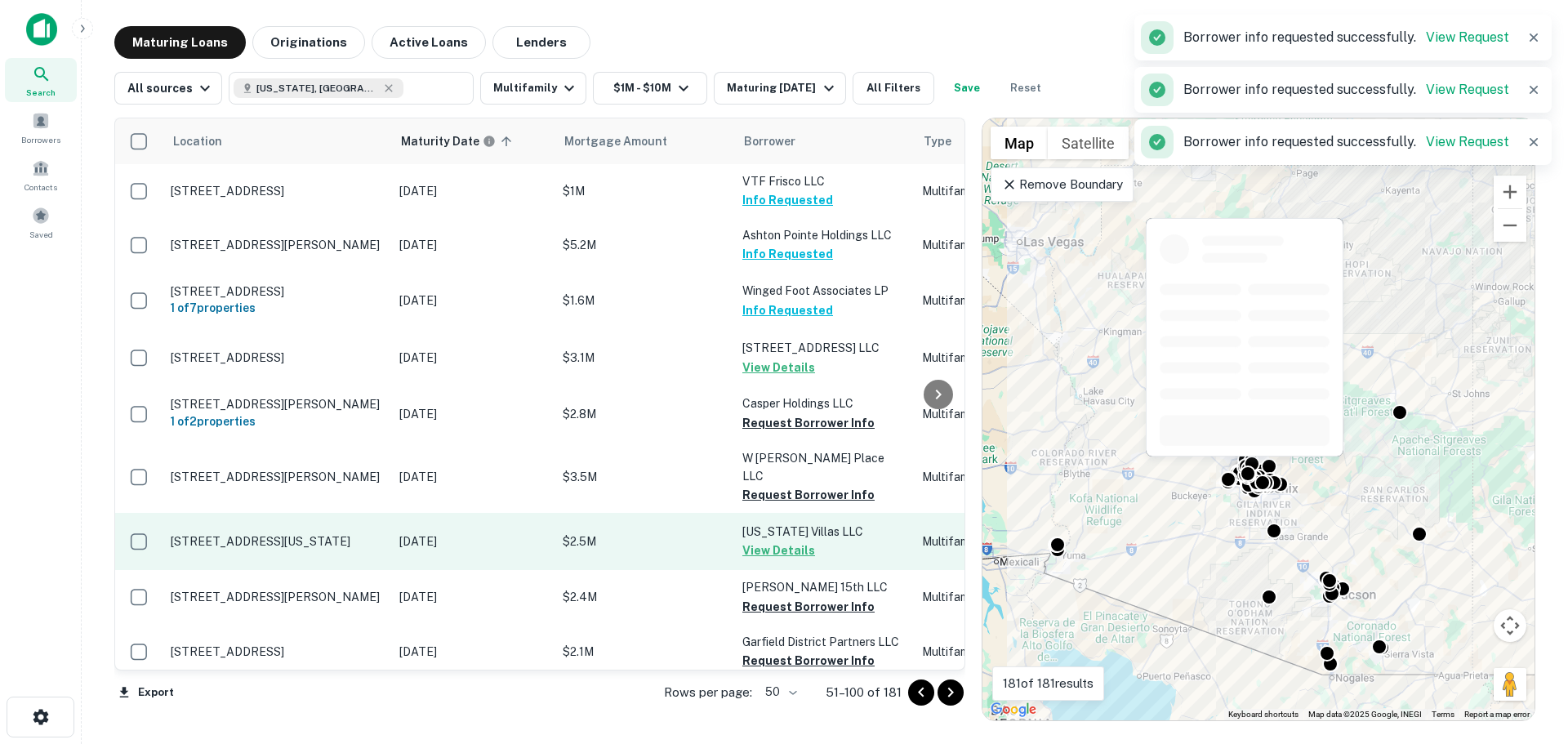
scroll to position [2123, 0]
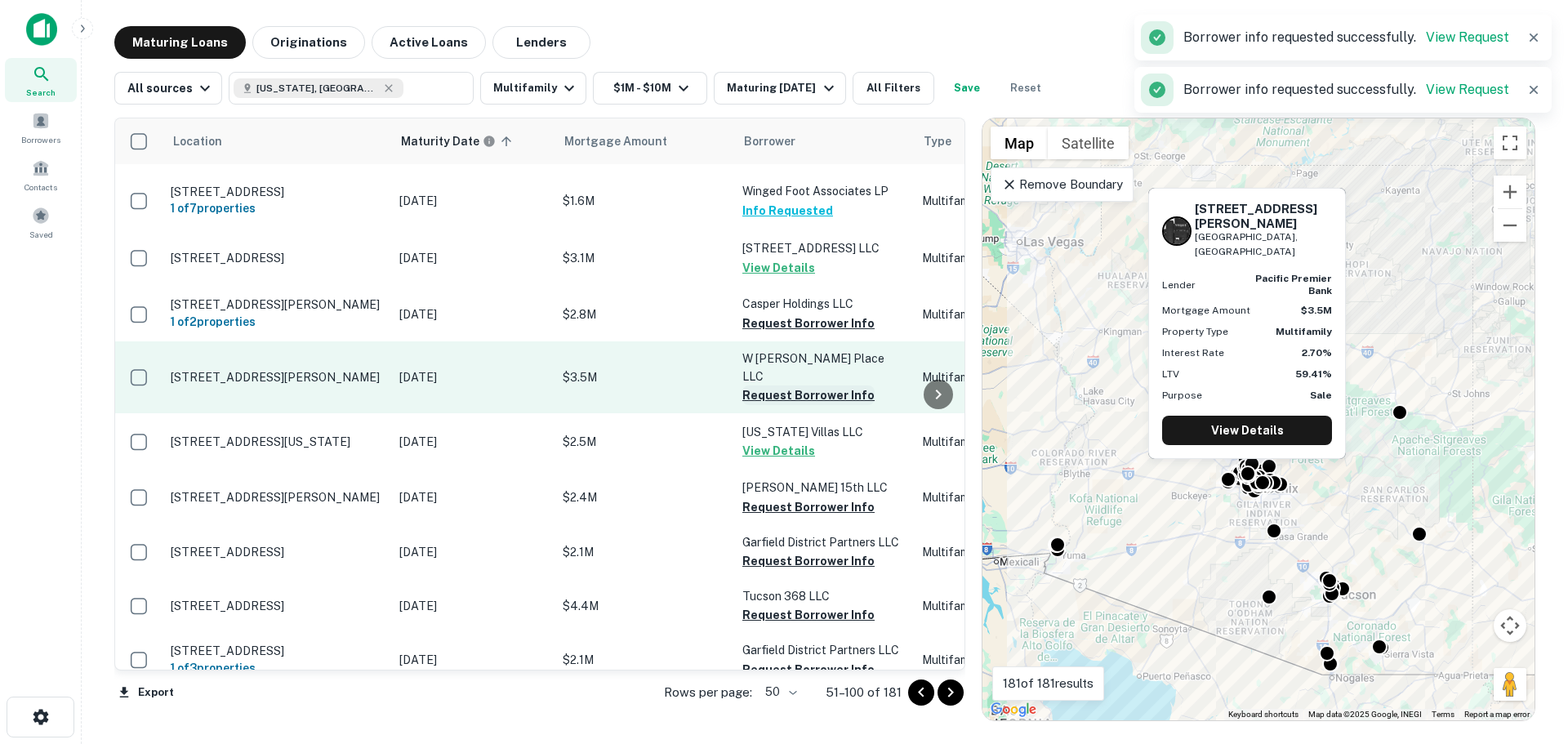
click at [780, 385] on button "Request Borrower Info" at bounding box center [808, 395] width 132 height 20
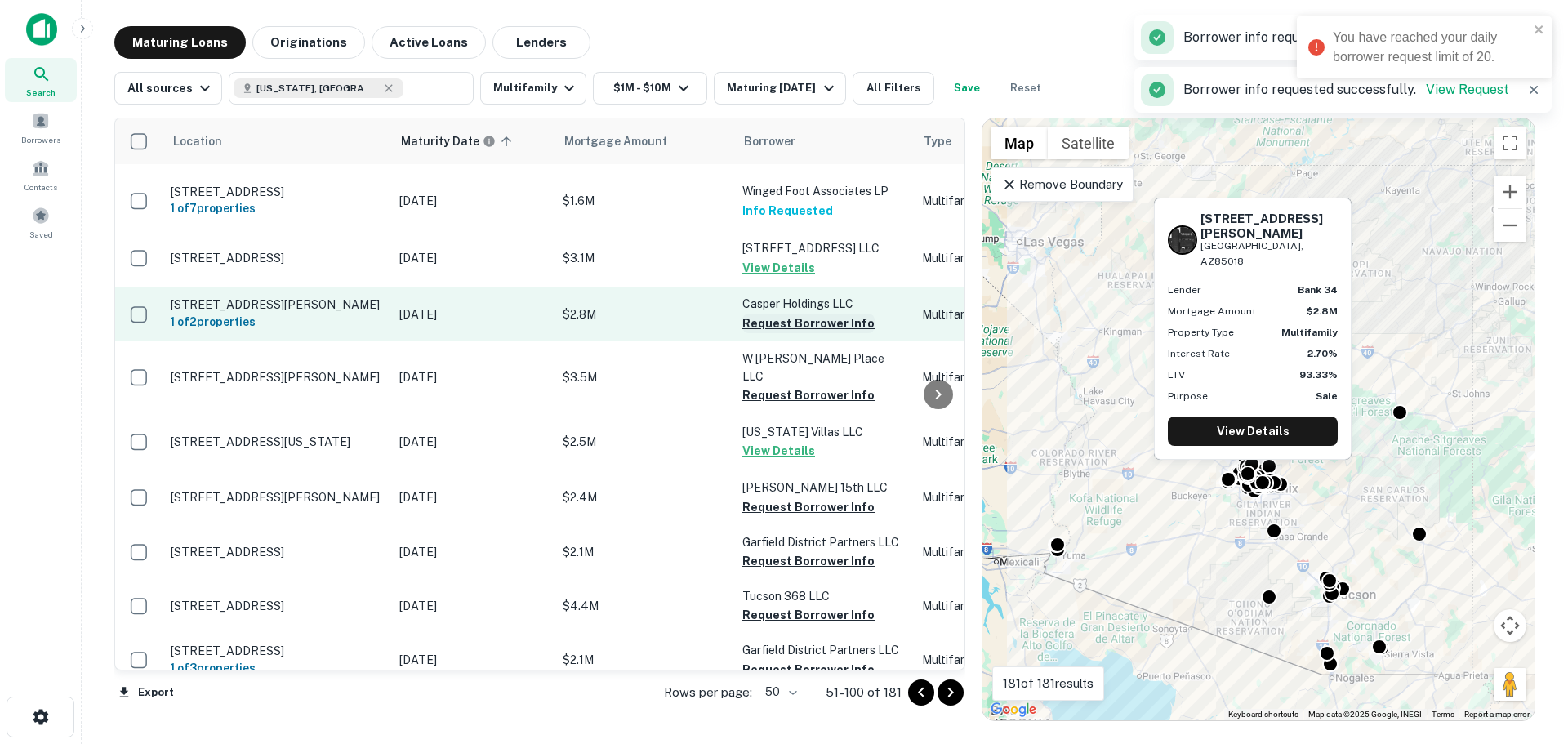
click at [788, 314] on button "Request Borrower Info" at bounding box center [808, 323] width 132 height 20
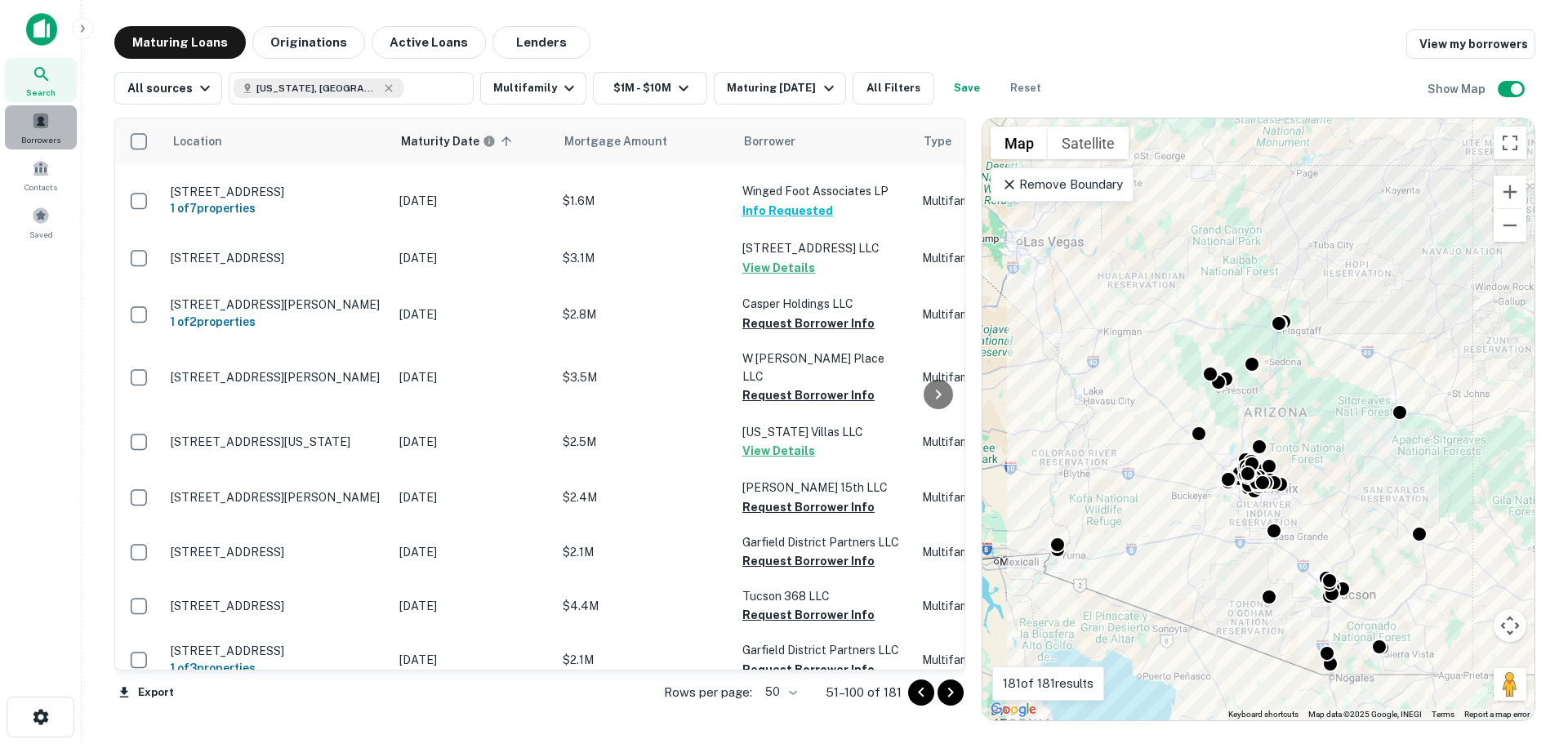
click at [45, 118] on span at bounding box center [41, 121] width 18 height 18
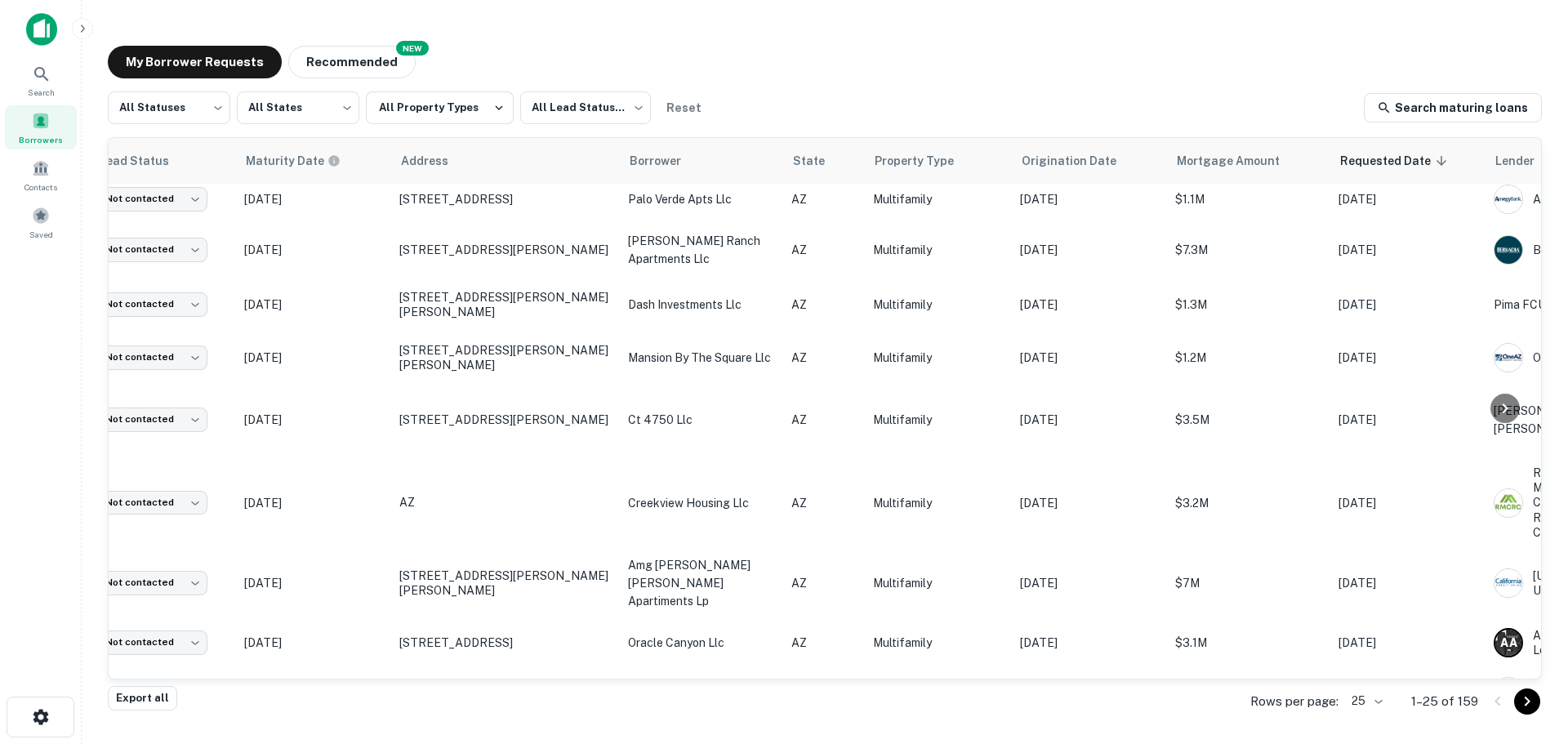
scroll to position [579, 0]
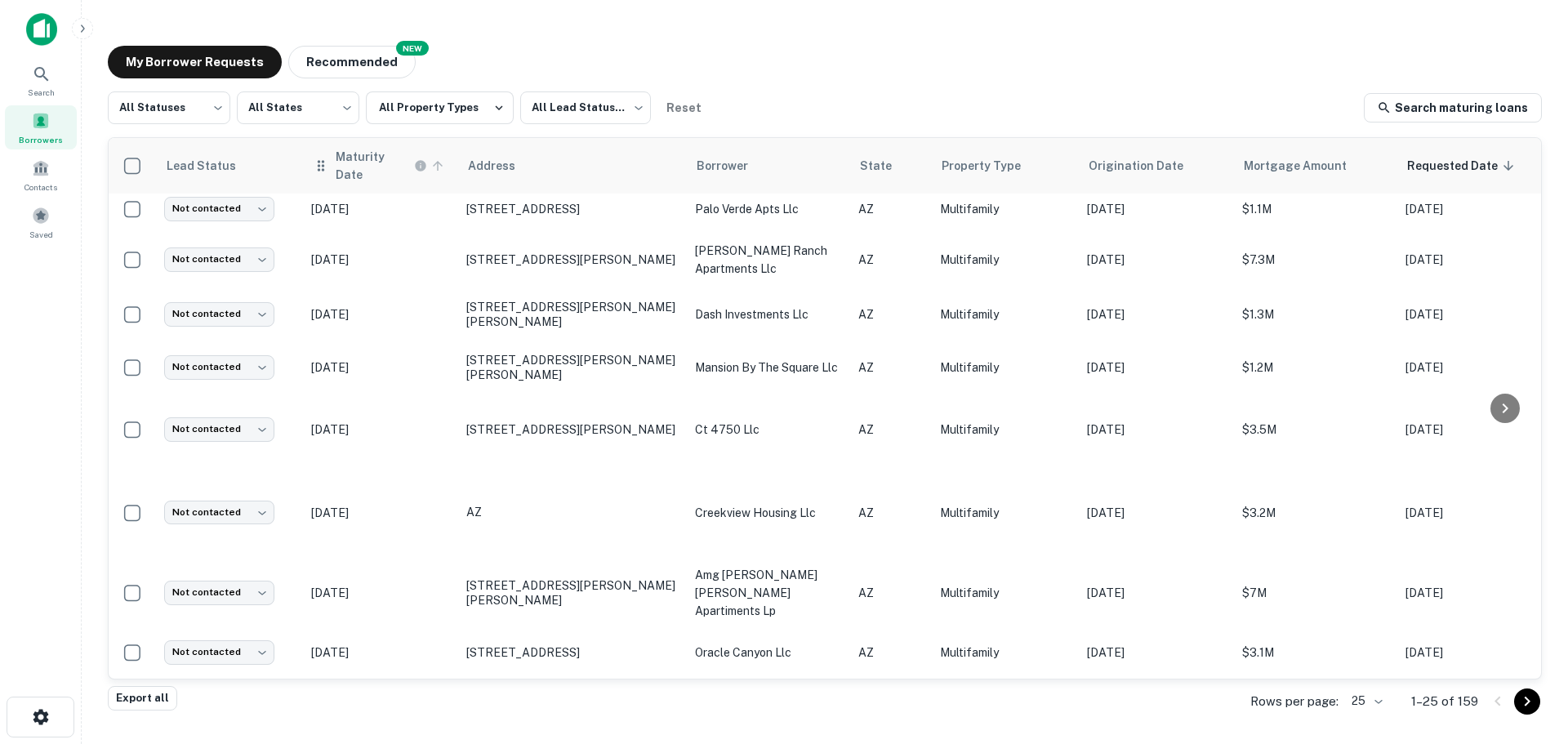
click at [372, 164] on h6 "Maturity Date" at bounding box center [373, 166] width 75 height 36
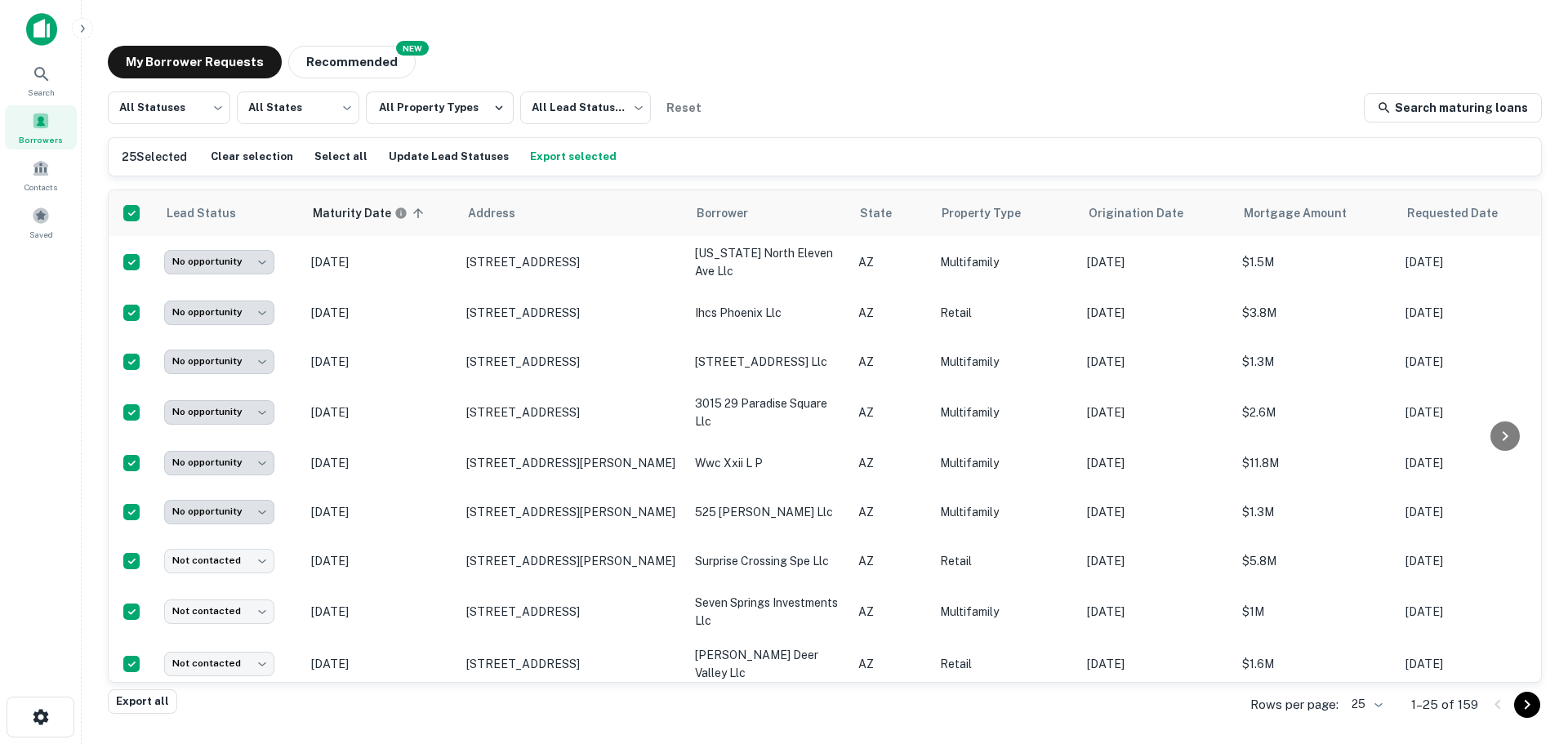
click at [1374, 706] on body "**********" at bounding box center [784, 372] width 1568 height 744
click at [1379, 711] on li "1000" at bounding box center [1367, 710] width 56 height 29
click at [584, 154] on button "Export selected" at bounding box center [577, 157] width 95 height 25
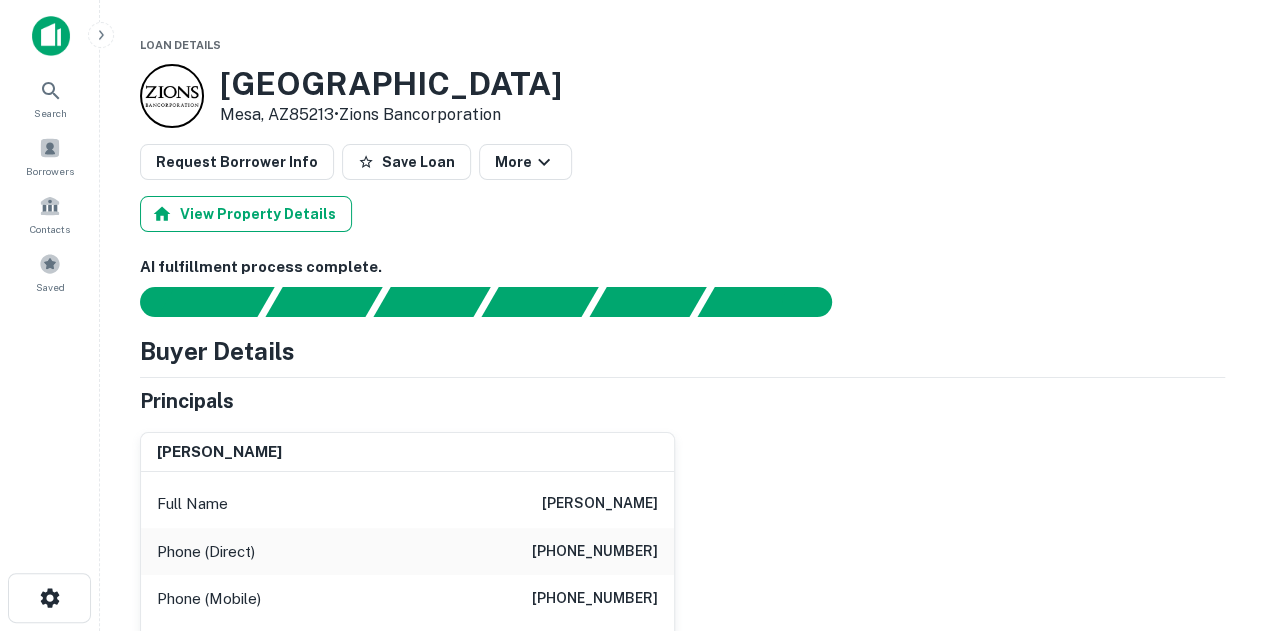
click at [252, 213] on button "View Property Details" at bounding box center [246, 214] width 212 height 36
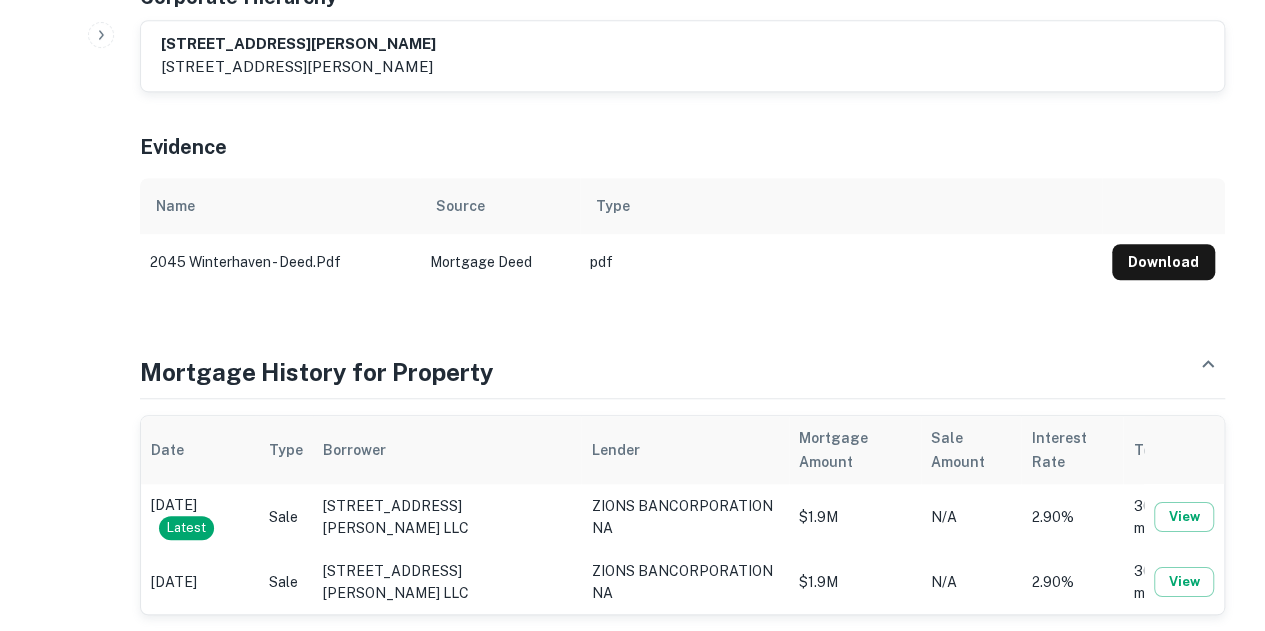
scroll to position [900, 0]
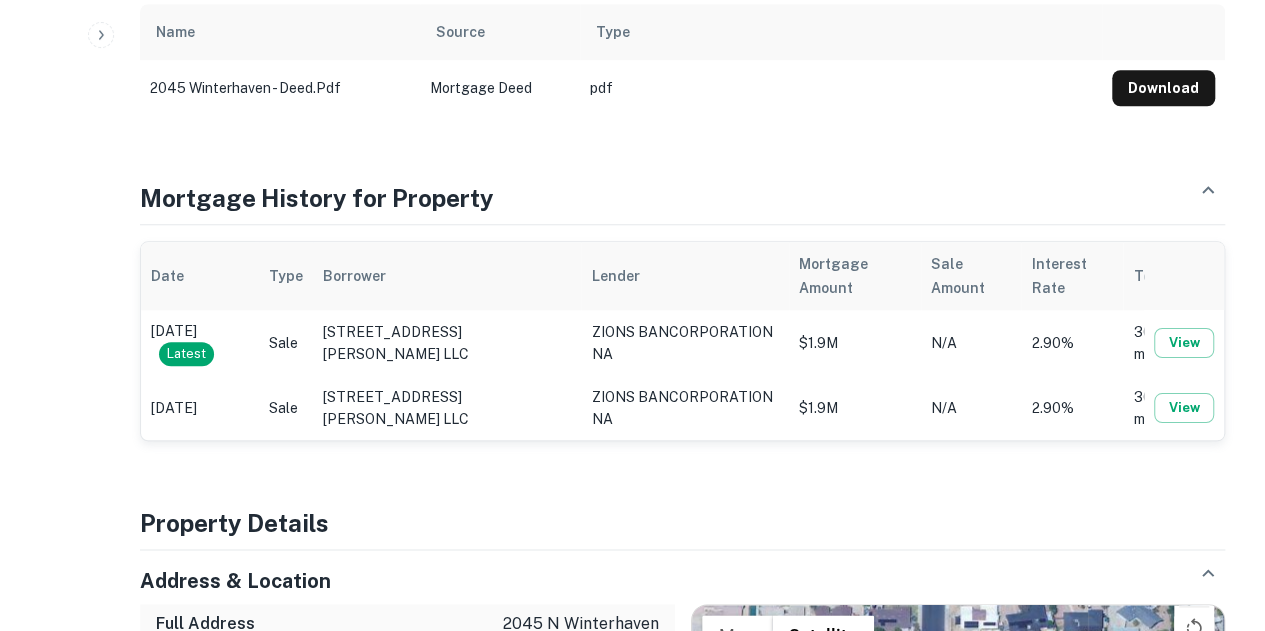
click at [468, 338] on td "[STREET_ADDRESS][PERSON_NAME] LLC" at bounding box center [447, 343] width 269 height 66
click at [1182, 342] on button "View" at bounding box center [1184, 343] width 60 height 30
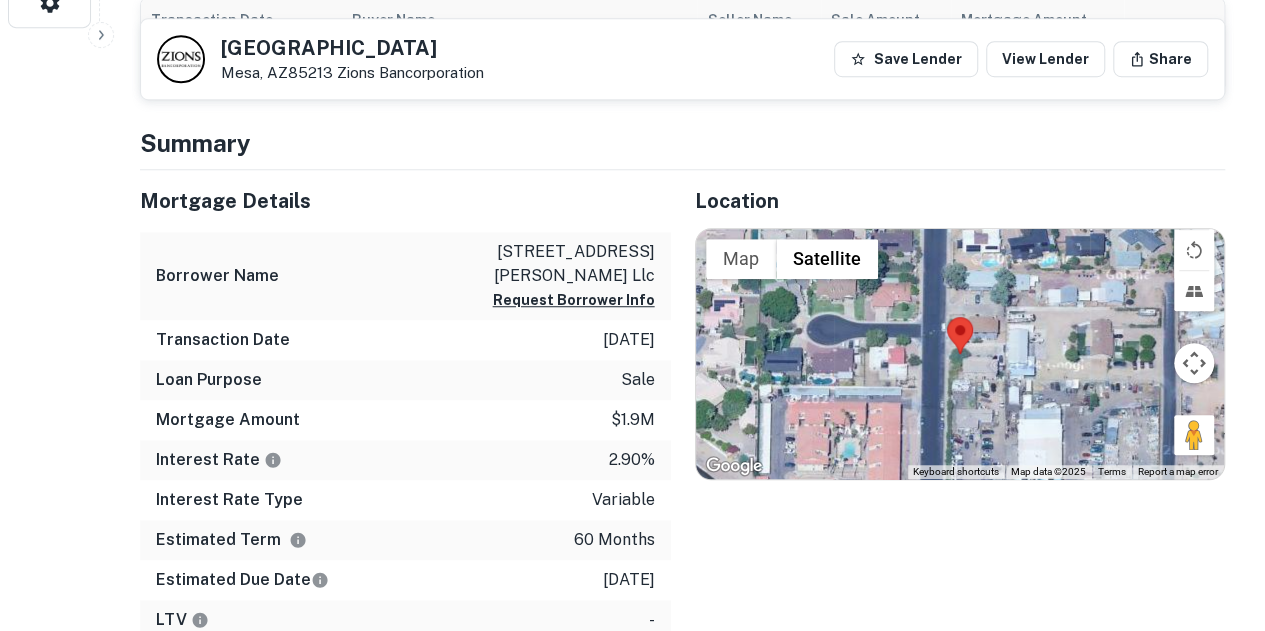
scroll to position [700, 0]
